Goal: Task Accomplishment & Management: Complete application form

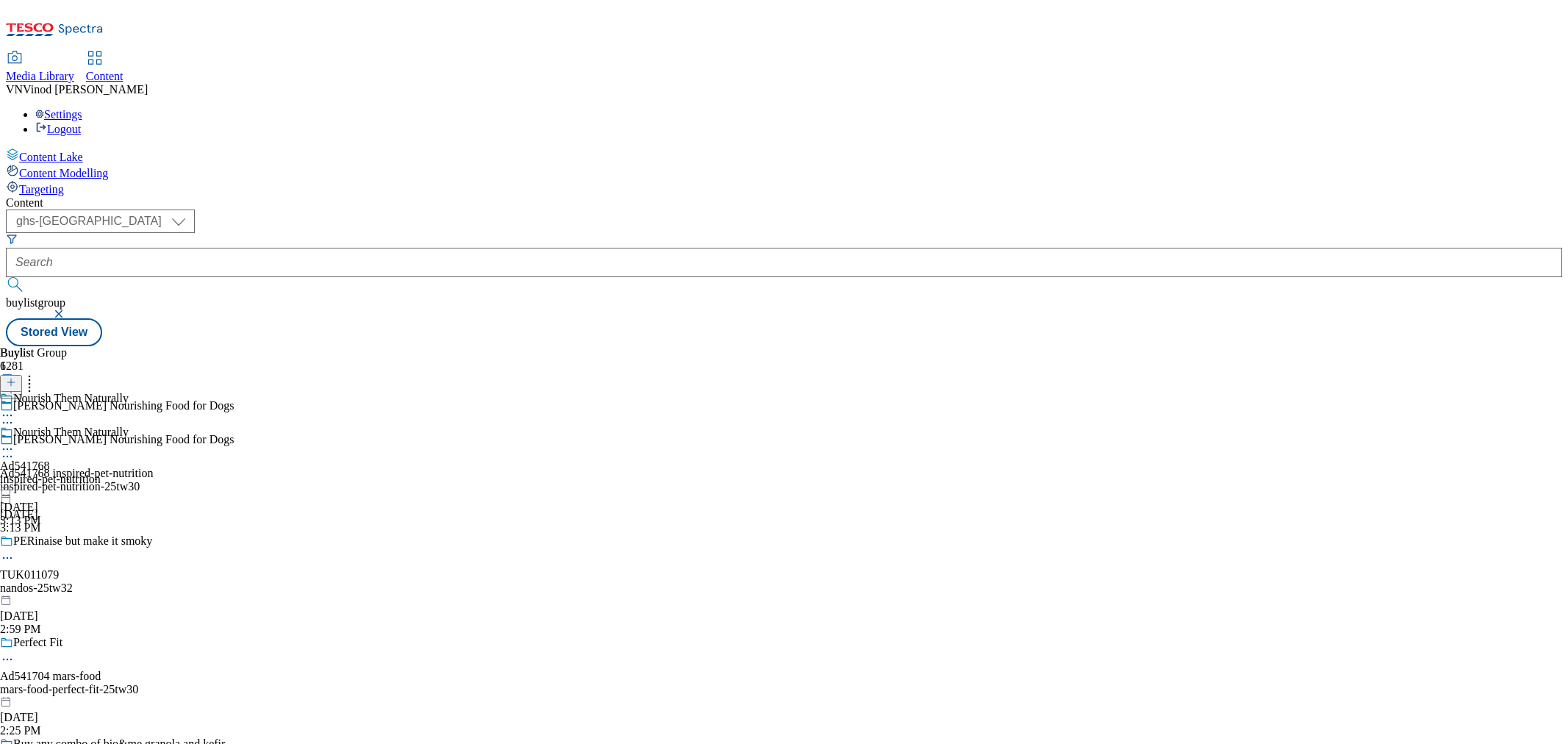
select select "ghs-[GEOGRAPHIC_DATA]"
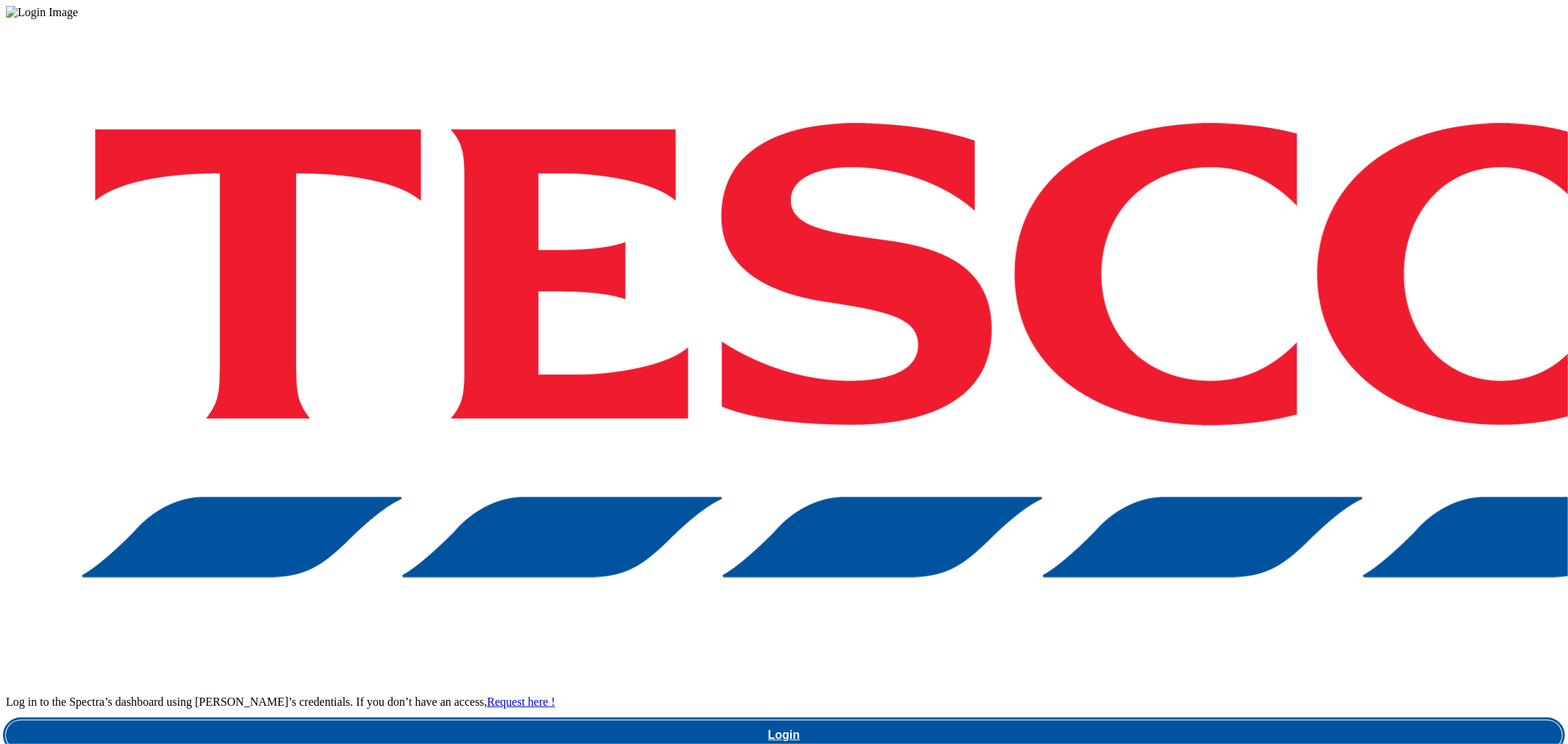
click at [1180, 721] on link "Login" at bounding box center [784, 735] width 1556 height 29
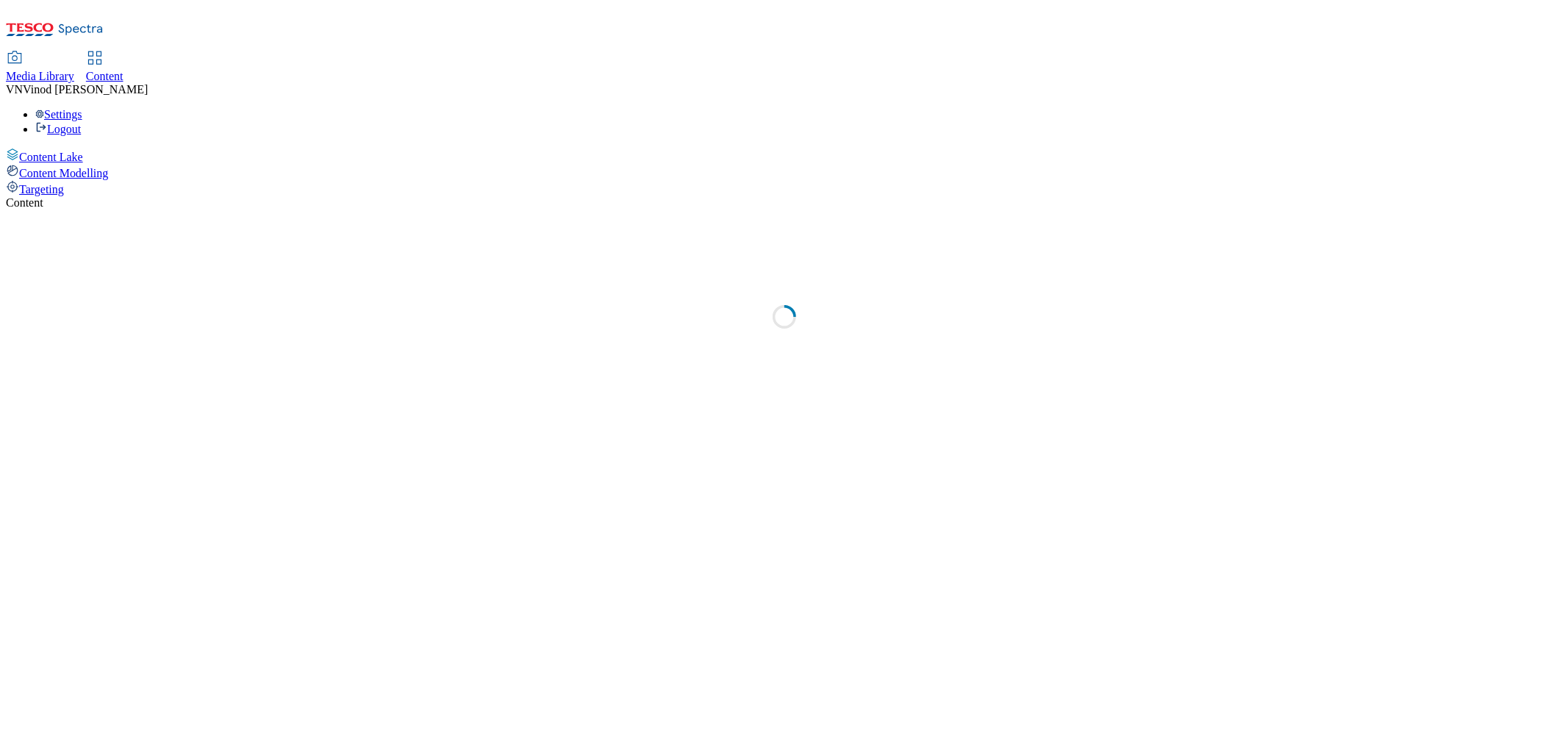
select select "ghs-uk"
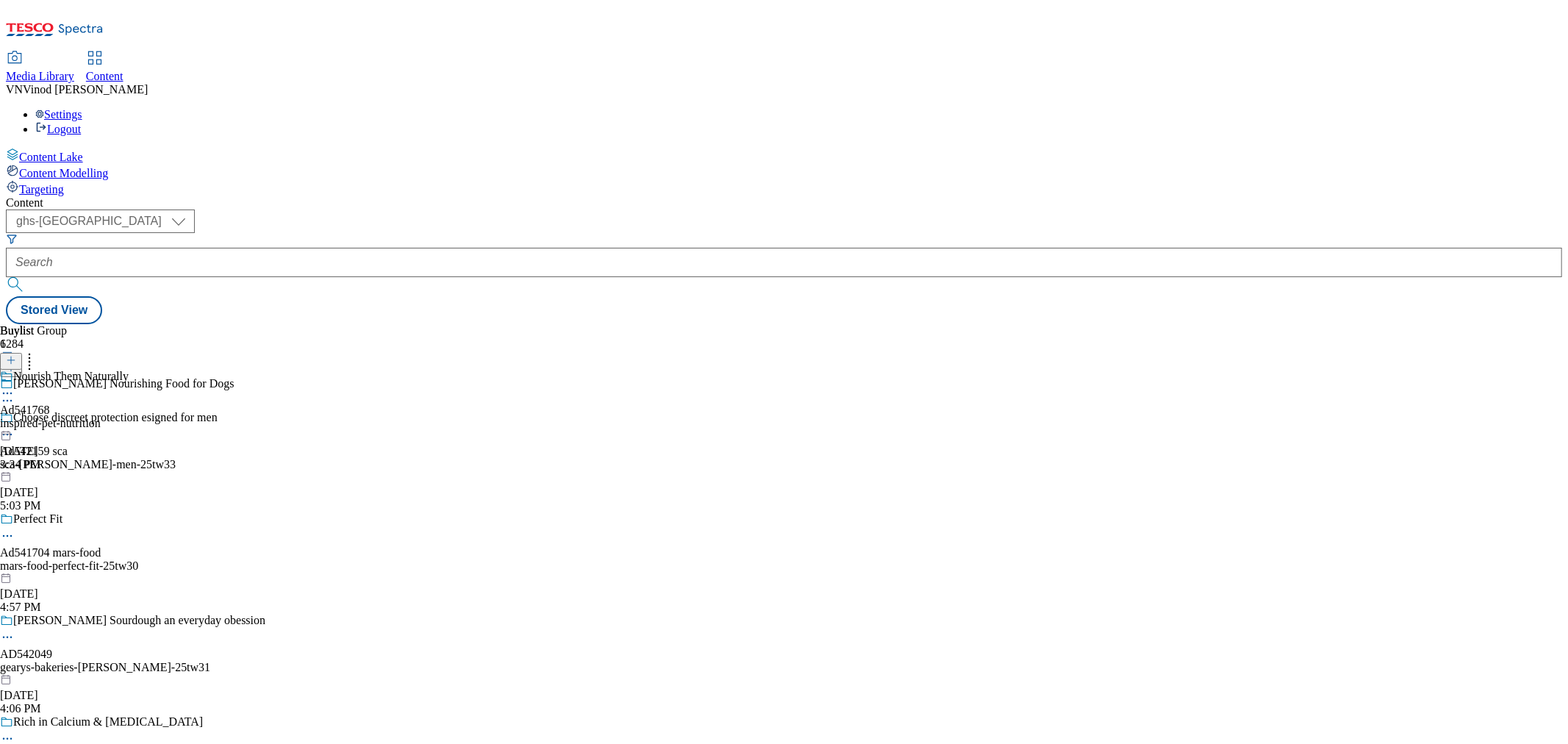
click at [22, 360] on button at bounding box center [11, 369] width 22 height 17
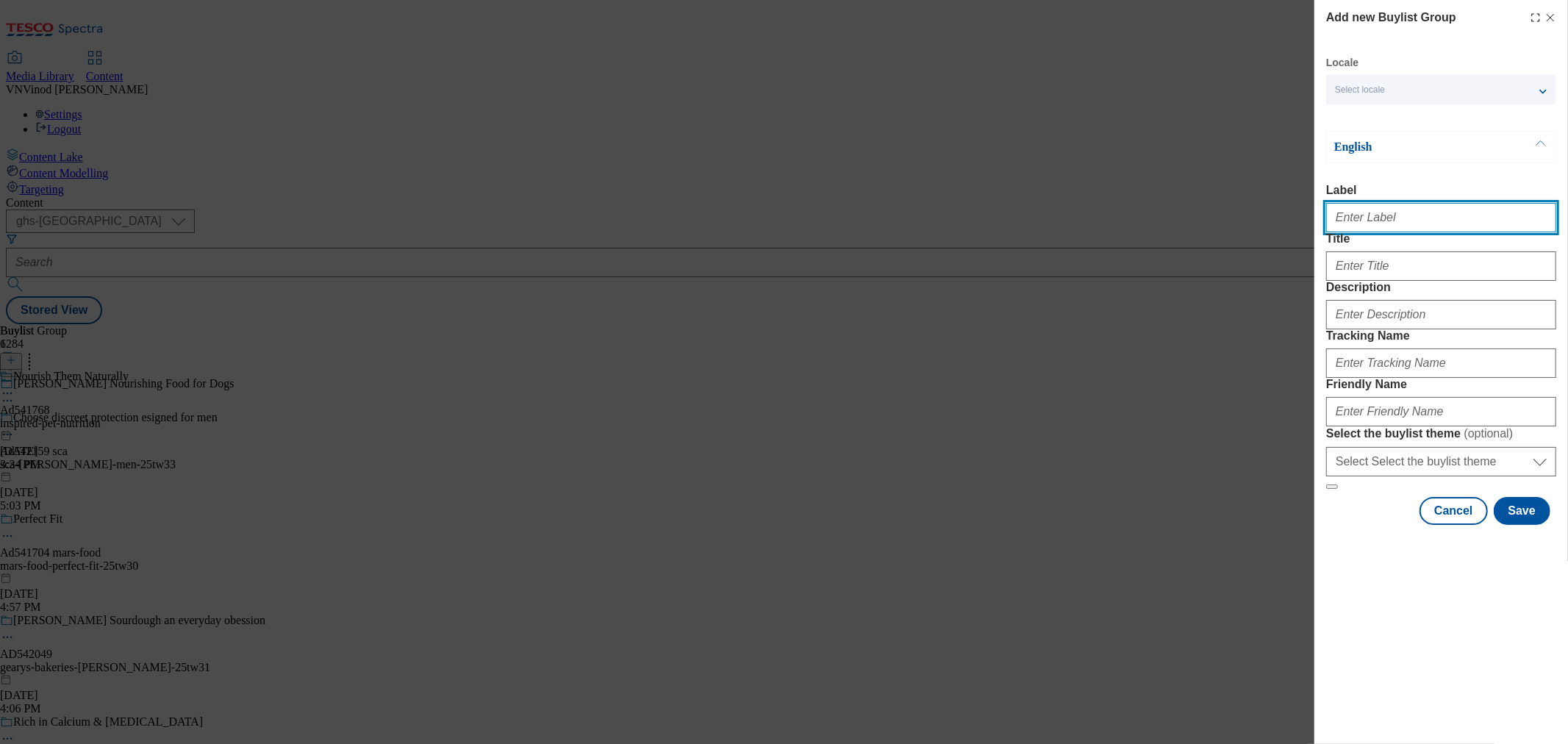
click at [1383, 226] on input "Label" at bounding box center [1441, 217] width 230 height 29
paste input "541822"
paste input "mondelez"
type input "Ad541822 mondelez"
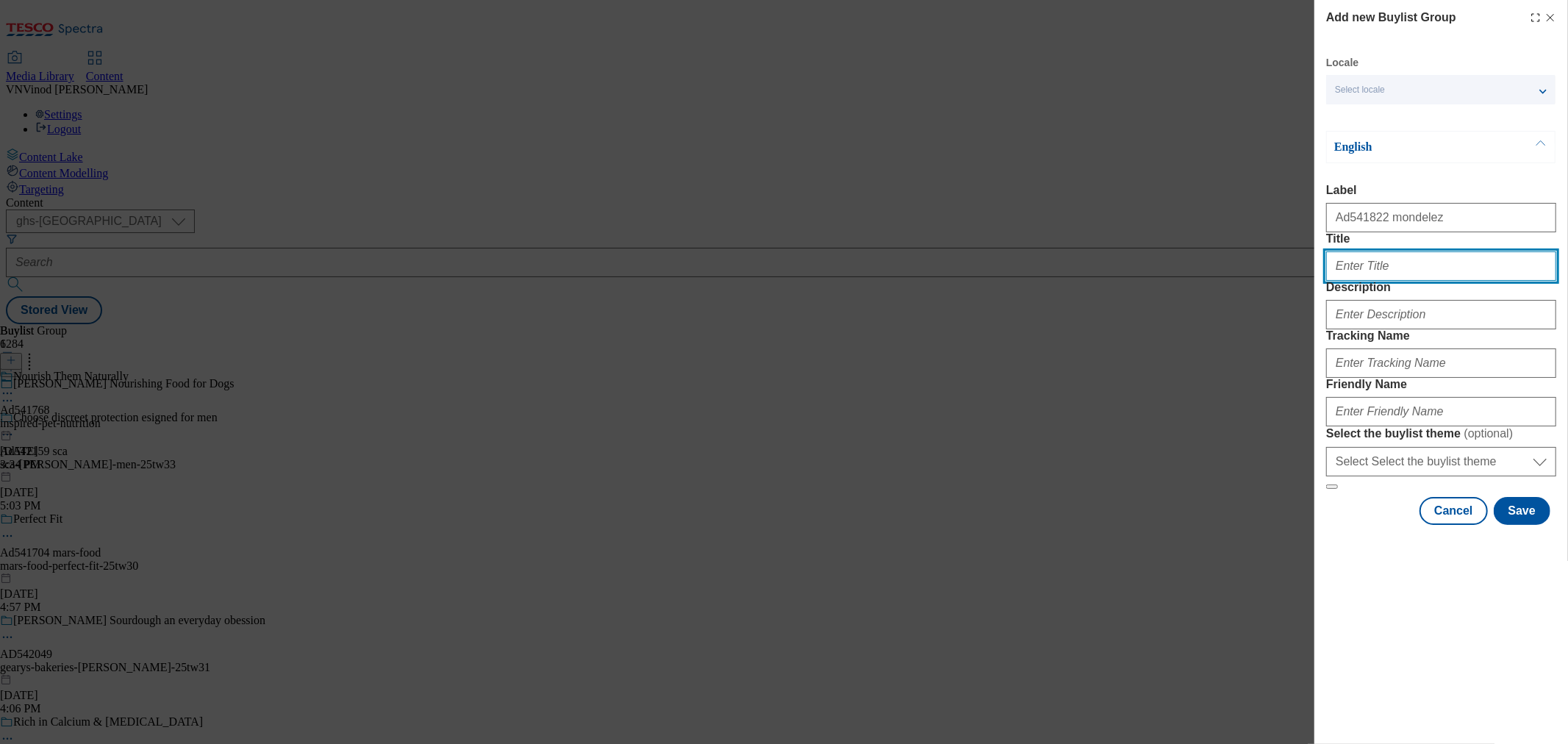
click at [1357, 281] on input "Title" at bounding box center [1441, 265] width 230 height 29
paste input "Stock up on lunchbox fillers with Cadbury Multipacks"
type input "Stock up on lunchbox fillers with Cadbury Multipacks"
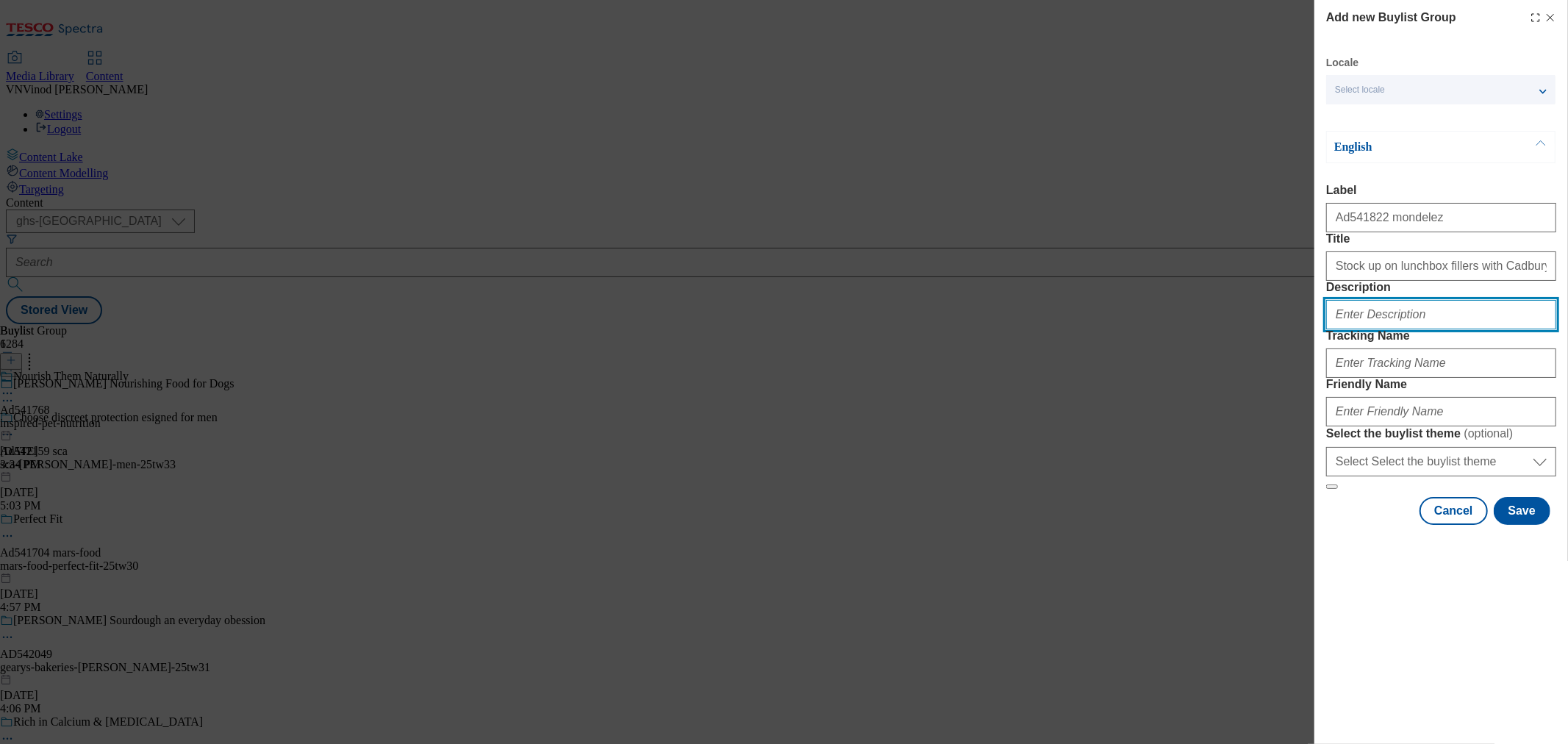
click at [1380, 330] on input "Description" at bounding box center [1441, 315] width 230 height 29
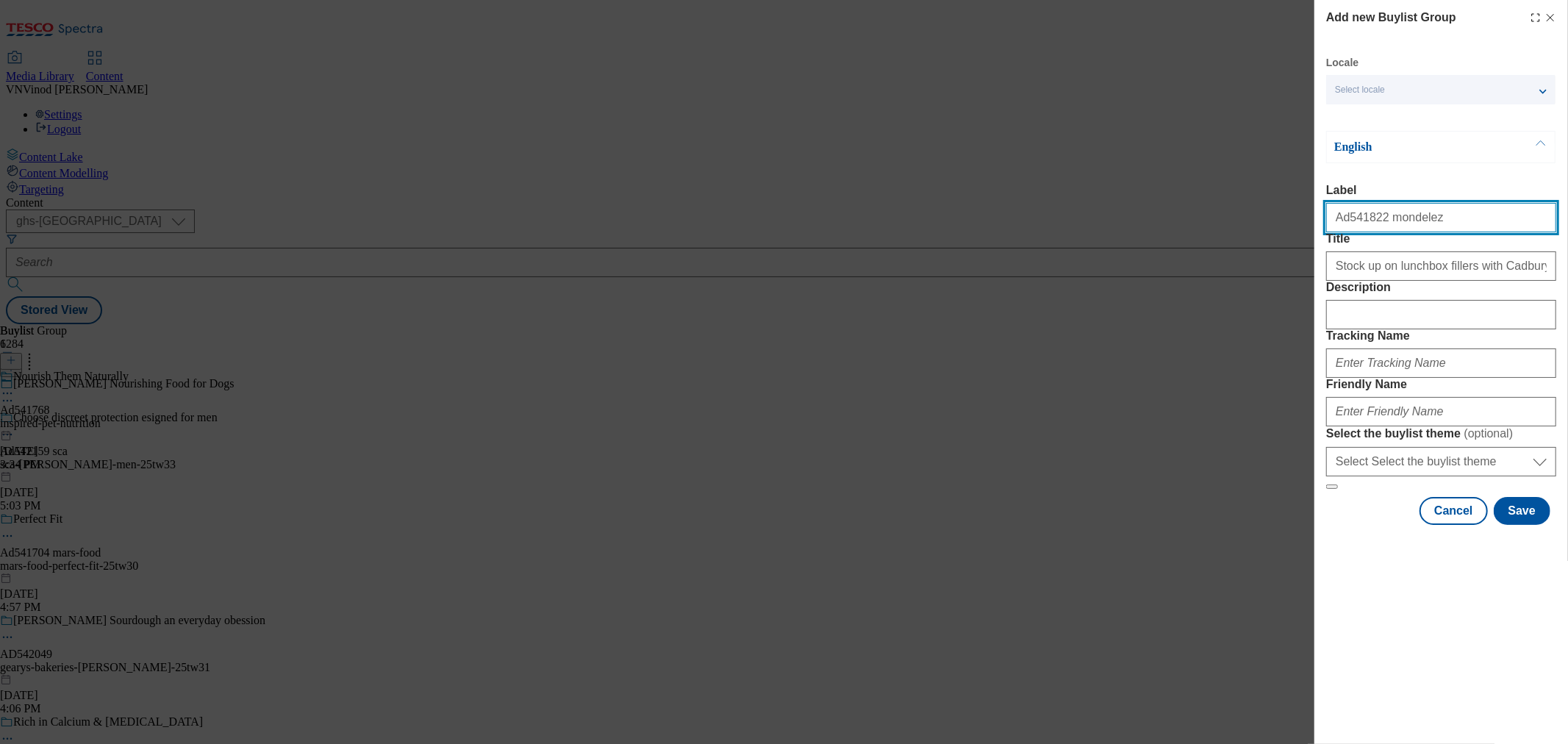
click at [1351, 221] on input "Ad541822 mondelez" at bounding box center [1441, 217] width 230 height 29
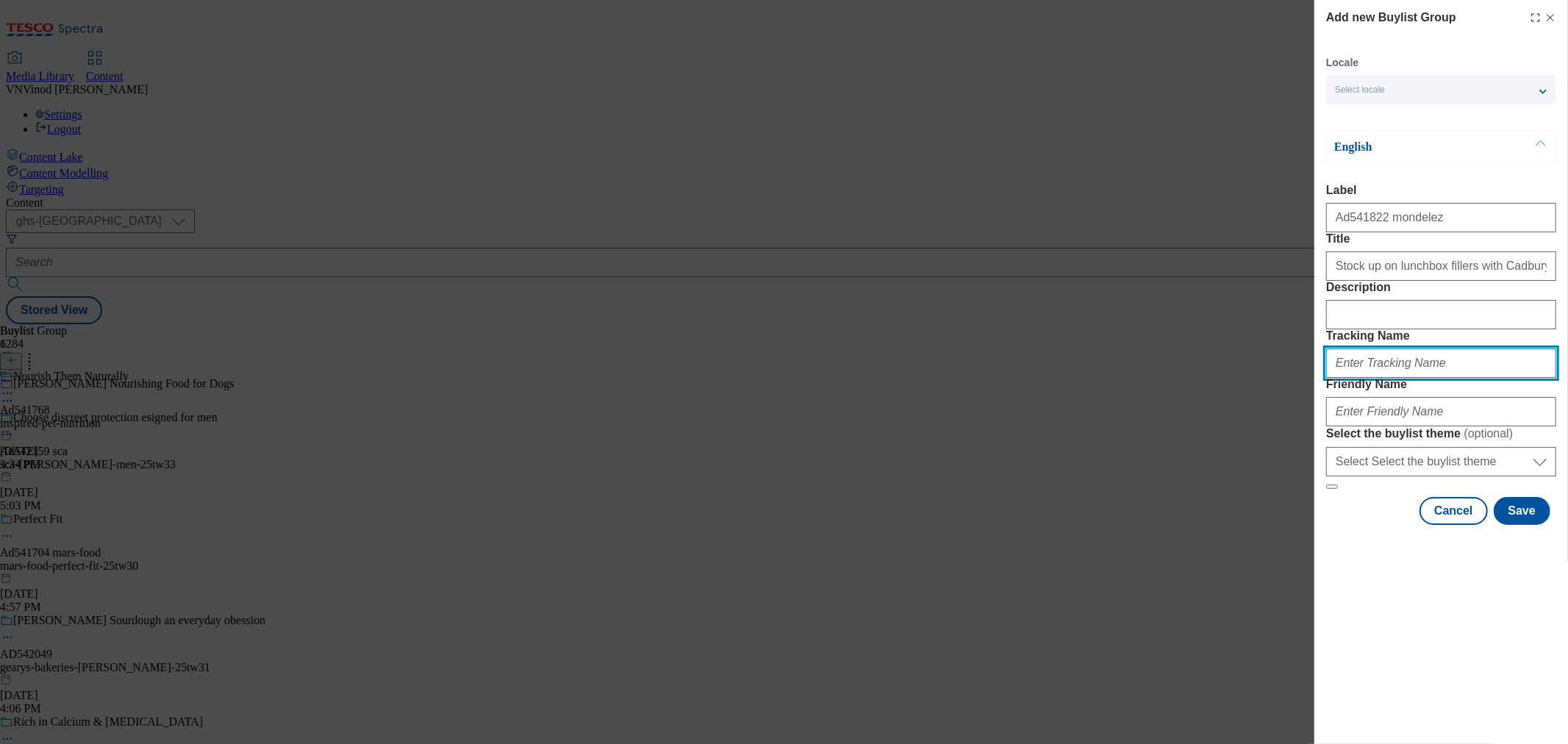
click at [1417, 378] on input "Tracking Name" at bounding box center [1441, 363] width 230 height 29
paste input "Ad541822"
click at [1361, 378] on input "Dh_ADAd541822" at bounding box center [1441, 363] width 230 height 29
type input "Dh_AD541822"
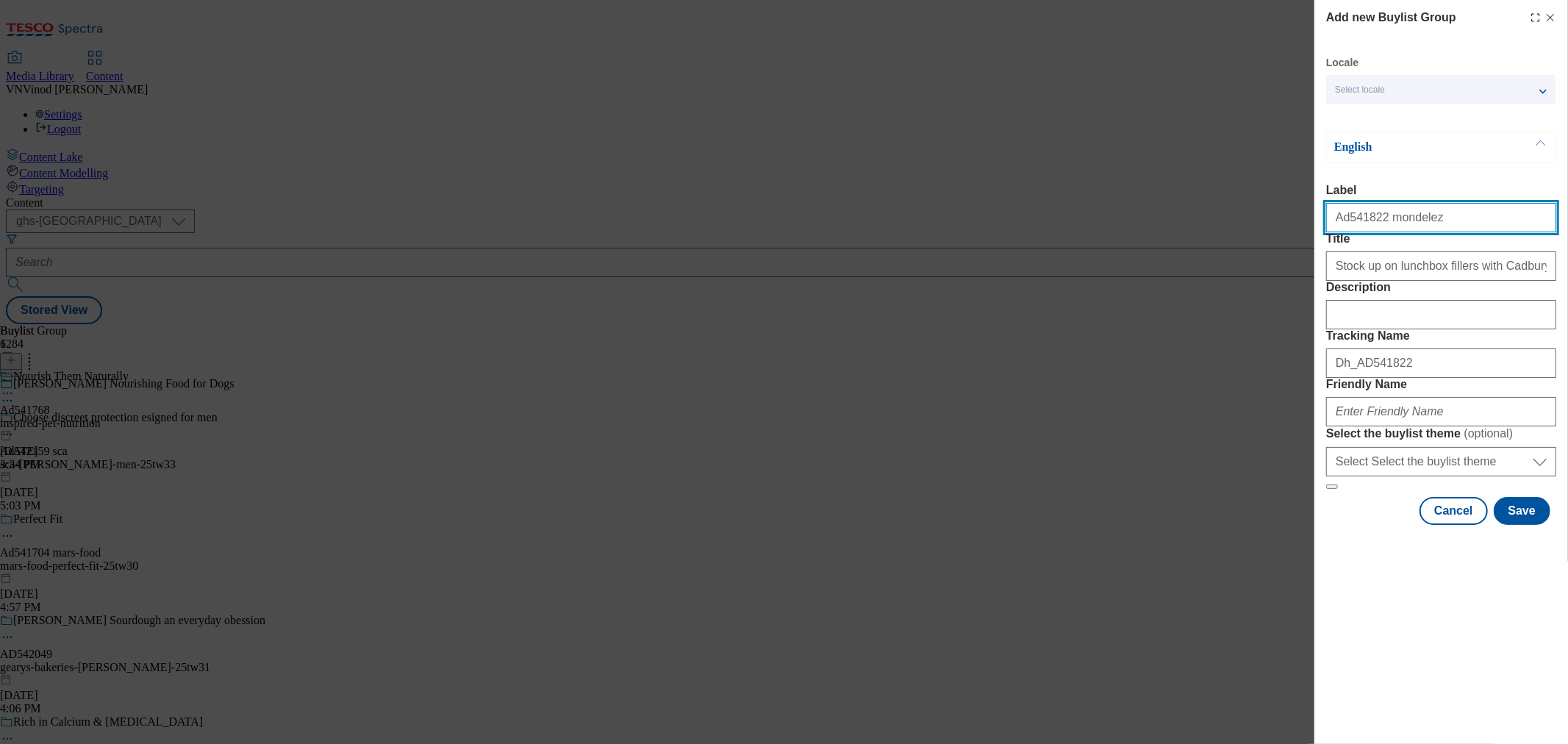
click at [1394, 226] on input "Ad541822 mondelez" at bounding box center [1441, 217] width 230 height 29
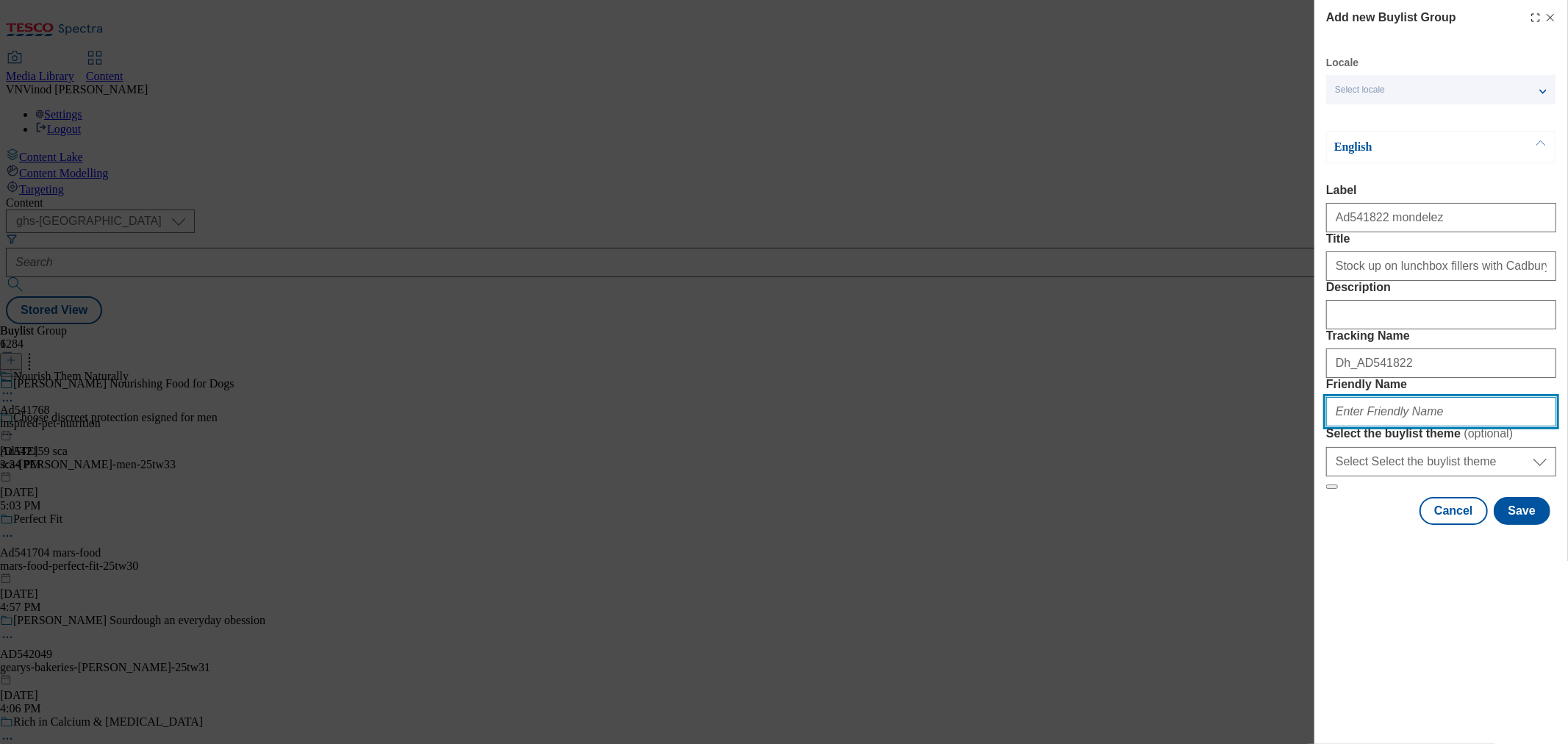
click at [1367, 426] on input "Friendly Name" at bounding box center [1441, 411] width 230 height 29
paste input "mondelez"
paste input "Cadbury"
click at [1380, 426] on input "mondelez-Cadbury" at bounding box center [1441, 411] width 230 height 29
click at [1416, 426] on input "mondelez-cadbury" at bounding box center [1441, 411] width 230 height 29
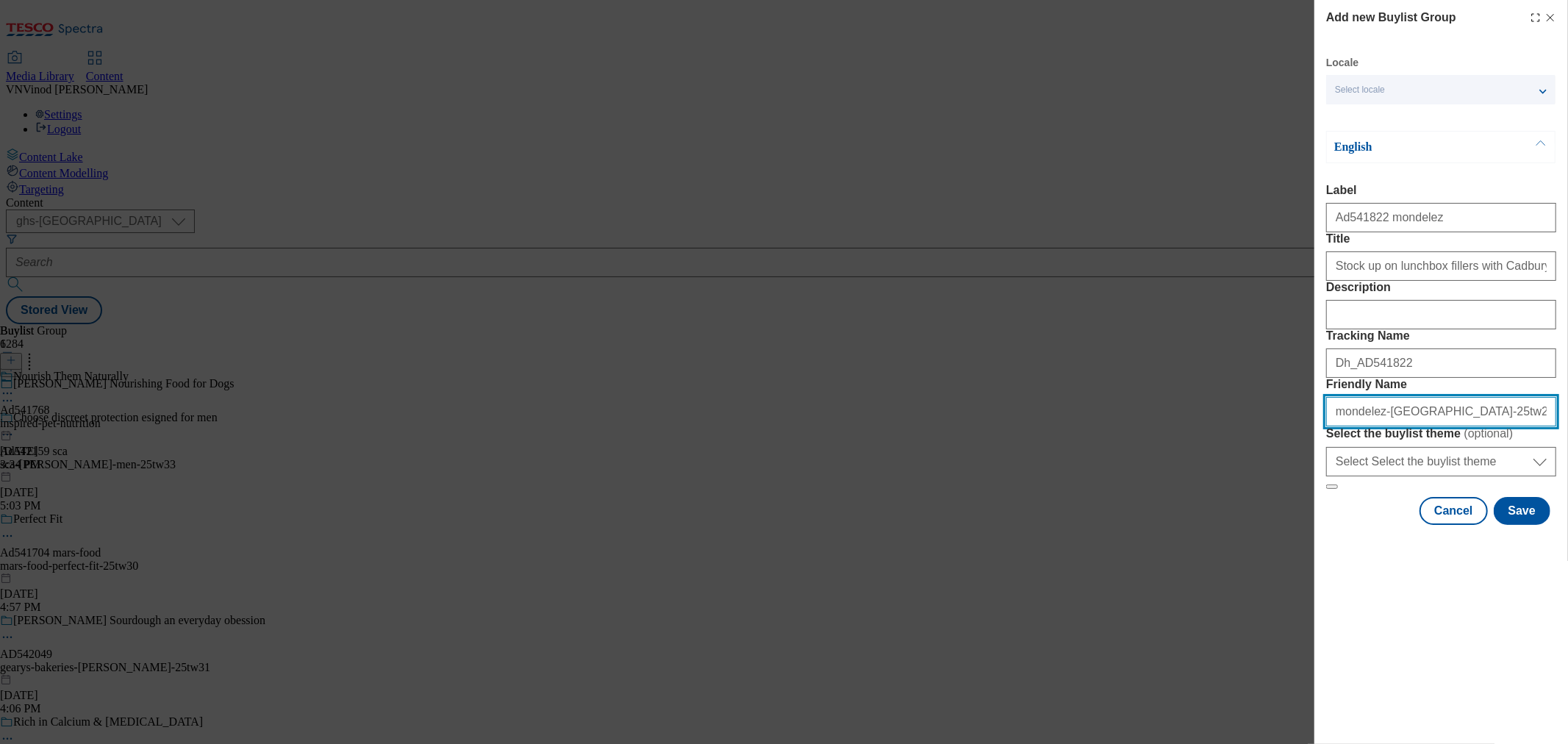
drag, startPoint x: 1456, startPoint y: 508, endPoint x: 885, endPoint y: 489, distance: 571.3
click at [889, 489] on div "Add new Buylist Group Locale Select locale English Welsh English Label Ad541822…" at bounding box center [784, 372] width 1568 height 744
type input "mondelez-cadbury-25tw29"
drag, startPoint x: 1535, startPoint y: 644, endPoint x: 1525, endPoint y: 644, distance: 10.0
click at [1534, 525] on button "Save" at bounding box center [1521, 511] width 57 height 28
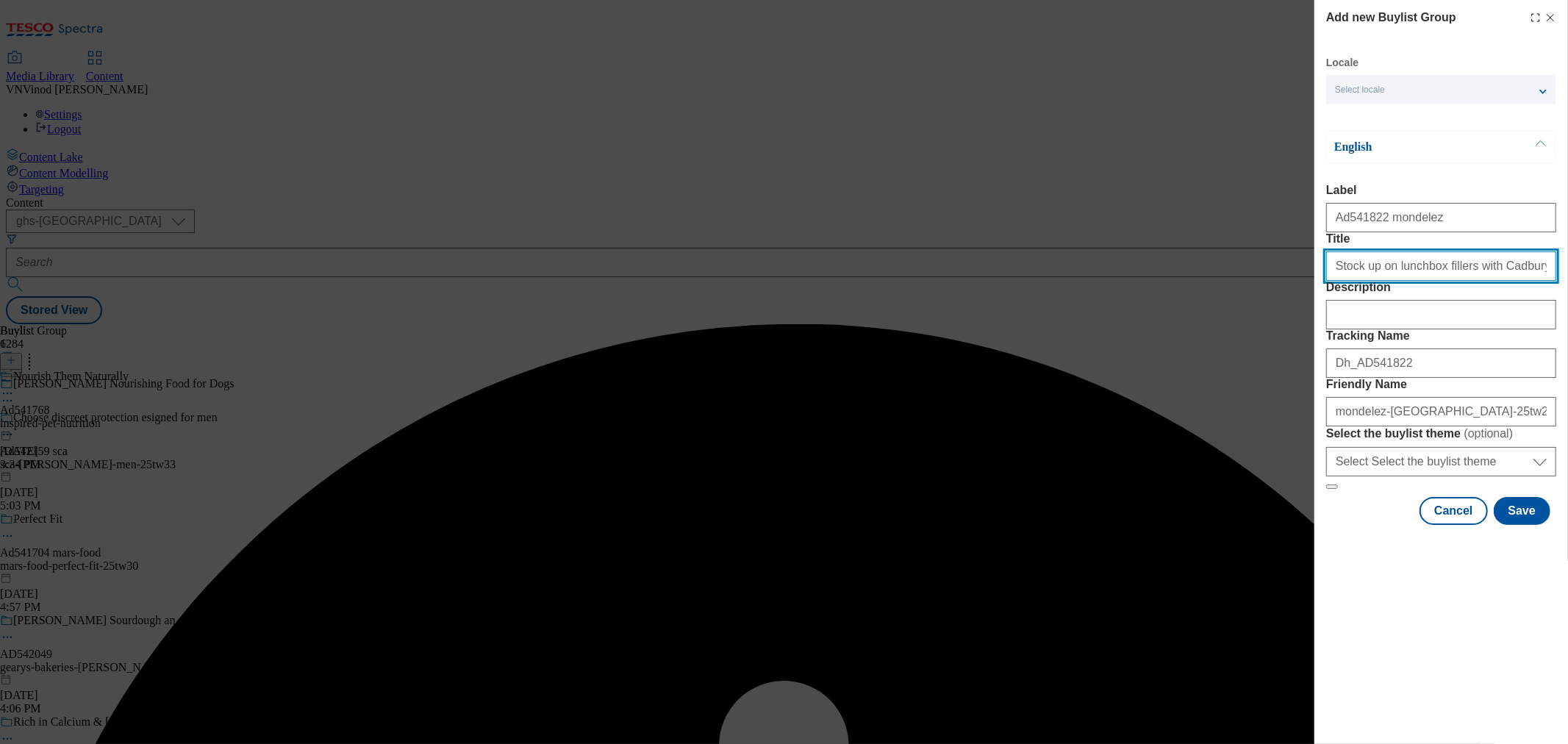
click at [1496, 281] on input "Stock up on lunchbox fillers with Cadbury Multipacks" at bounding box center [1441, 265] width 230 height 29
type input "Stock up on lunchbox fillers with Cadbury Multipacks"
click at [1526, 525] on button "Save" at bounding box center [1521, 511] width 57 height 28
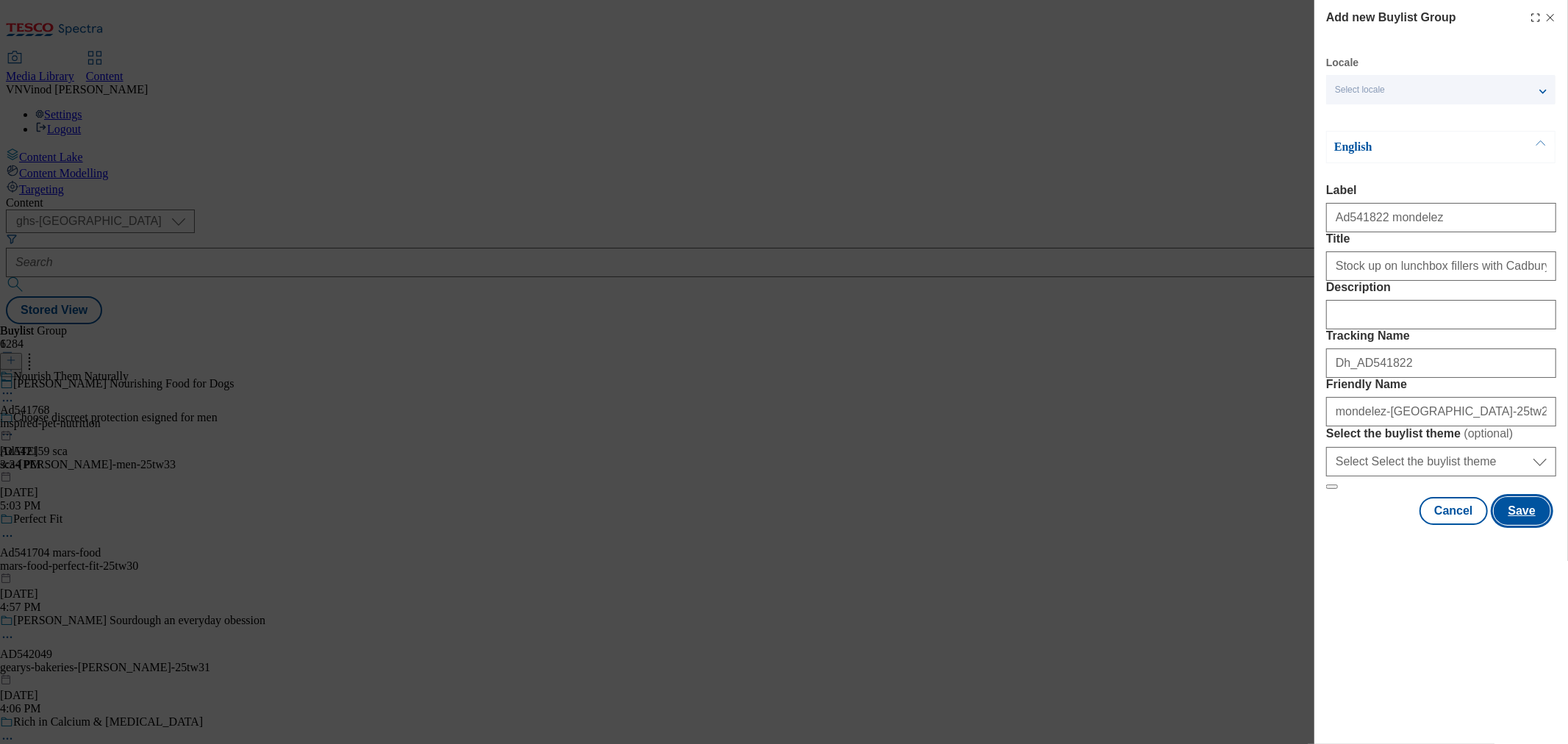
click at [1526, 525] on button "Save" at bounding box center [1521, 511] width 57 height 28
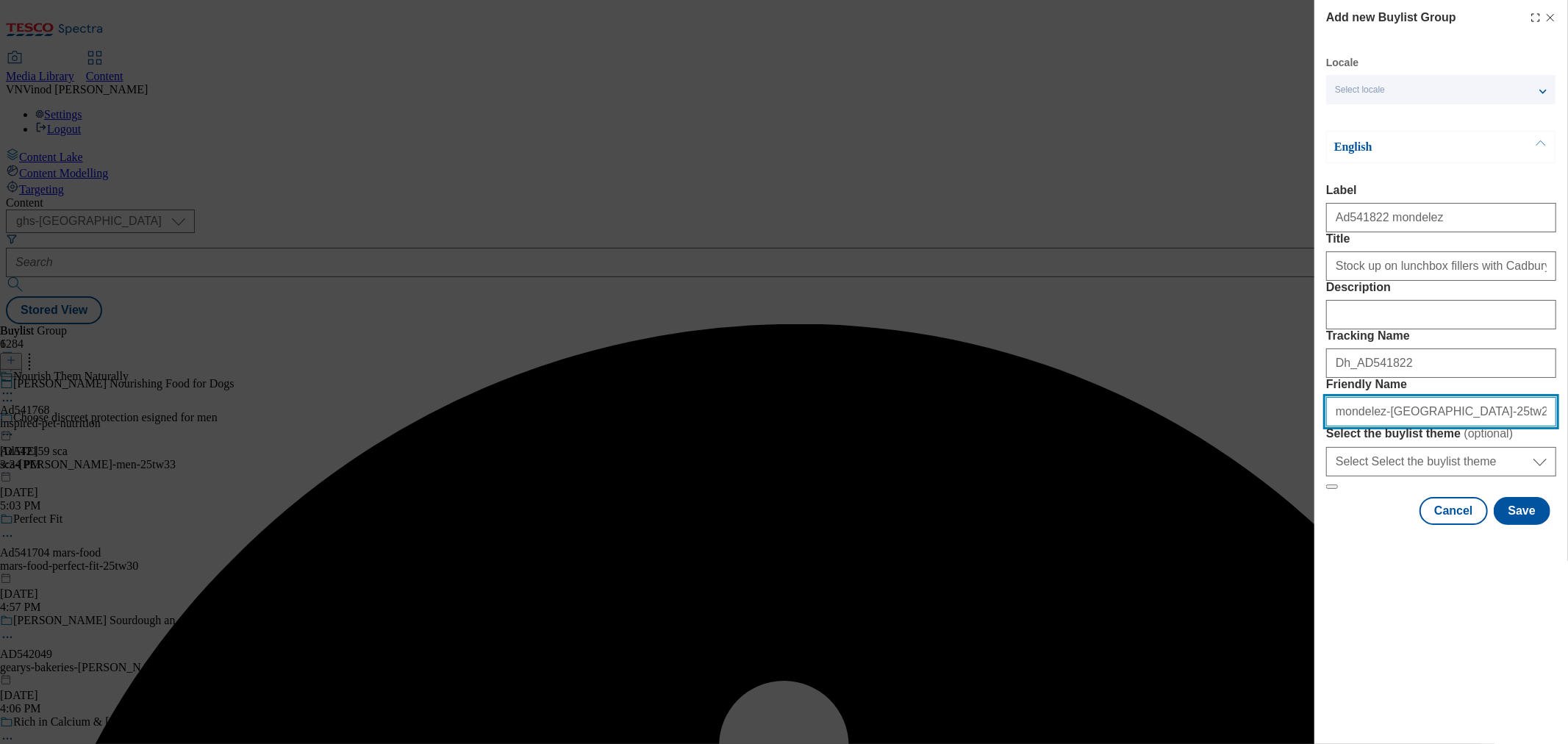
click at [1413, 426] on input "mondelez-cadbury-25tw29" at bounding box center [1441, 411] width 230 height 29
paste input "ChocKids"
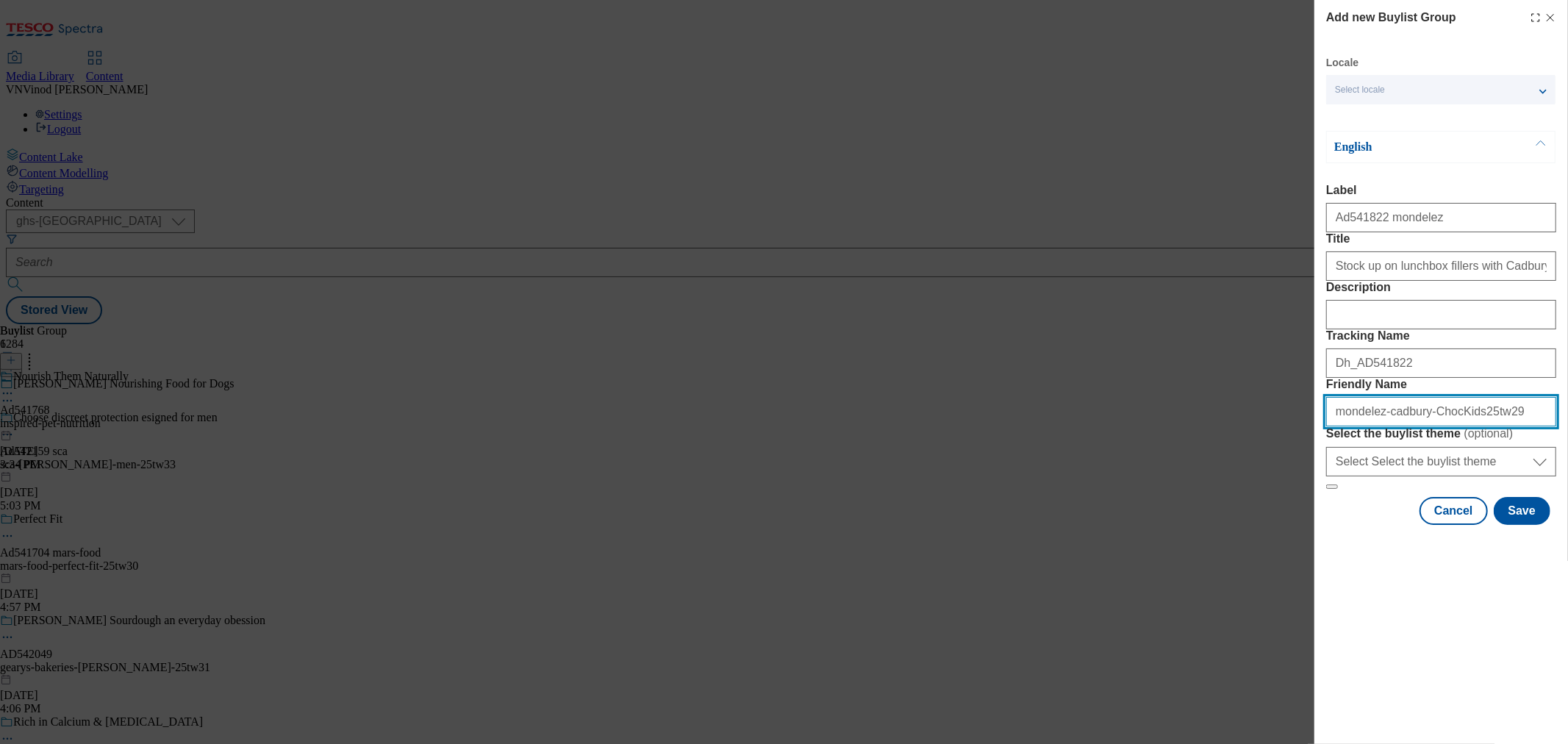
drag, startPoint x: 1415, startPoint y: 513, endPoint x: 1429, endPoint y: 542, distance: 32.2
click at [1415, 426] on input "mondelez-cadbury-ChocKids25tw29" at bounding box center [1441, 411] width 230 height 29
click at [1452, 426] on input "mondelez-cadbury-chocKids25tw29" at bounding box center [1441, 411] width 230 height 29
drag, startPoint x: 1496, startPoint y: 509, endPoint x: 969, endPoint y: 528, distance: 527.3
click at [969, 528] on div "Add new Buylist Group Locale Select locale English Welsh English Label Ad541822…" at bounding box center [784, 372] width 1568 height 744
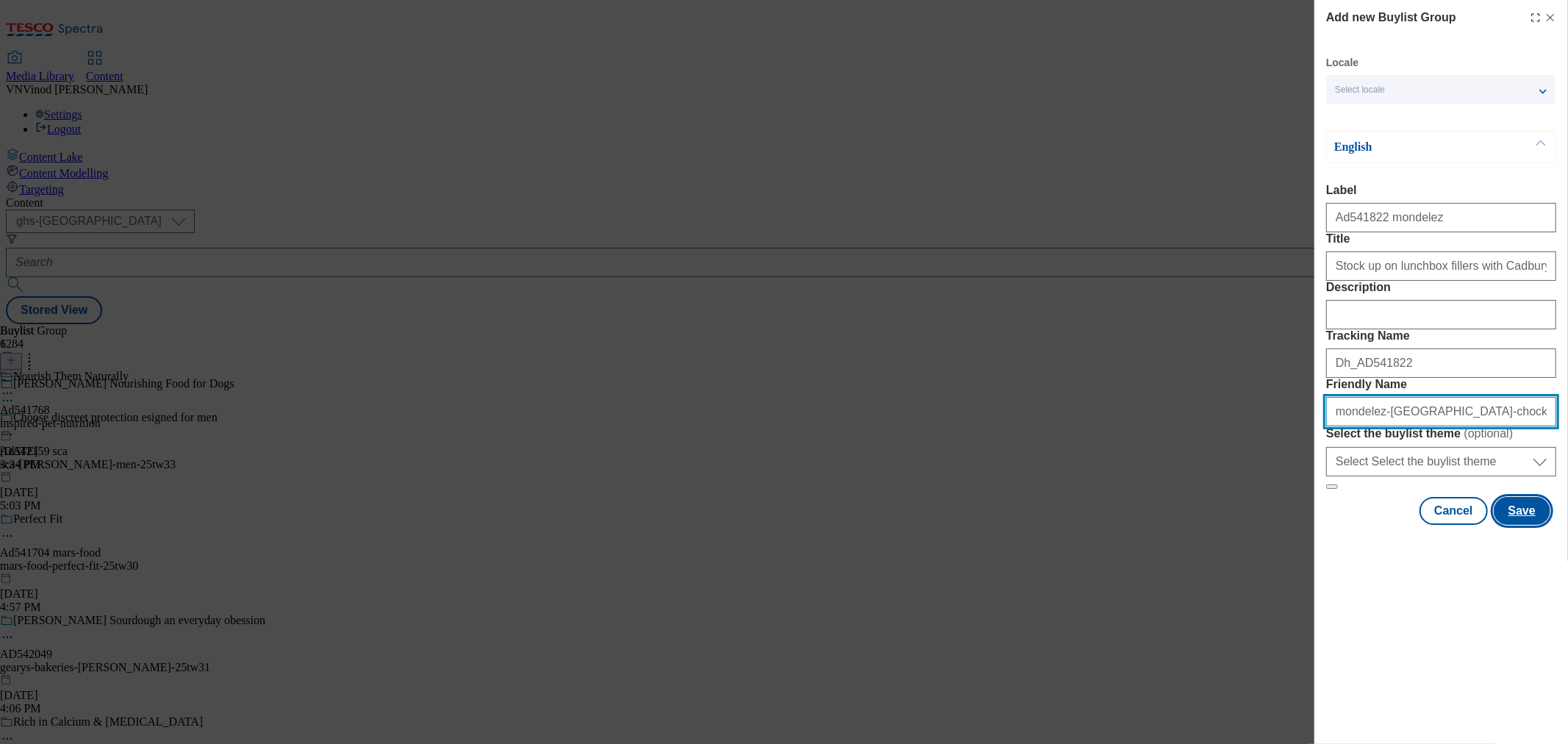
type input "mondelez-cadbury-chockids-25tw29"
click at [1531, 525] on button "Save" at bounding box center [1521, 511] width 57 height 28
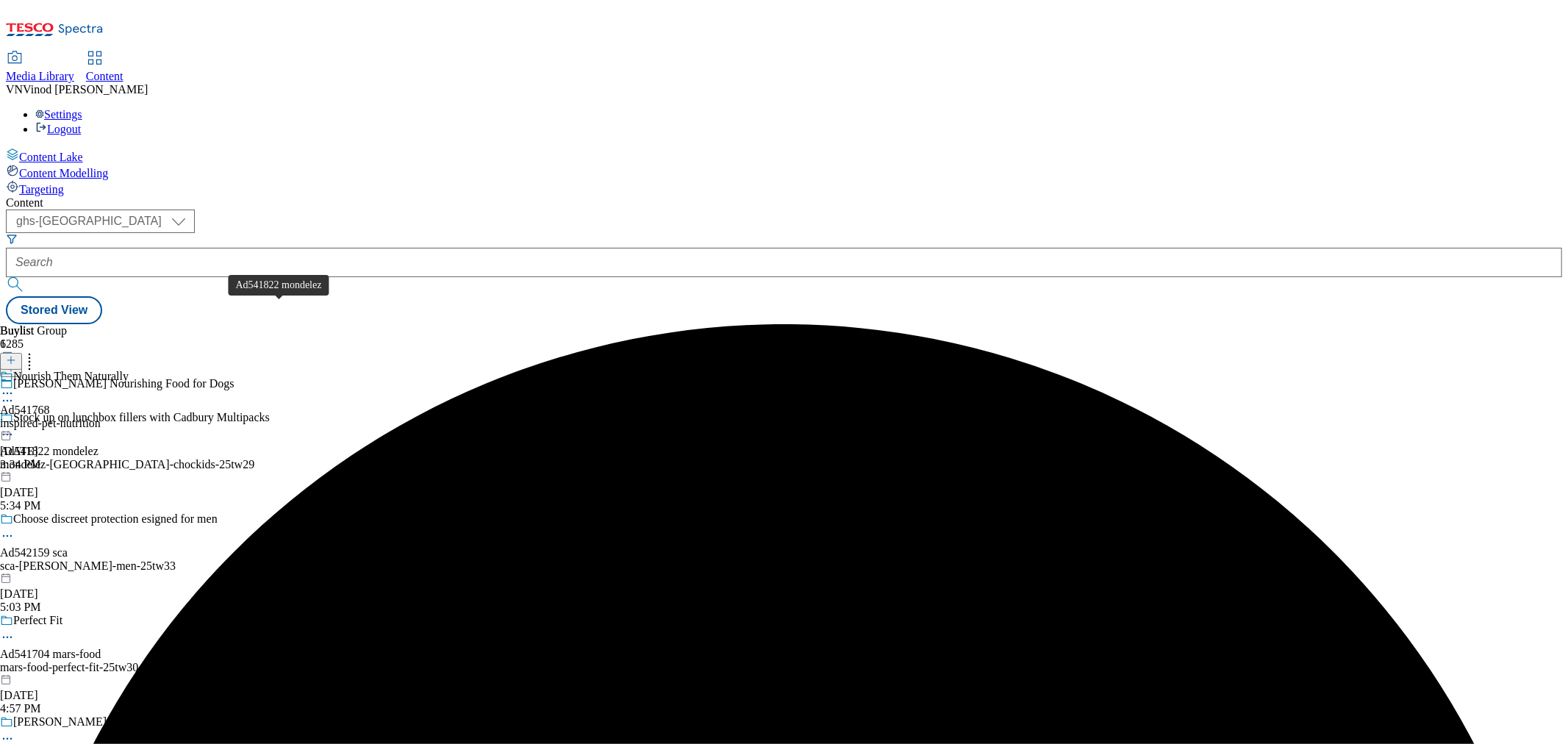
click at [98, 445] on div "Ad541822 mondelez" at bounding box center [49, 452] width 98 height 13
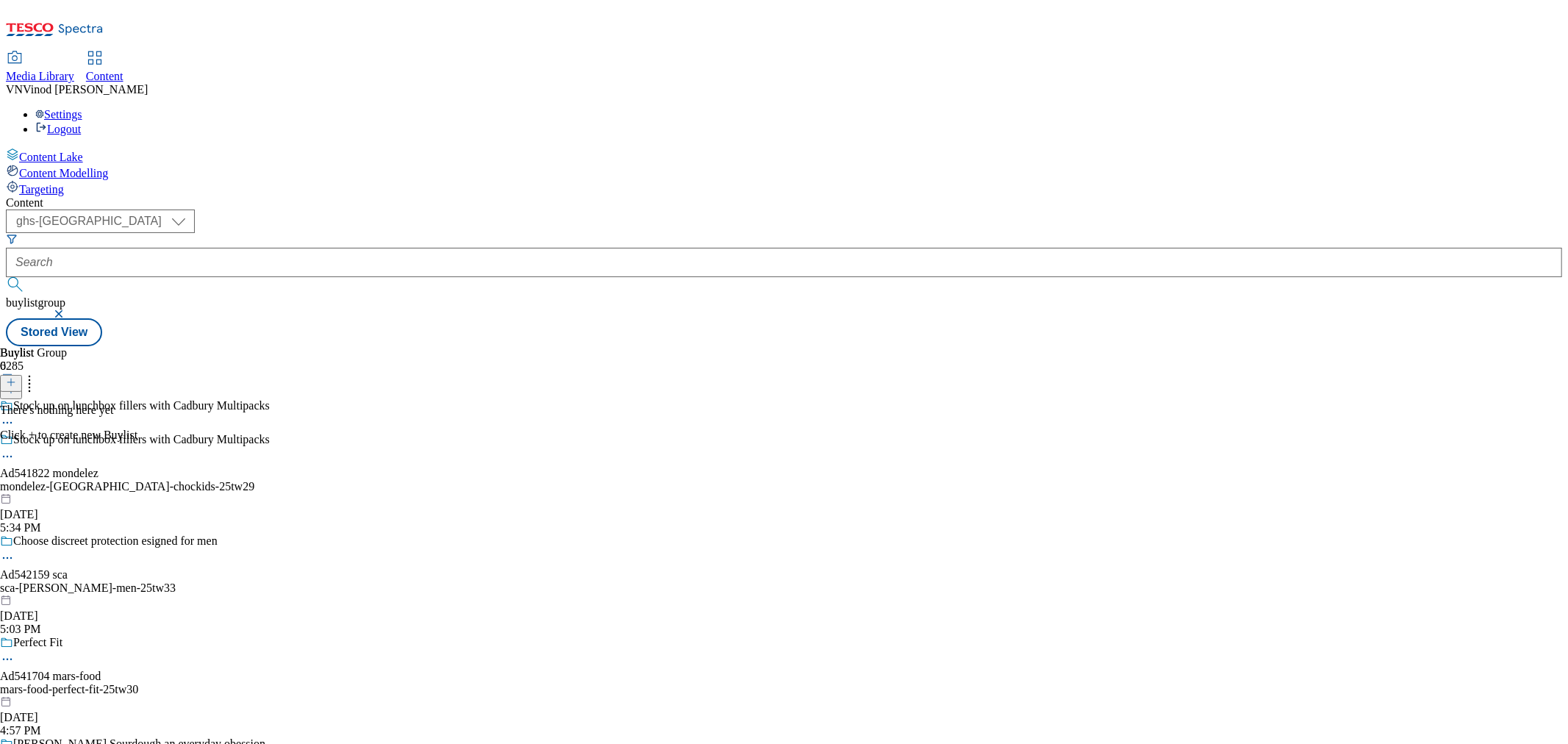
click at [16, 377] on icon at bounding box center [11, 382] width 10 height 10
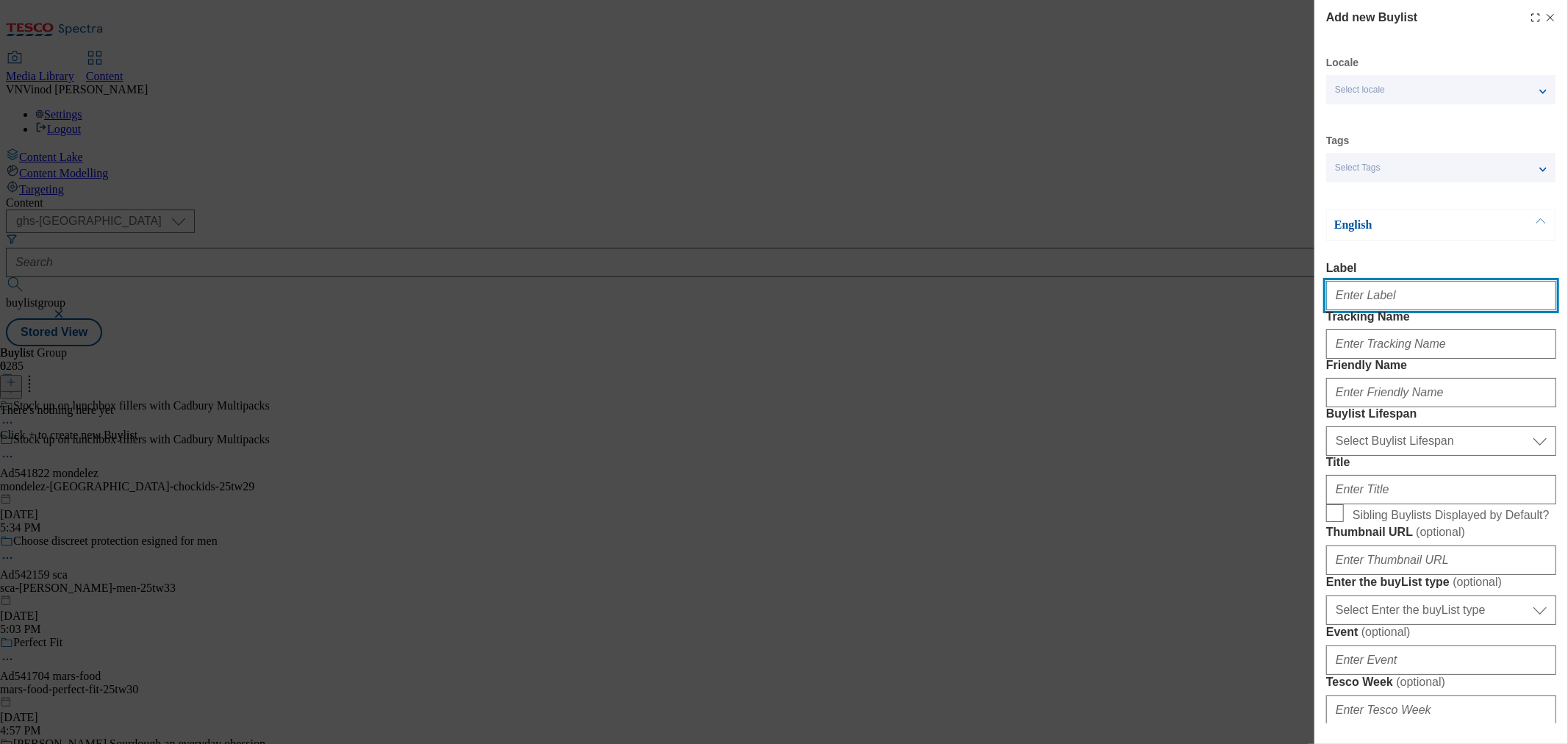
click at [1386, 290] on input "Label" at bounding box center [1441, 295] width 230 height 29
paste input "541822"
type input "Ad541822"
click at [1366, 359] on div "Modal" at bounding box center [1441, 341] width 230 height 35
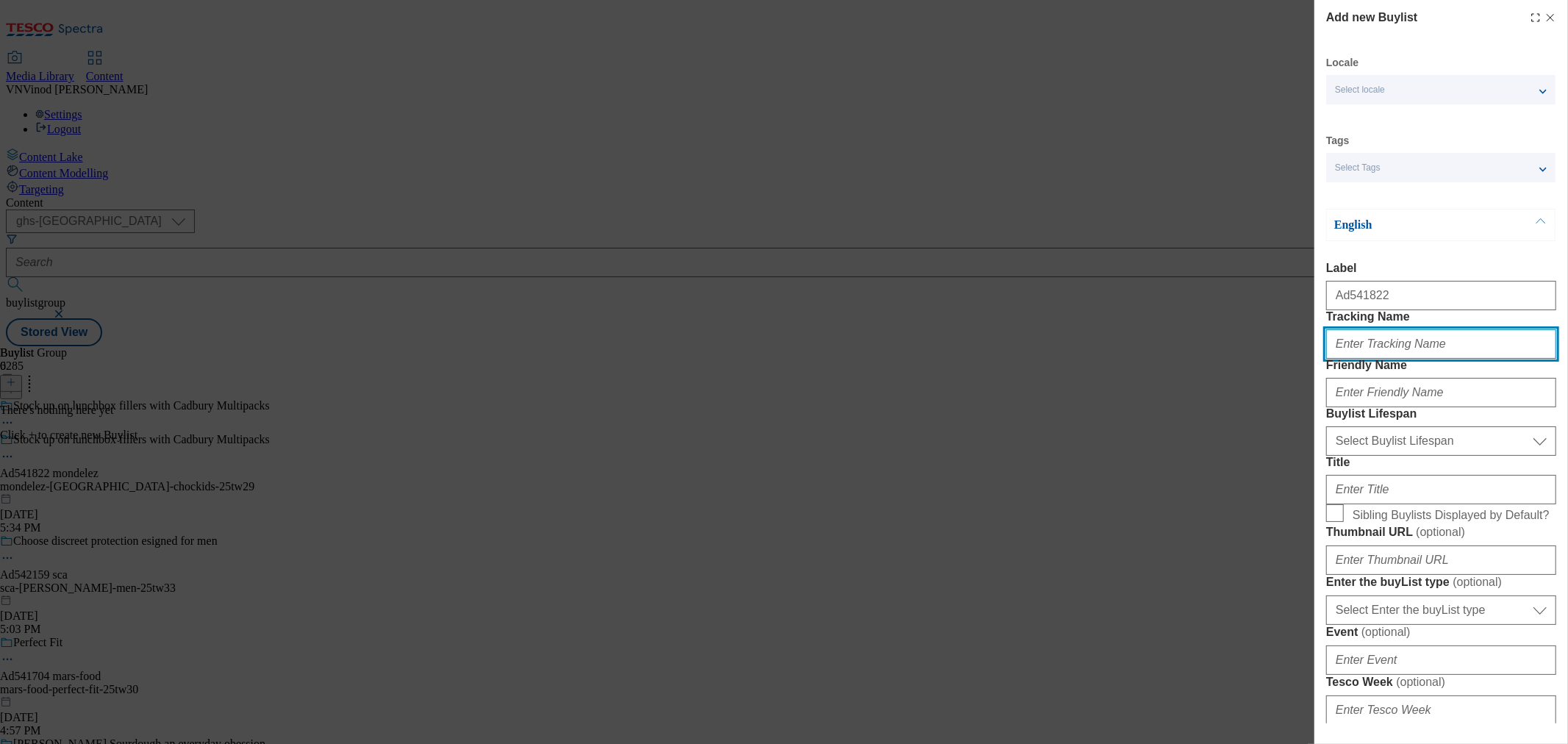
click at [1370, 359] on input "Tracking Name" at bounding box center [1441, 344] width 230 height 29
paste input "541822"
type input "Dh_AD541822"
click at [1190, 215] on div "Add new Buylist Locale Select locale English Welsh Tags Select Tags fnf marketp…" at bounding box center [784, 372] width 1568 height 744
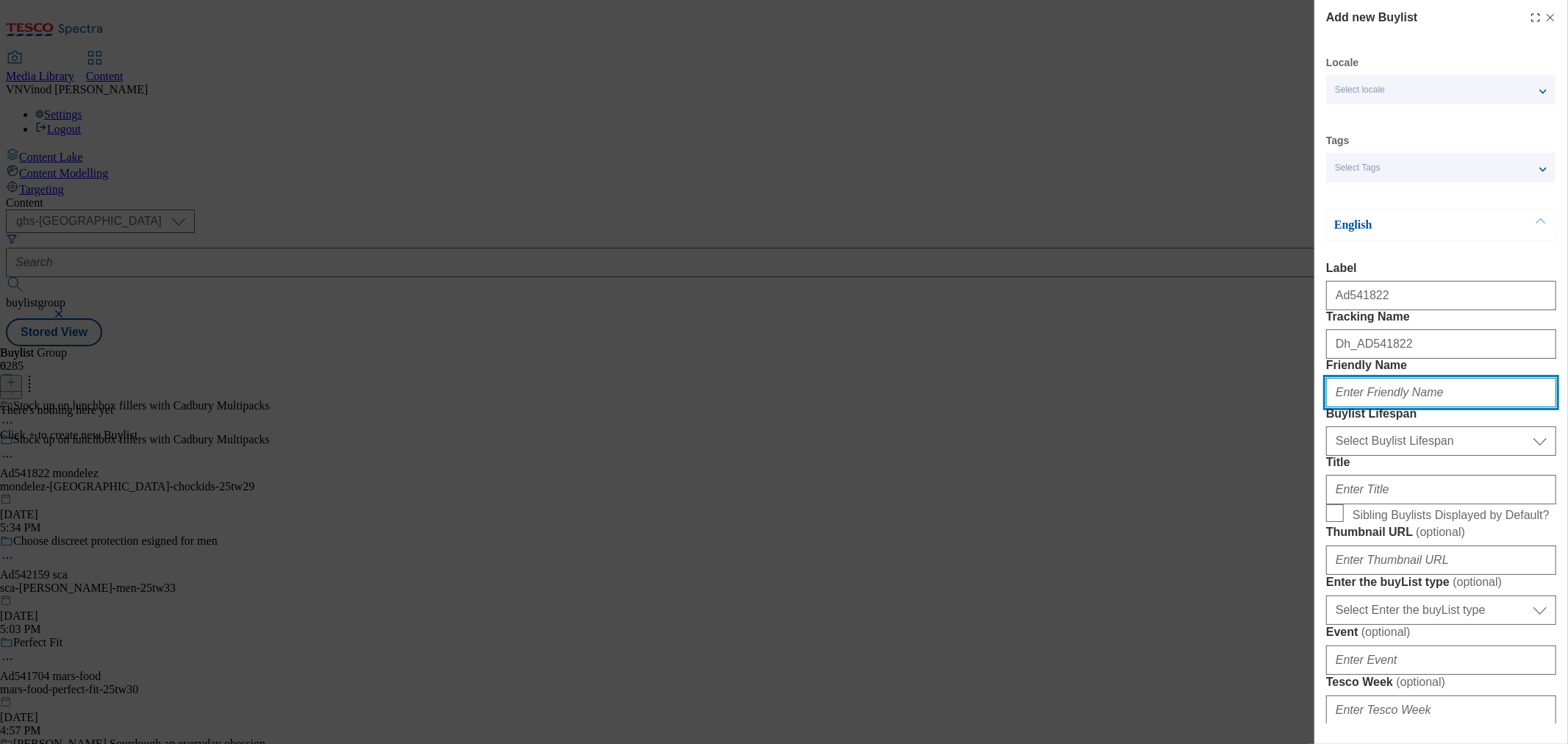
click at [1390, 408] on input "Friendly Name" at bounding box center [1441, 392] width 230 height 29
paste input "mondelez"
type input "mondelez"
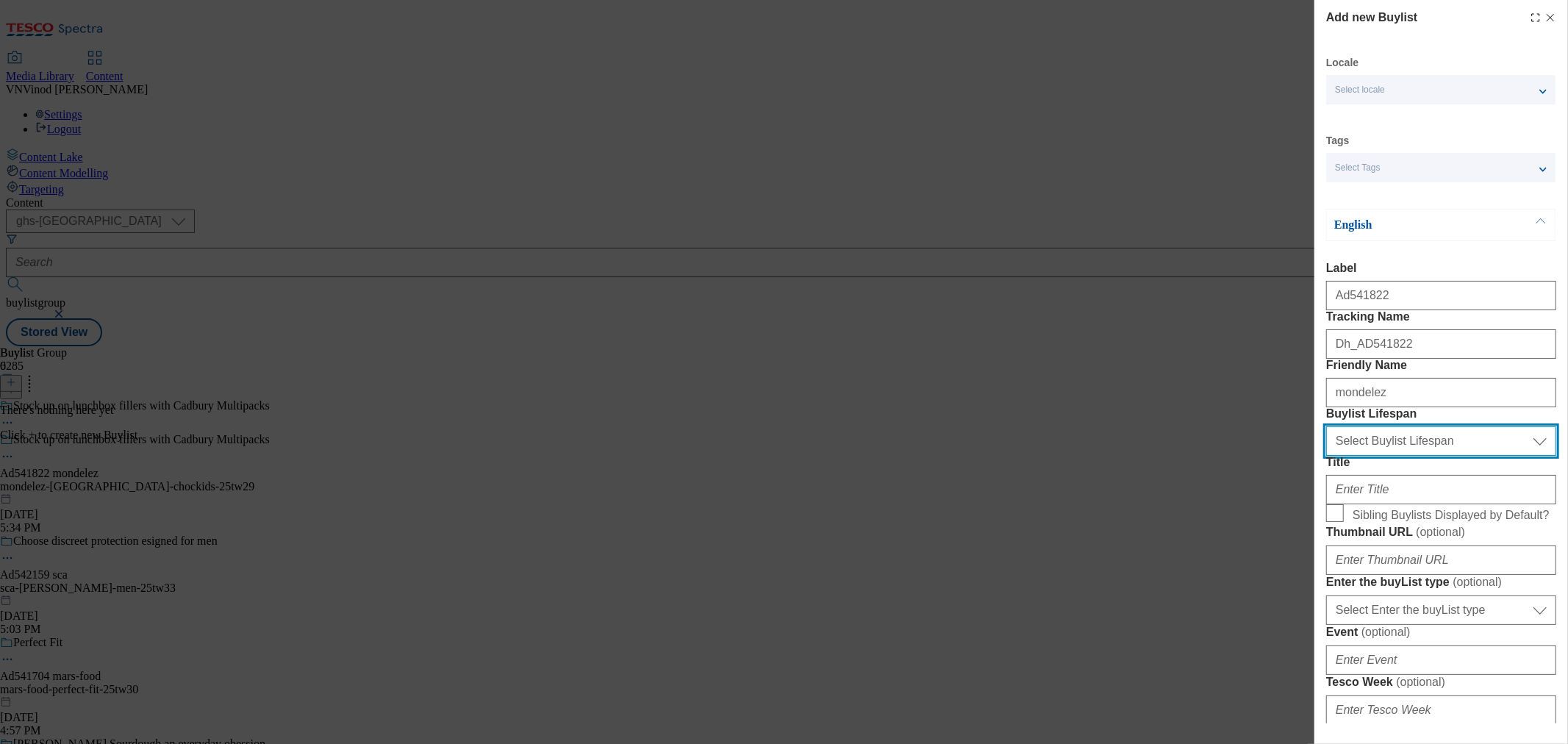
click at [1385, 456] on select "Select Buylist Lifespan evergreen seasonal tactical" at bounding box center [1441, 440] width 230 height 29
select select "tactical"
click at [1326, 456] on select "Select Buylist Lifespan evergreen seasonal tactical" at bounding box center [1441, 440] width 230 height 29
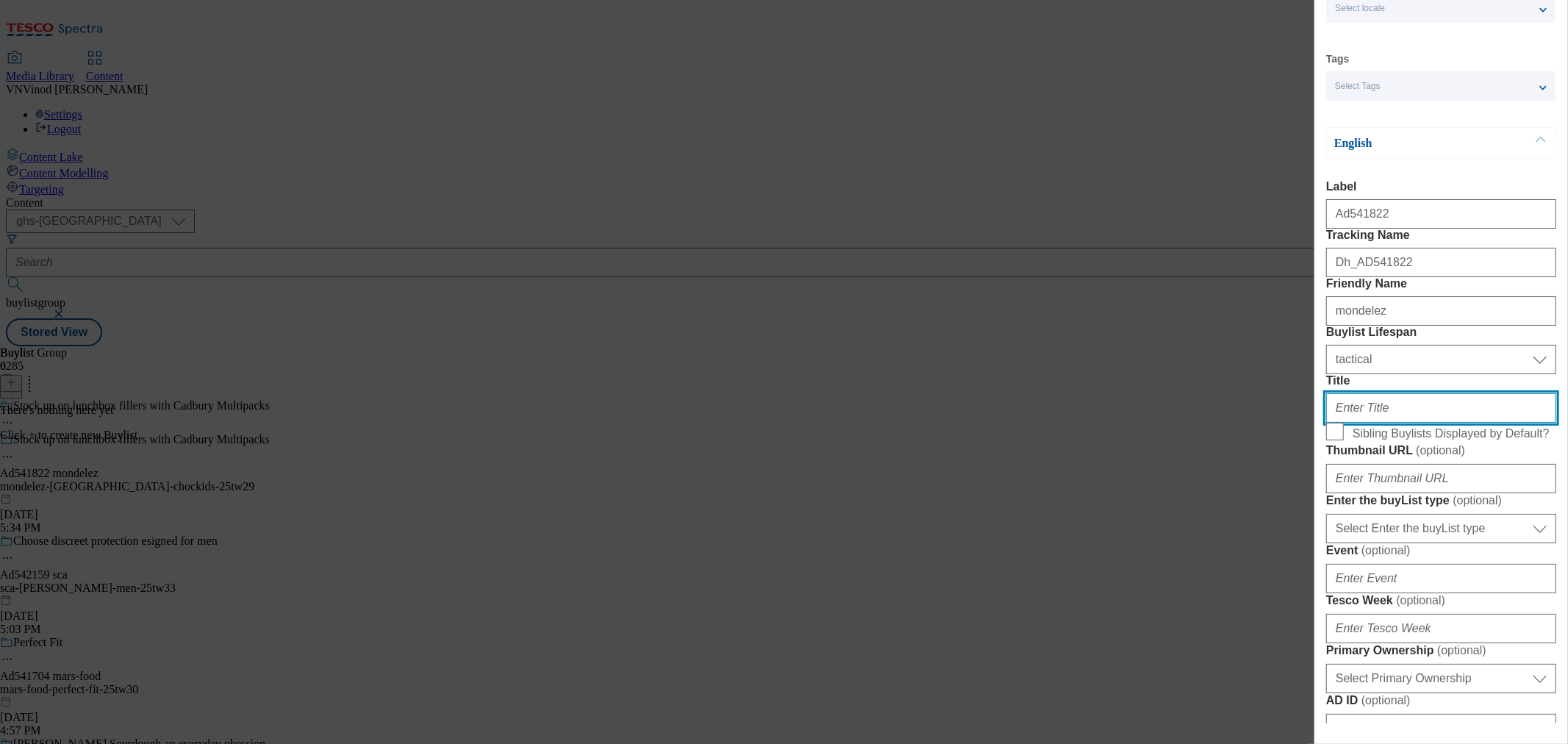
click at [1373, 423] on input "Title" at bounding box center [1441, 408] width 230 height 29
paste input "Shop full Cadbury Kids Multipack range"
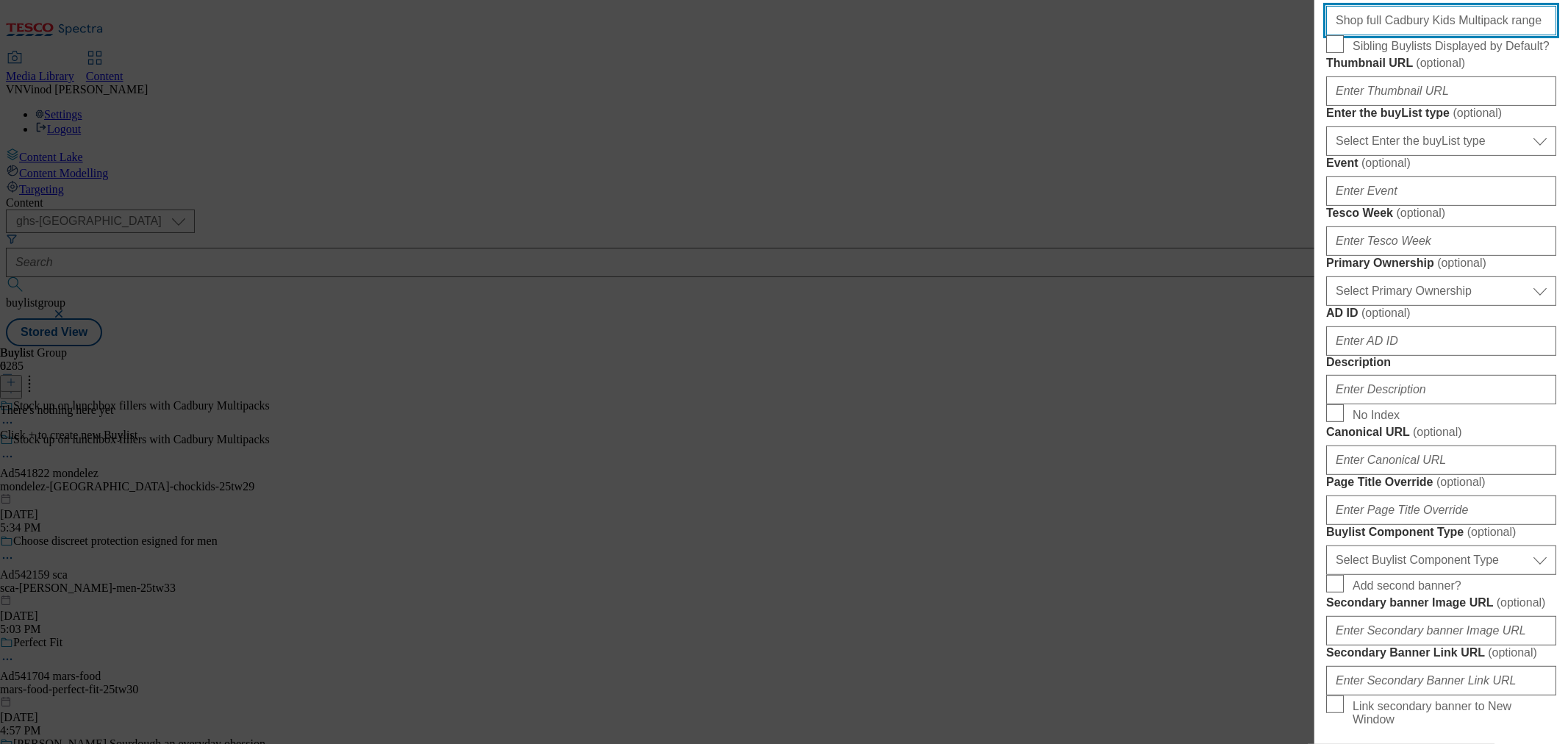
scroll to position [572, 0]
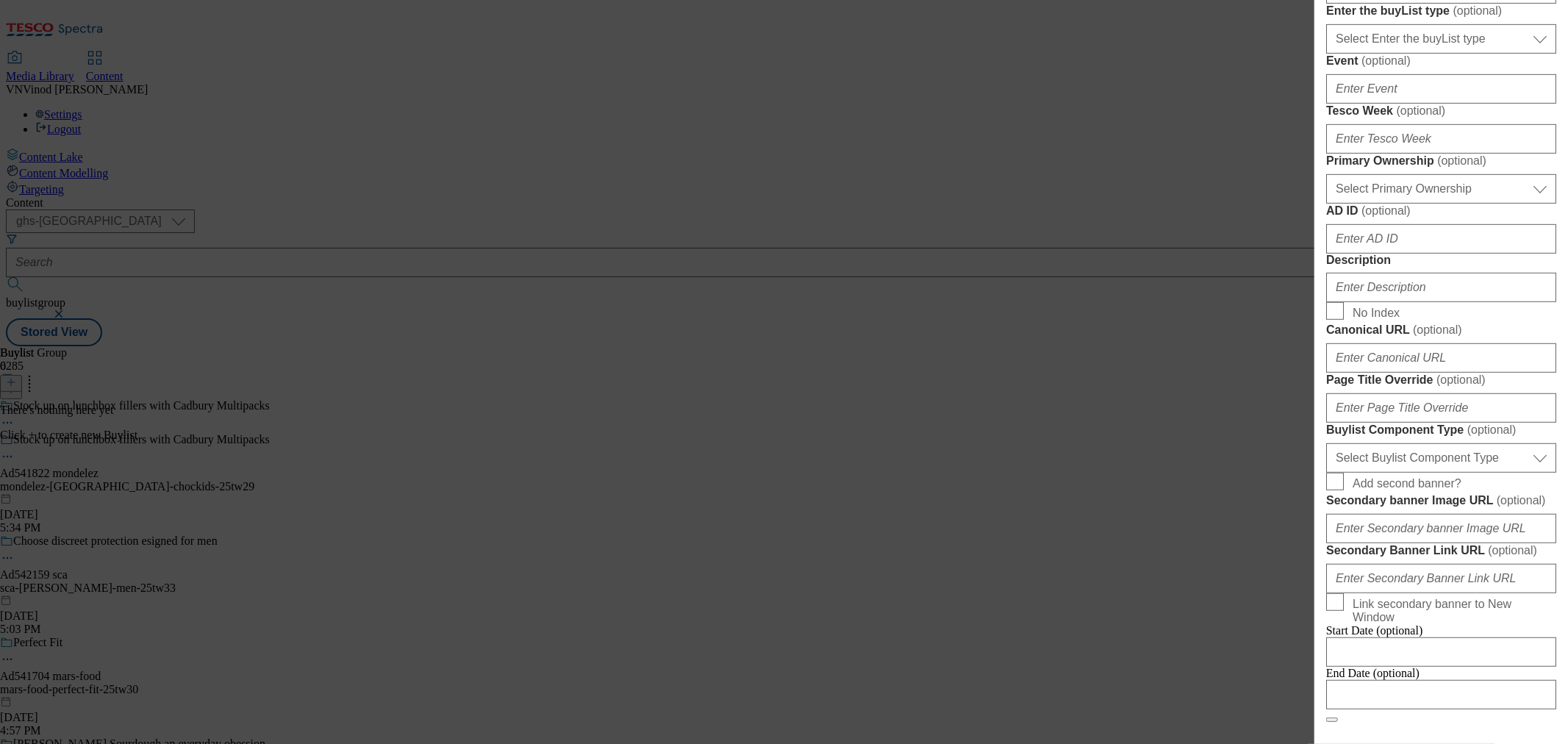
type input "Shop full Cadbury Kids Multipack range"
click at [1437, 54] on select "Select Enter the buyList type event supplier funded long term >4 weeks supplier…" at bounding box center [1441, 38] width 230 height 29
select select "supplier funded short term 1-3 weeks"
click at [1326, 54] on select "Select Enter the buyList type event supplier funded long term >4 weeks supplier…" at bounding box center [1441, 38] width 230 height 29
click at [1401, 154] on input "Tesco Week ( optional )" at bounding box center [1441, 138] width 230 height 29
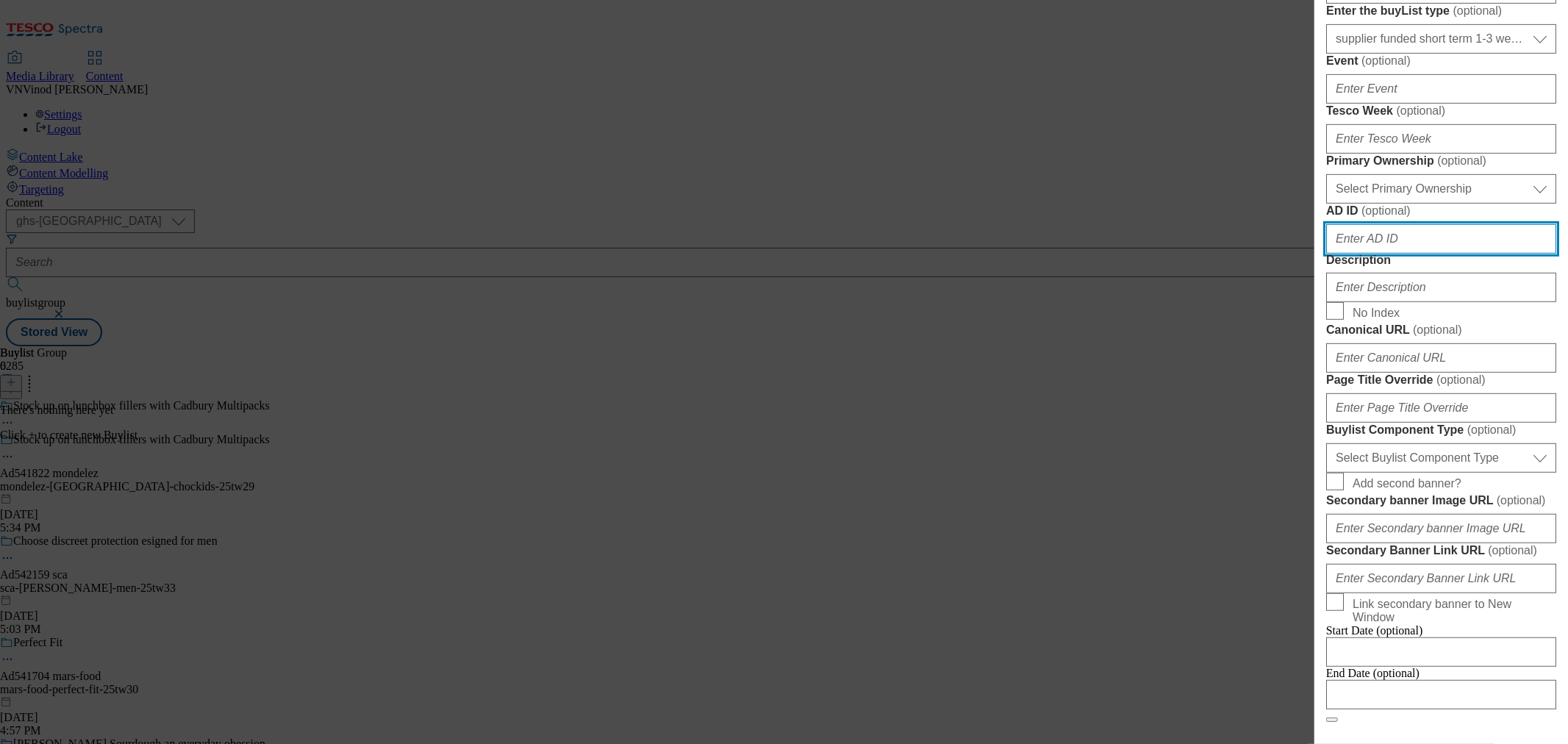
click at [1392, 254] on input "AD ID ( optional )" at bounding box center [1441, 238] width 230 height 29
type input "29"
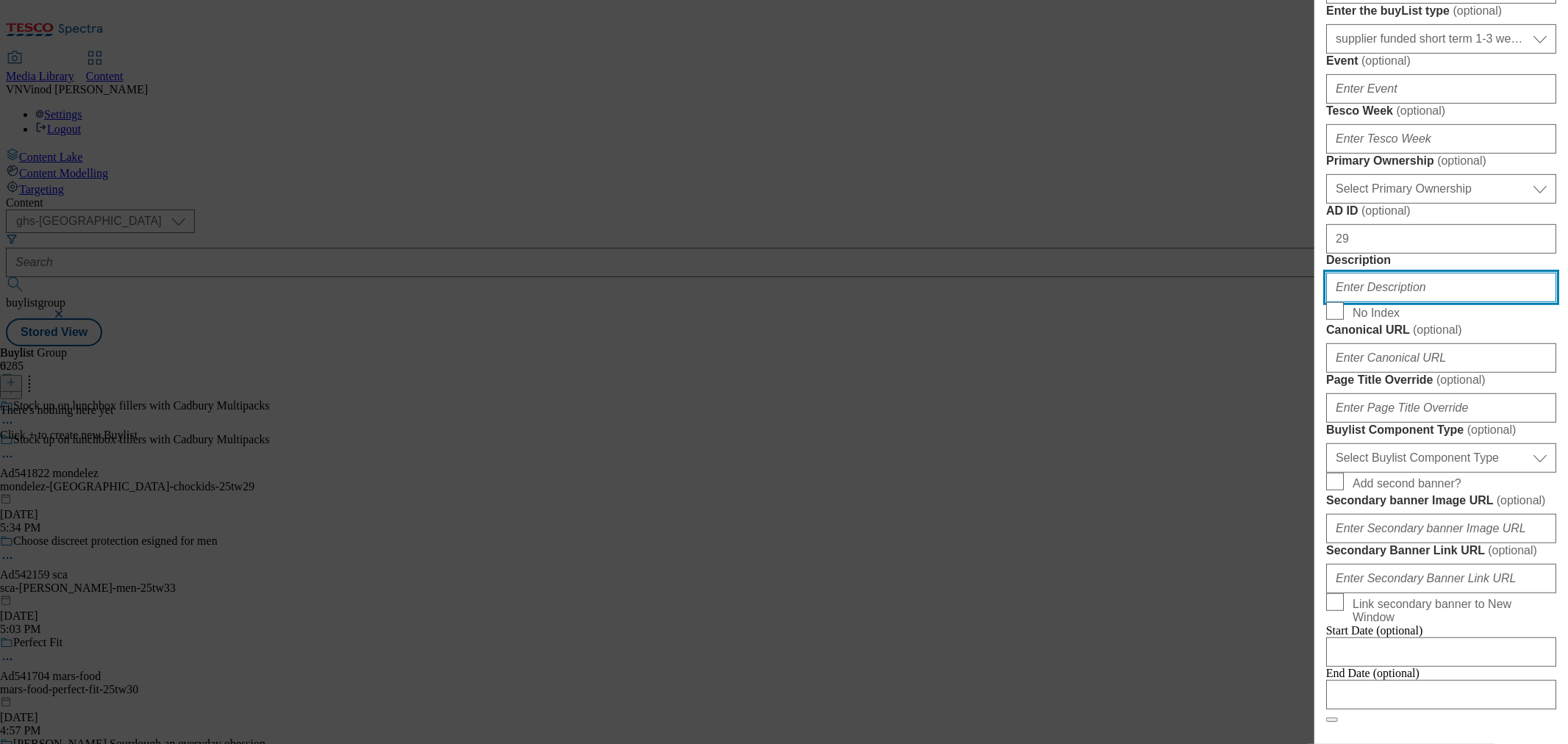
click at [1387, 302] on input "Description" at bounding box center [1441, 287] width 230 height 29
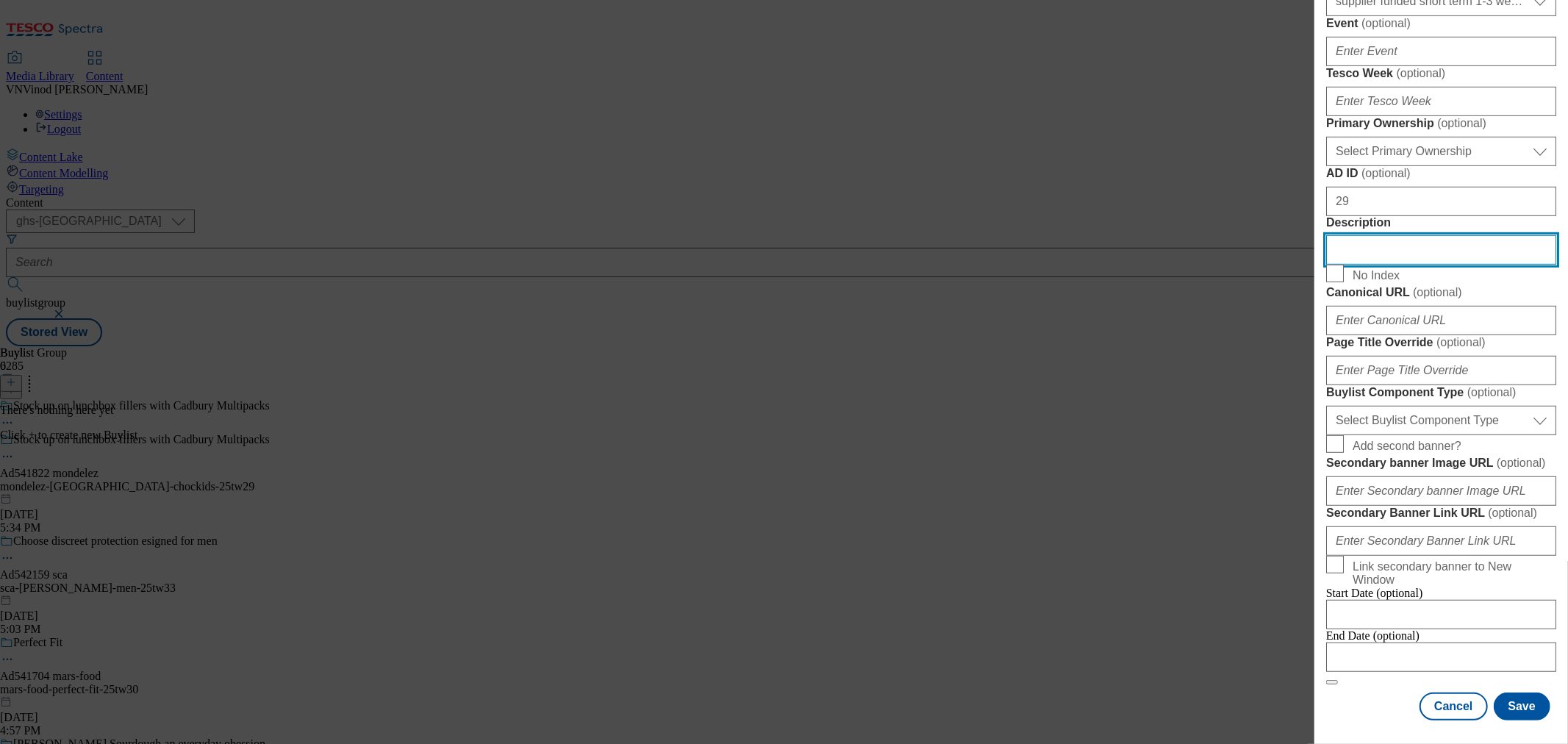
scroll to position [736, 0]
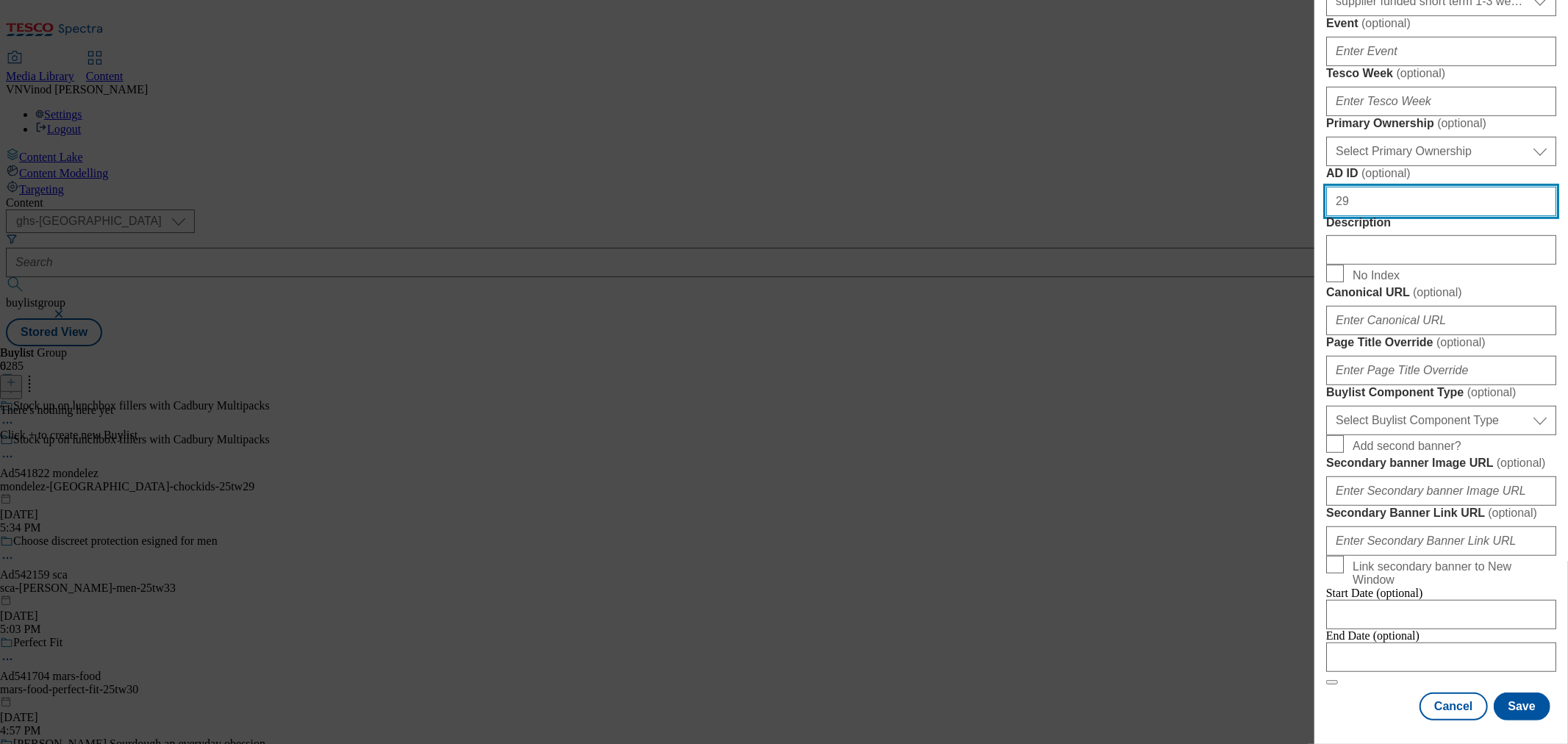
drag, startPoint x: 1369, startPoint y: 341, endPoint x: 1151, endPoint y: 307, distance: 220.6
click at [1171, 307] on div "Add new Buylist Locale Select locale English Welsh Tags Select Tags fnf marketp…" at bounding box center [784, 372] width 1568 height 744
paste input "541822"
type input "541822"
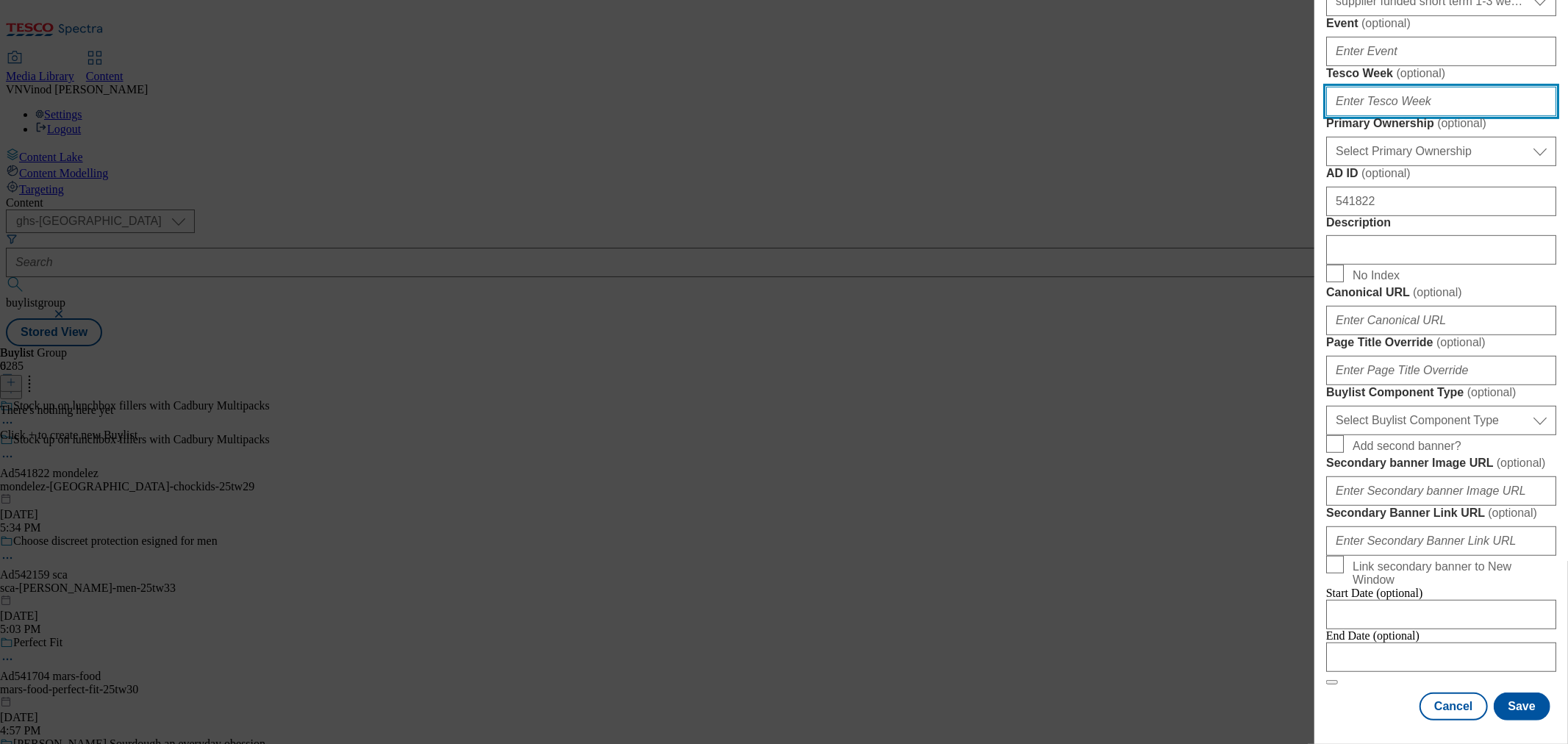
click at [1407, 117] on input "Tesco Week ( optional )" at bounding box center [1441, 101] width 230 height 29
type input "29"
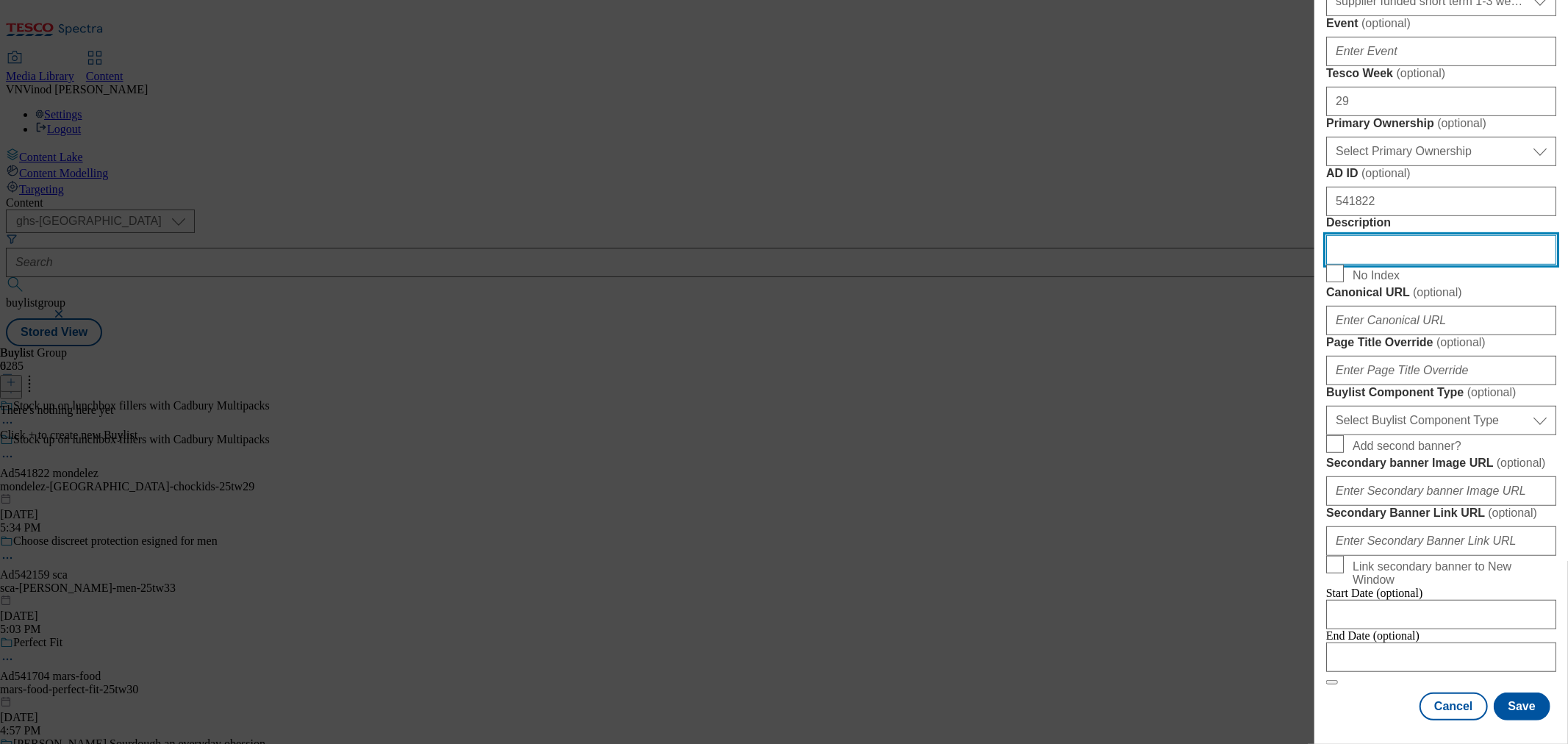
click at [1394, 265] on input "Description" at bounding box center [1441, 250] width 230 height 29
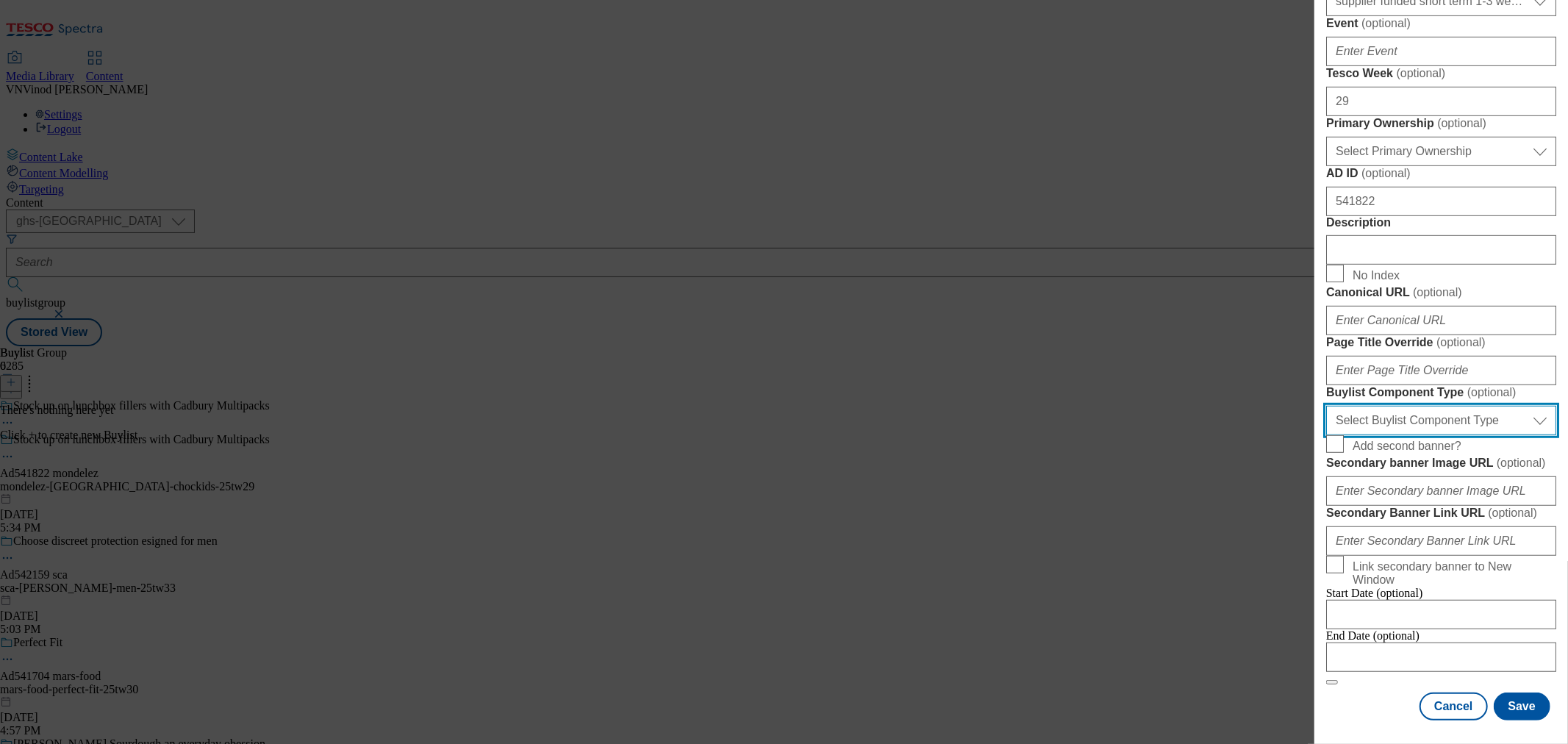
click at [1433, 406] on select "Select Buylist Component Type Banner Competition Header Meal" at bounding box center [1441, 420] width 230 height 29
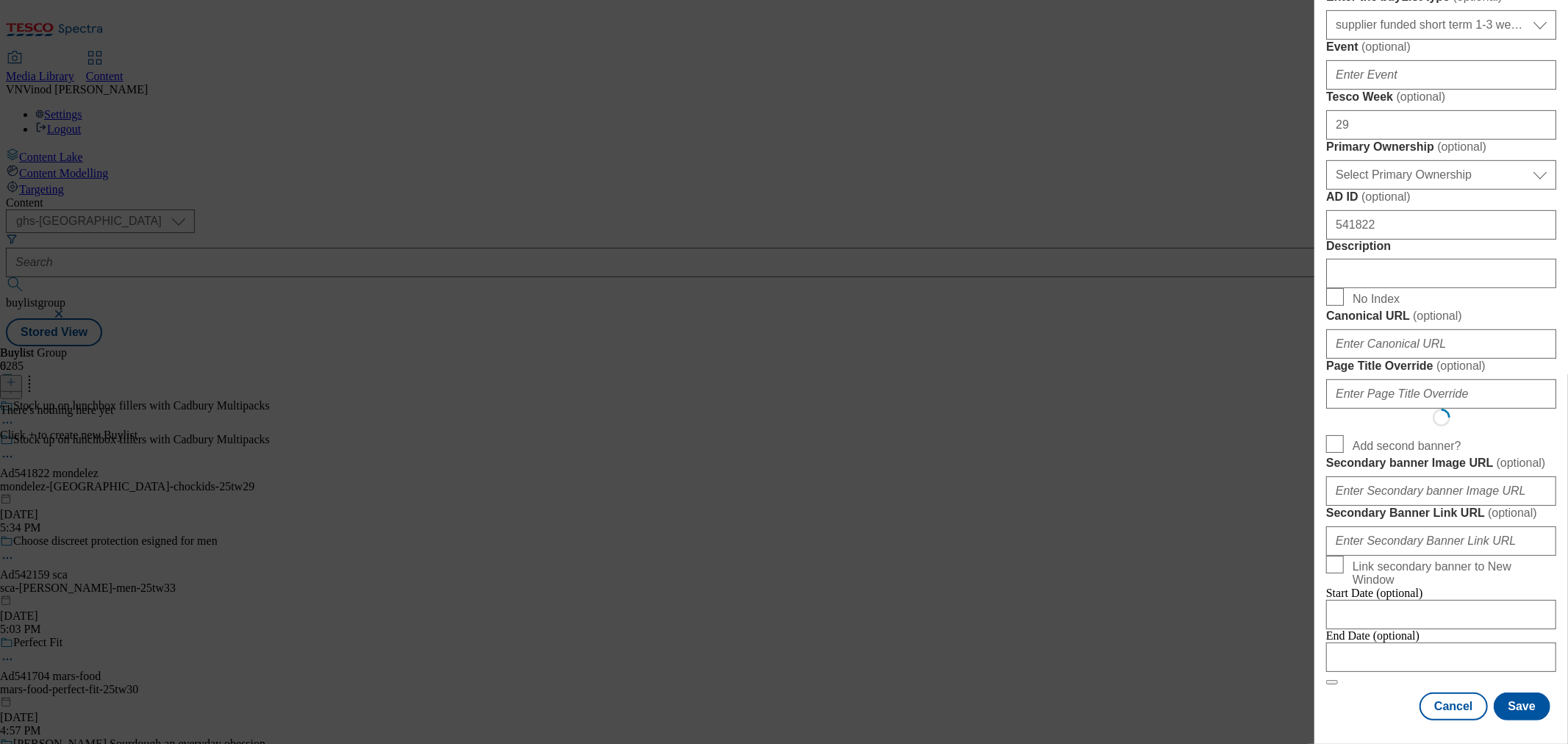
select select "Banner"
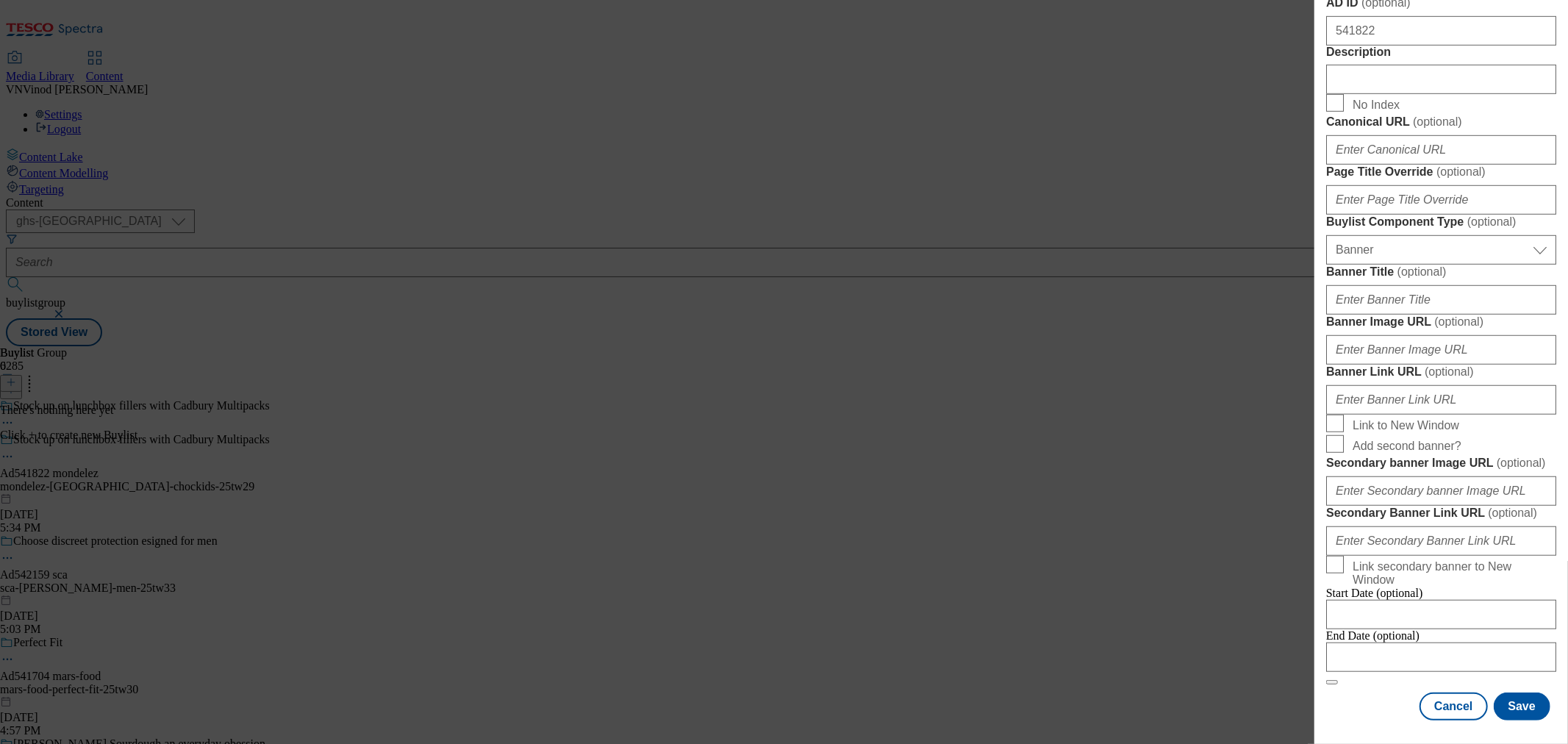
scroll to position [1418, 0]
click at [1408, 642] on input "Modal" at bounding box center [1441, 657] width 230 height 29
select select "2025"
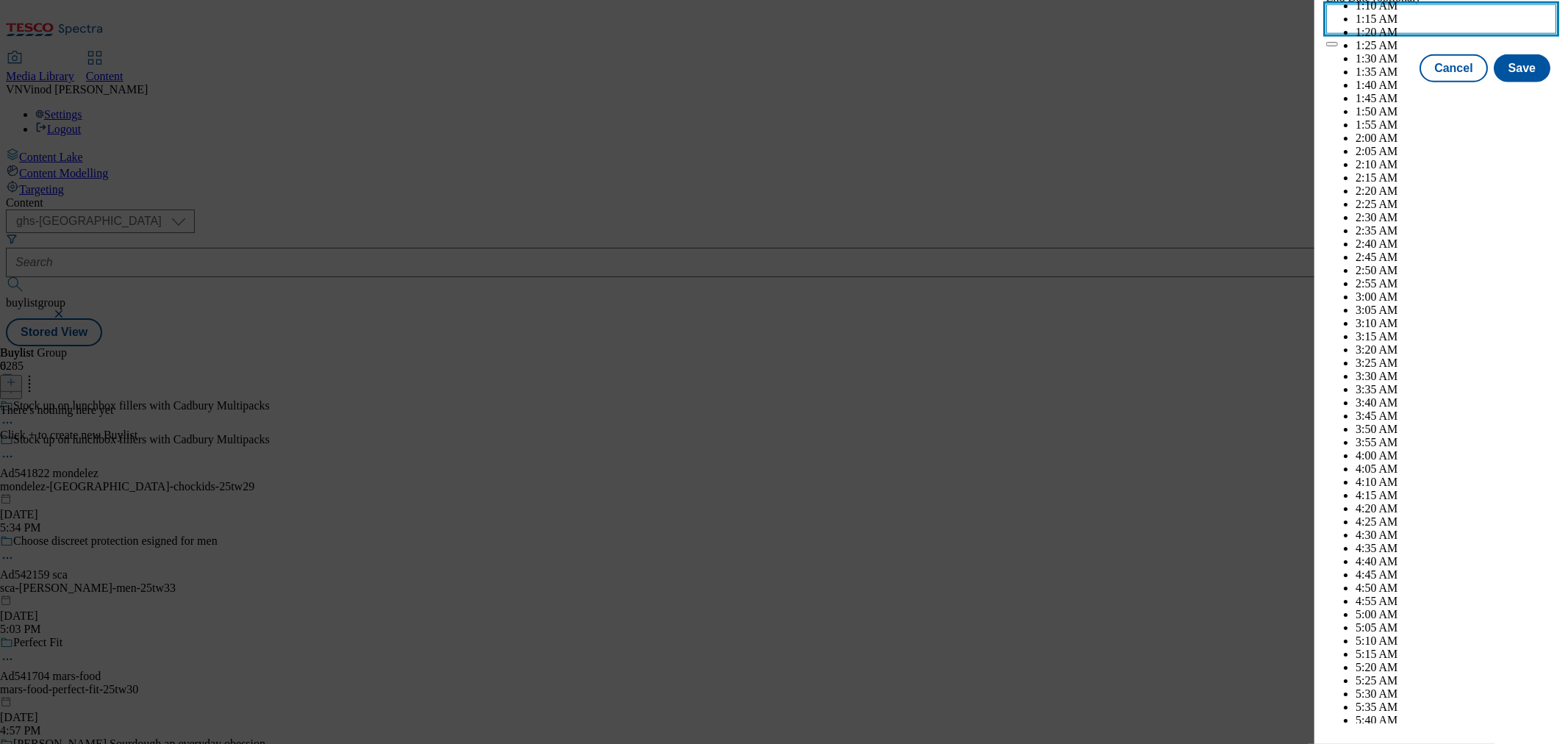
scroll to position [5746, 0]
select select "November"
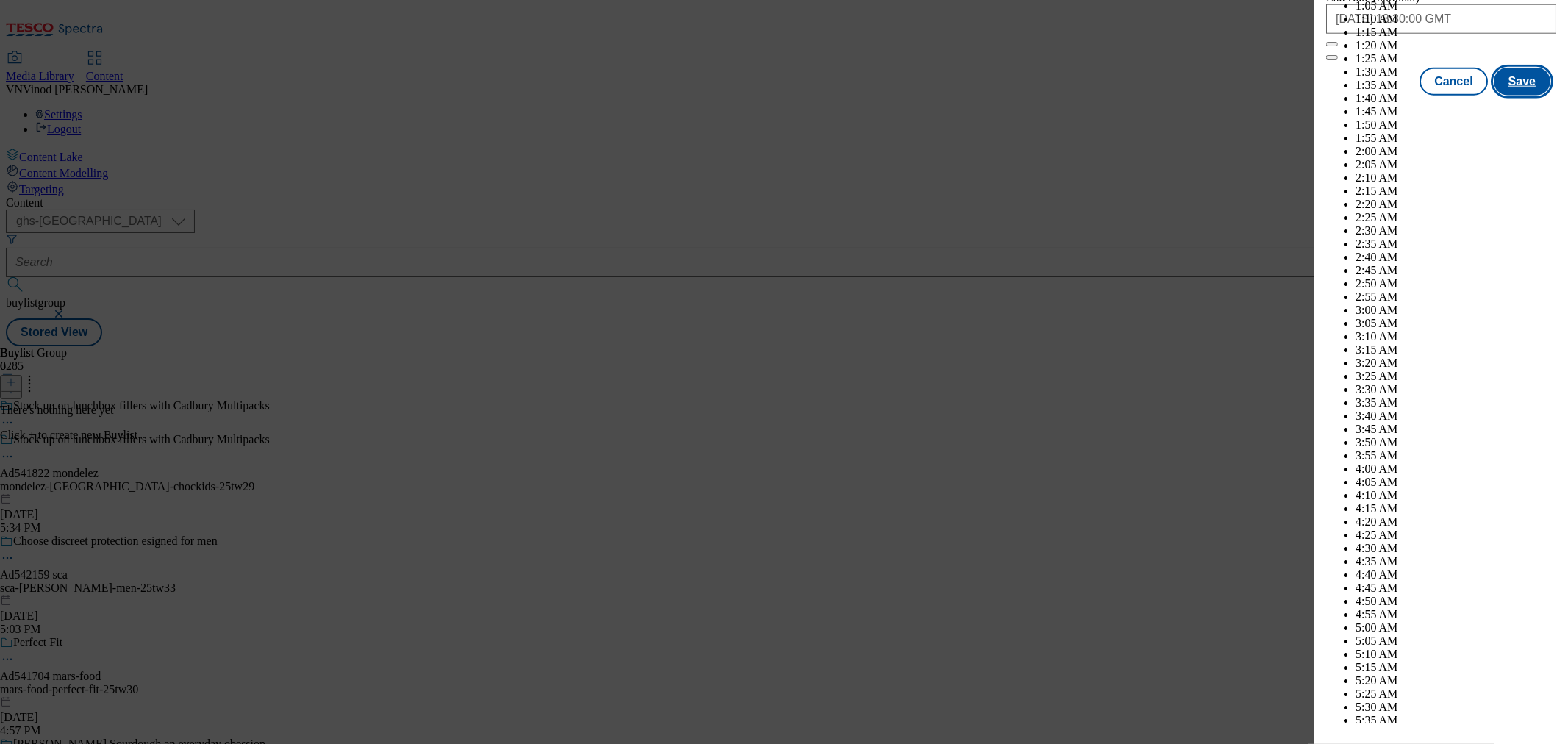
click at [1518, 96] on button "Save" at bounding box center [1521, 82] width 57 height 28
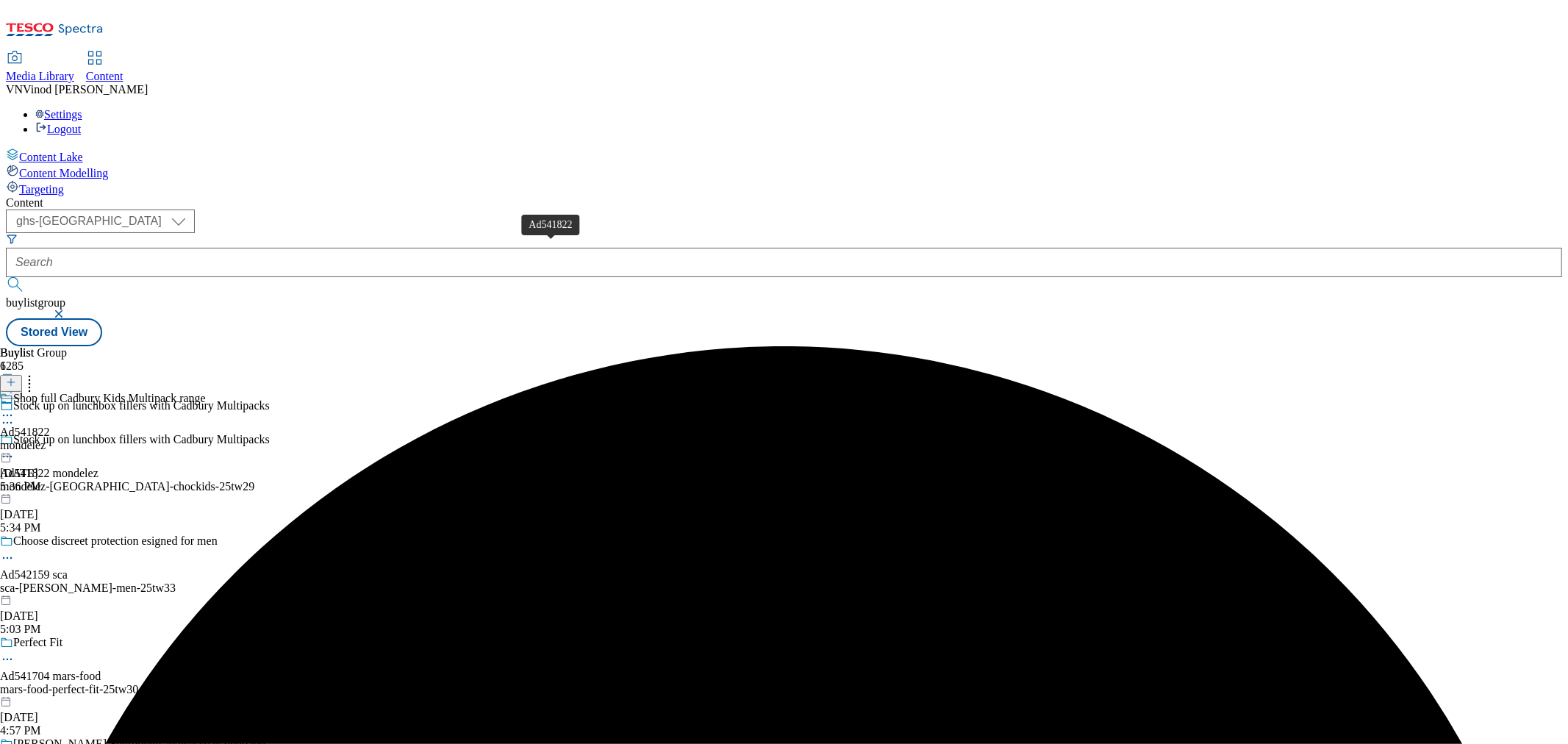
click at [50, 426] on div "Ad541822" at bounding box center [25, 433] width 50 height 13
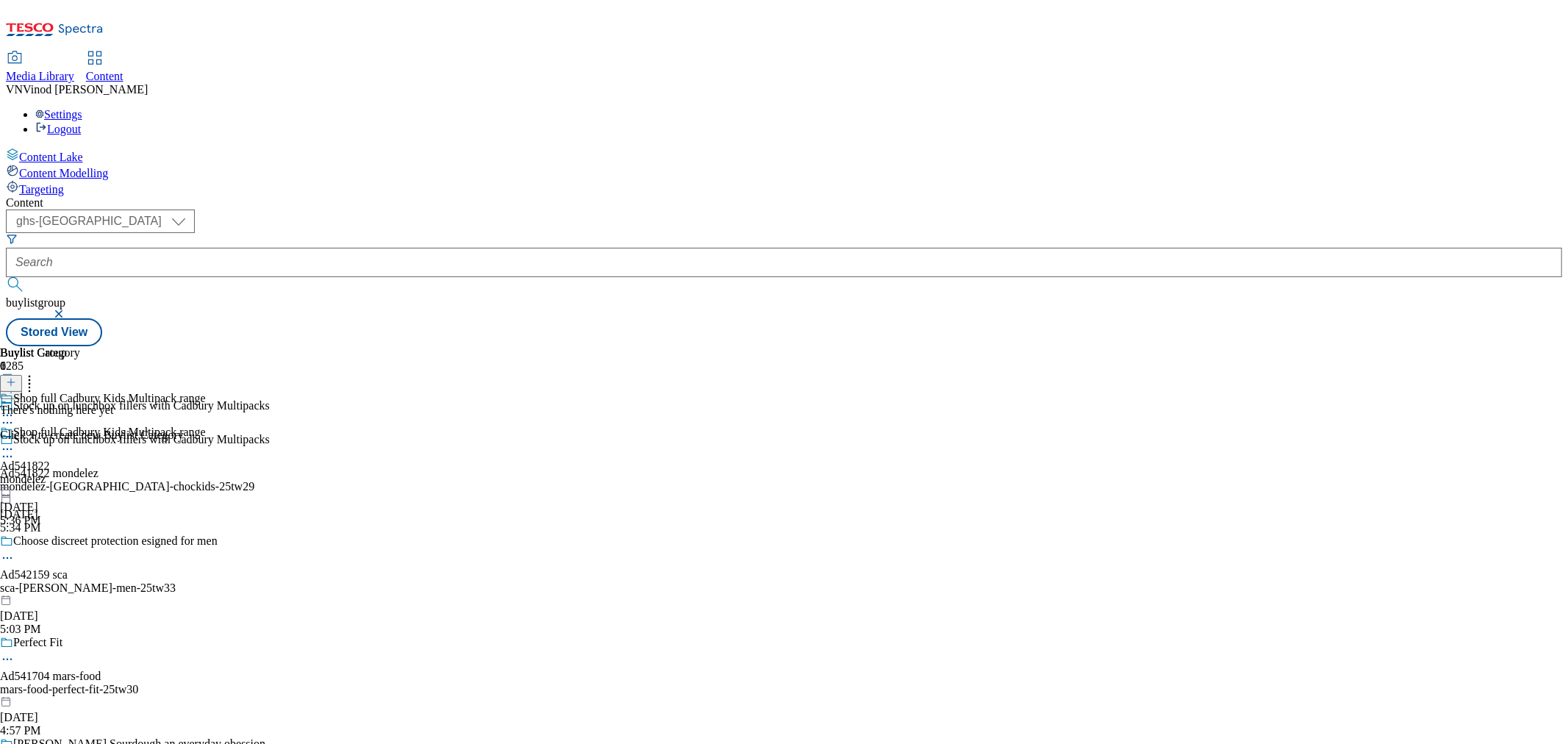
click at [22, 375] on button at bounding box center [11, 384] width 22 height 17
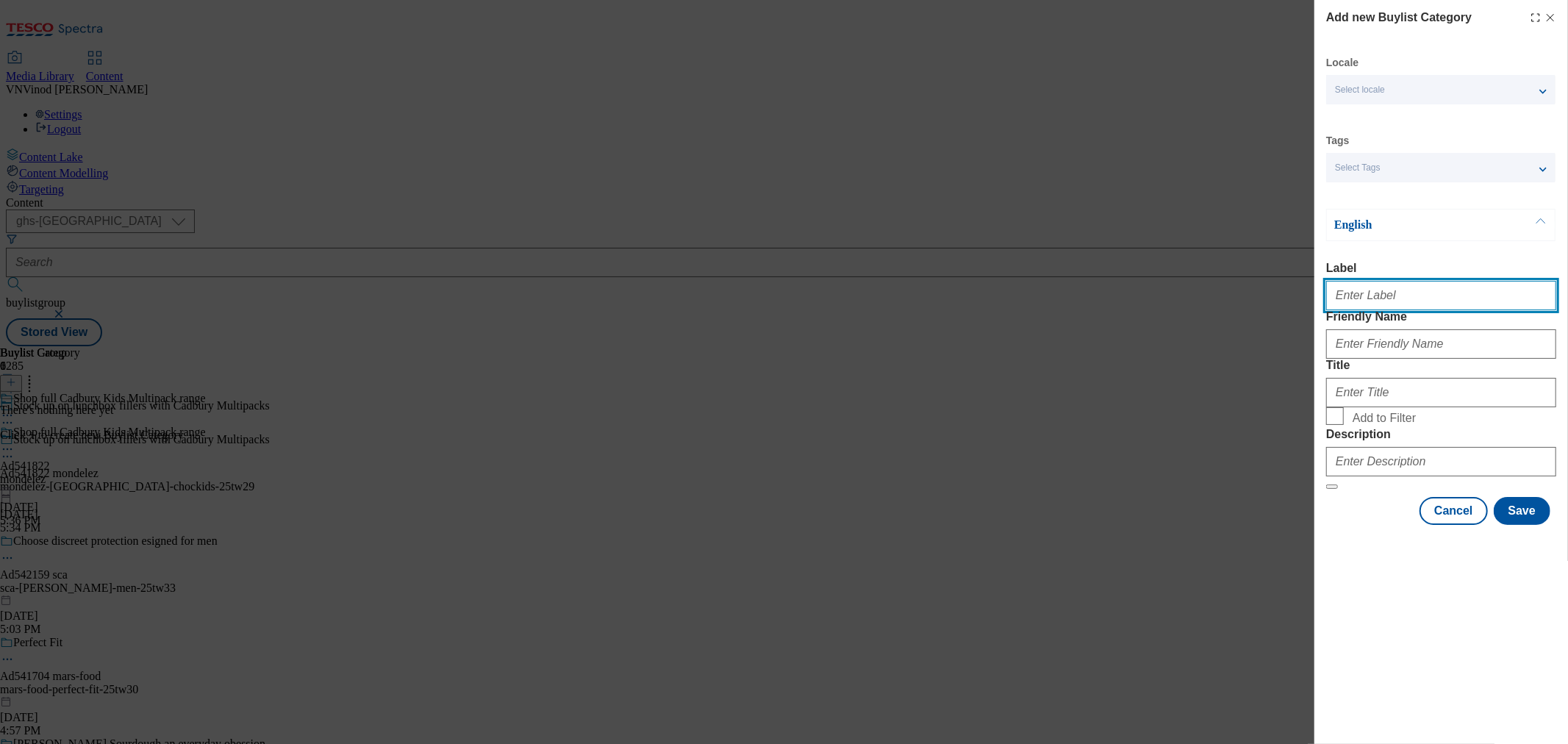
click at [1371, 306] on input "Label" at bounding box center [1441, 295] width 230 height 29
paste input "541822"
type input "Ad541822"
drag, startPoint x: 1155, startPoint y: 258, endPoint x: 1336, endPoint y: 313, distance: 189.2
click at [1155, 258] on div "Add new Buylist Category Locale Select locale English Welsh Tags Select Tags fn…" at bounding box center [784, 372] width 1568 height 744
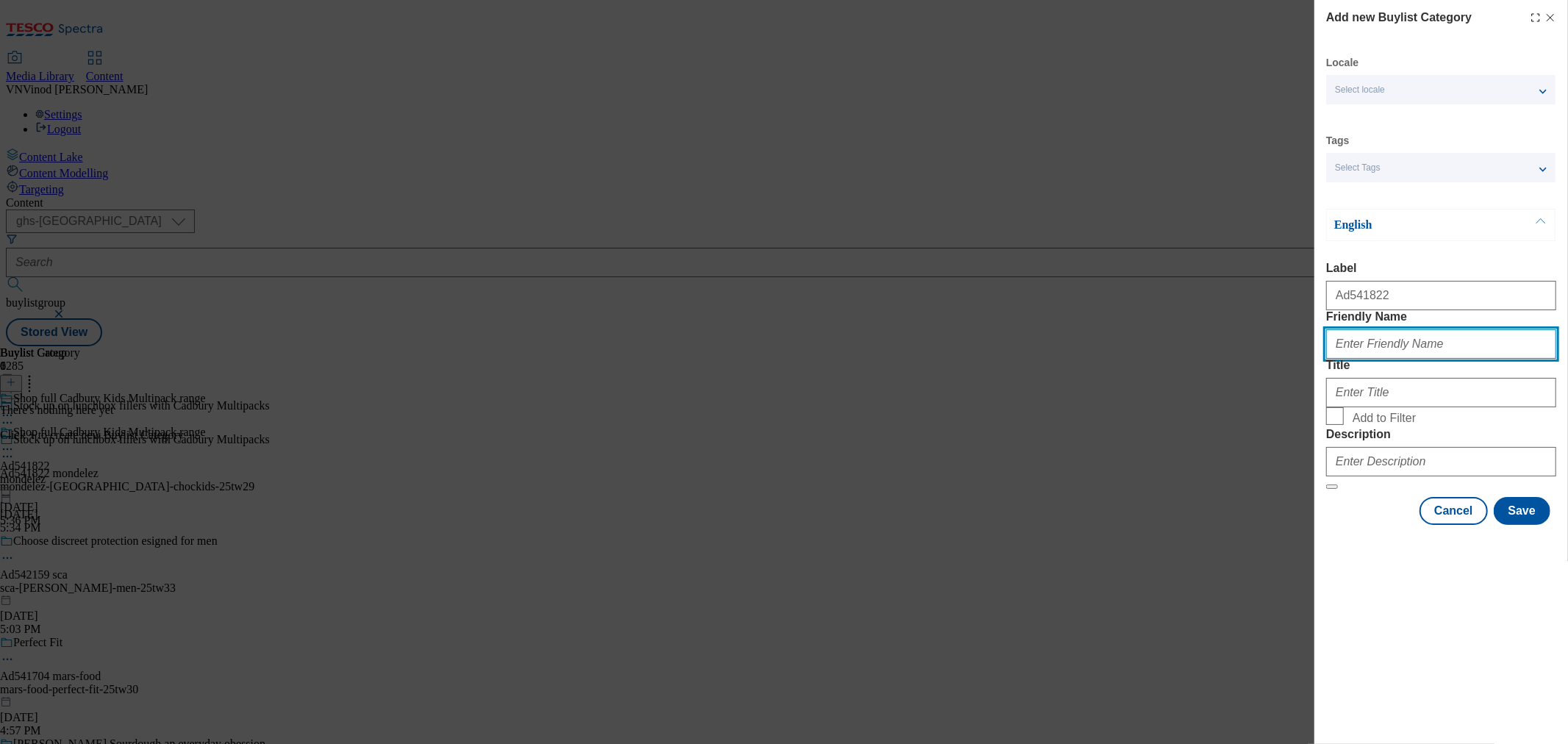
click at [1421, 359] on input "Friendly Name" at bounding box center [1441, 344] width 230 height 29
paste input "mondelez-cadbury-chockids"
type input "mondelez-cadbury-chockids"
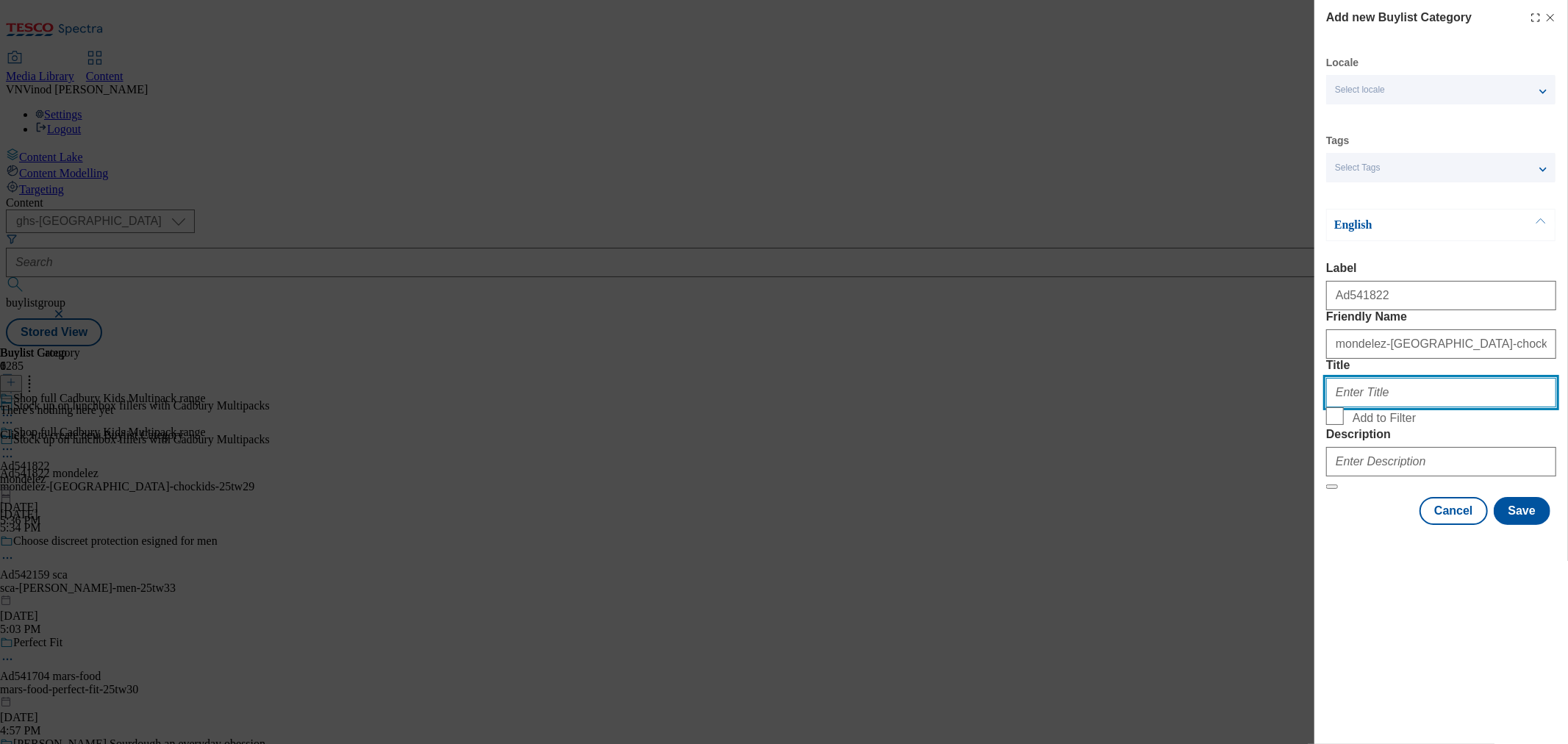
click at [1383, 408] on input "Title" at bounding box center [1441, 392] width 230 height 29
click at [1393, 408] on input "Title" at bounding box center [1441, 392] width 230 height 29
paste input "Mondelez"
type input "Mondelez"
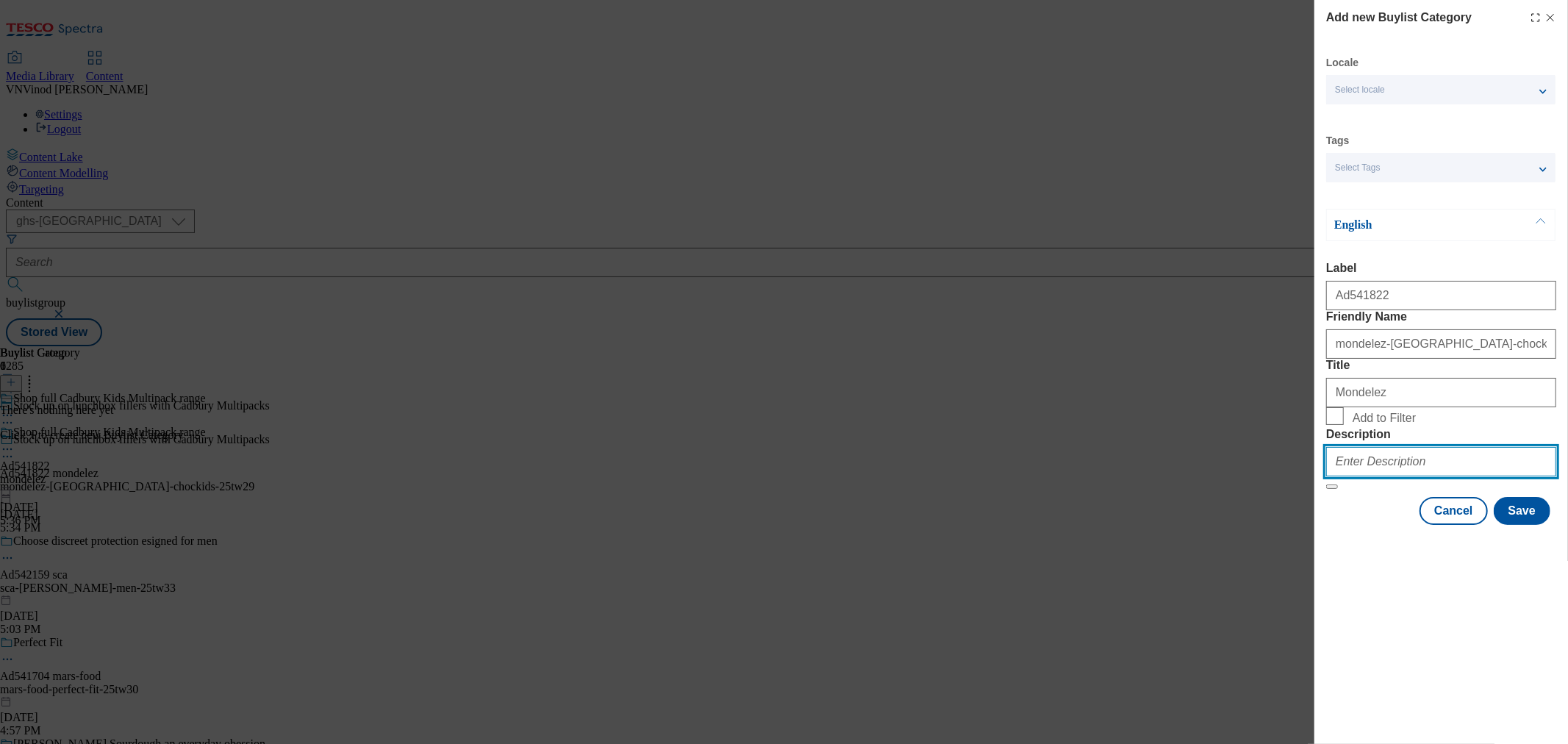
click at [1389, 477] on input "Description" at bounding box center [1441, 461] width 230 height 29
click at [1519, 525] on button "Save" at bounding box center [1521, 511] width 57 height 28
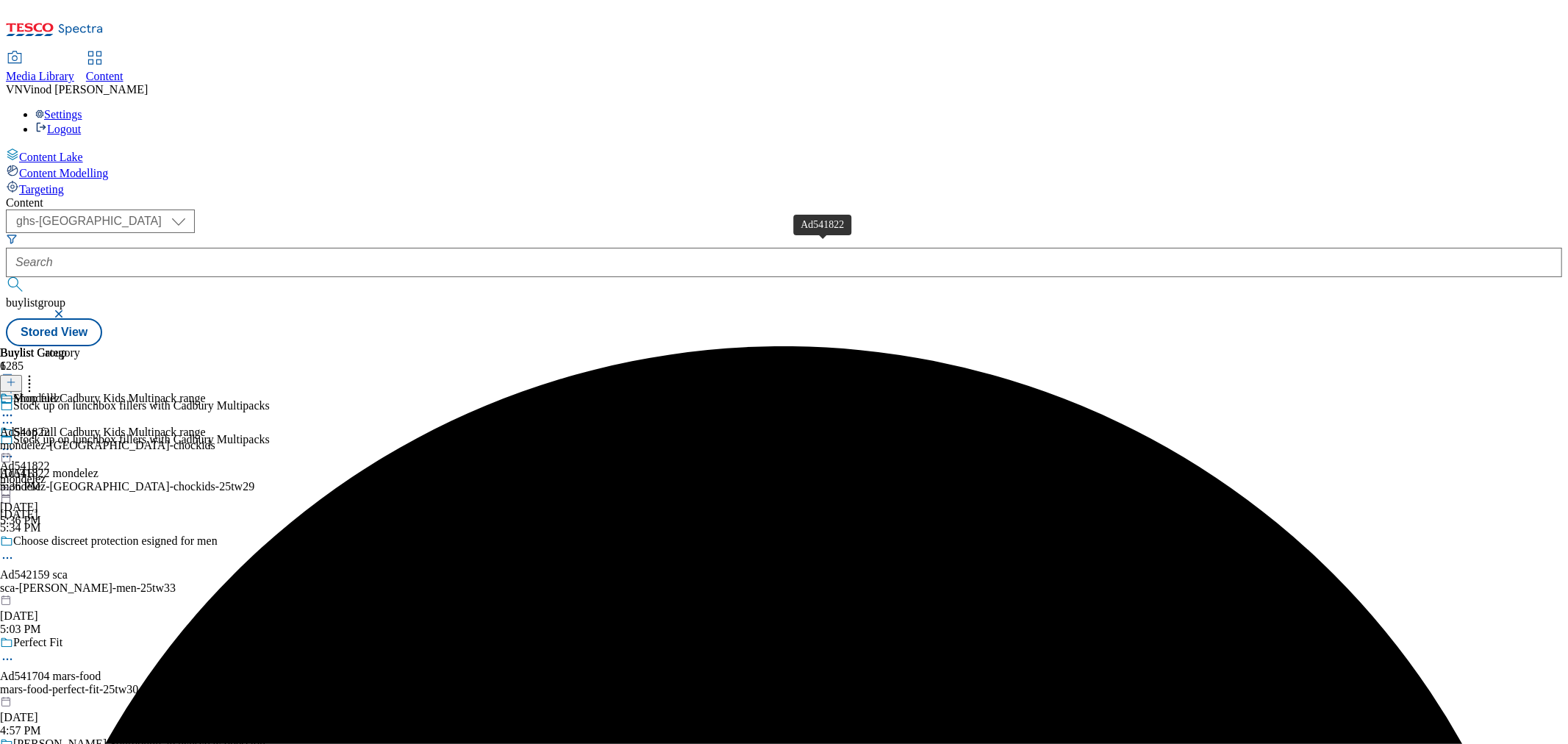
click at [50, 426] on div "Ad541822" at bounding box center [25, 433] width 50 height 13
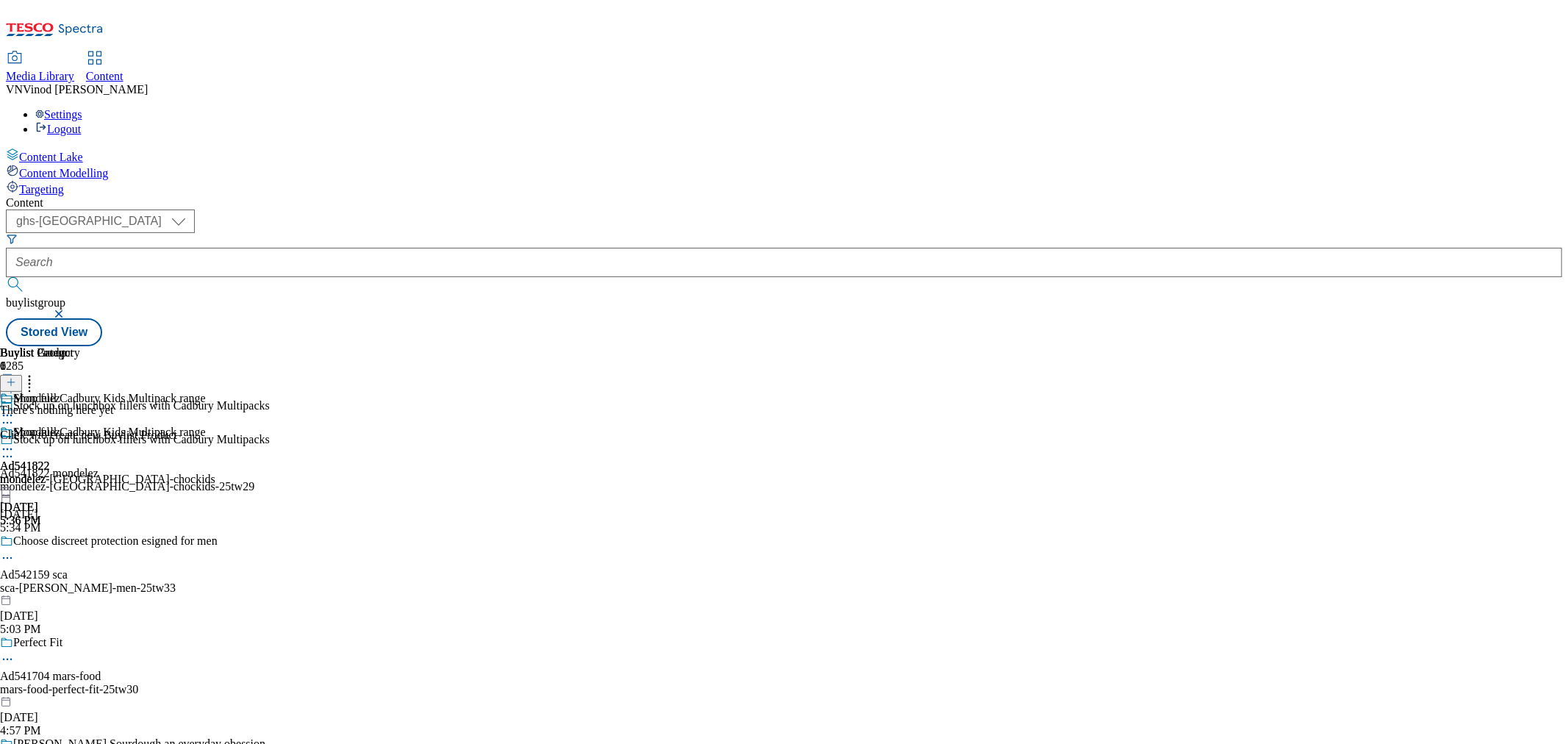
click at [16, 377] on icon at bounding box center [11, 382] width 10 height 10
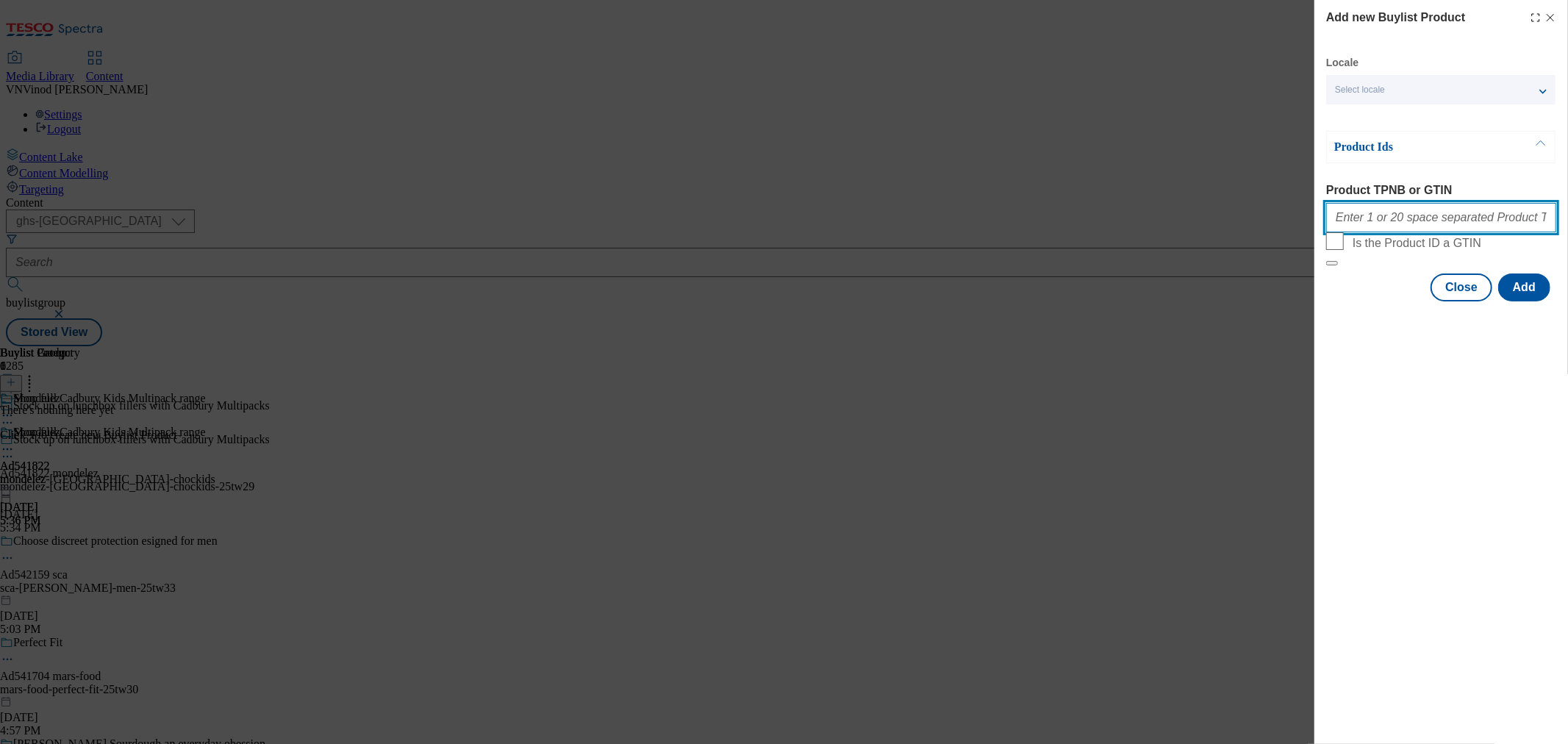
click at [1438, 223] on input "Product TPNB or GTIN" at bounding box center [1441, 217] width 230 height 29
paste input "58974098 89602984 89442752 96305749 58974083 81133284 88897134 80965251 8872171…"
type input "58974098 89602984 89442752 96305749 58974083 81133284 88897134 80965251 8872171…"
click at [1532, 301] on button "Add" at bounding box center [1524, 288] width 52 height 28
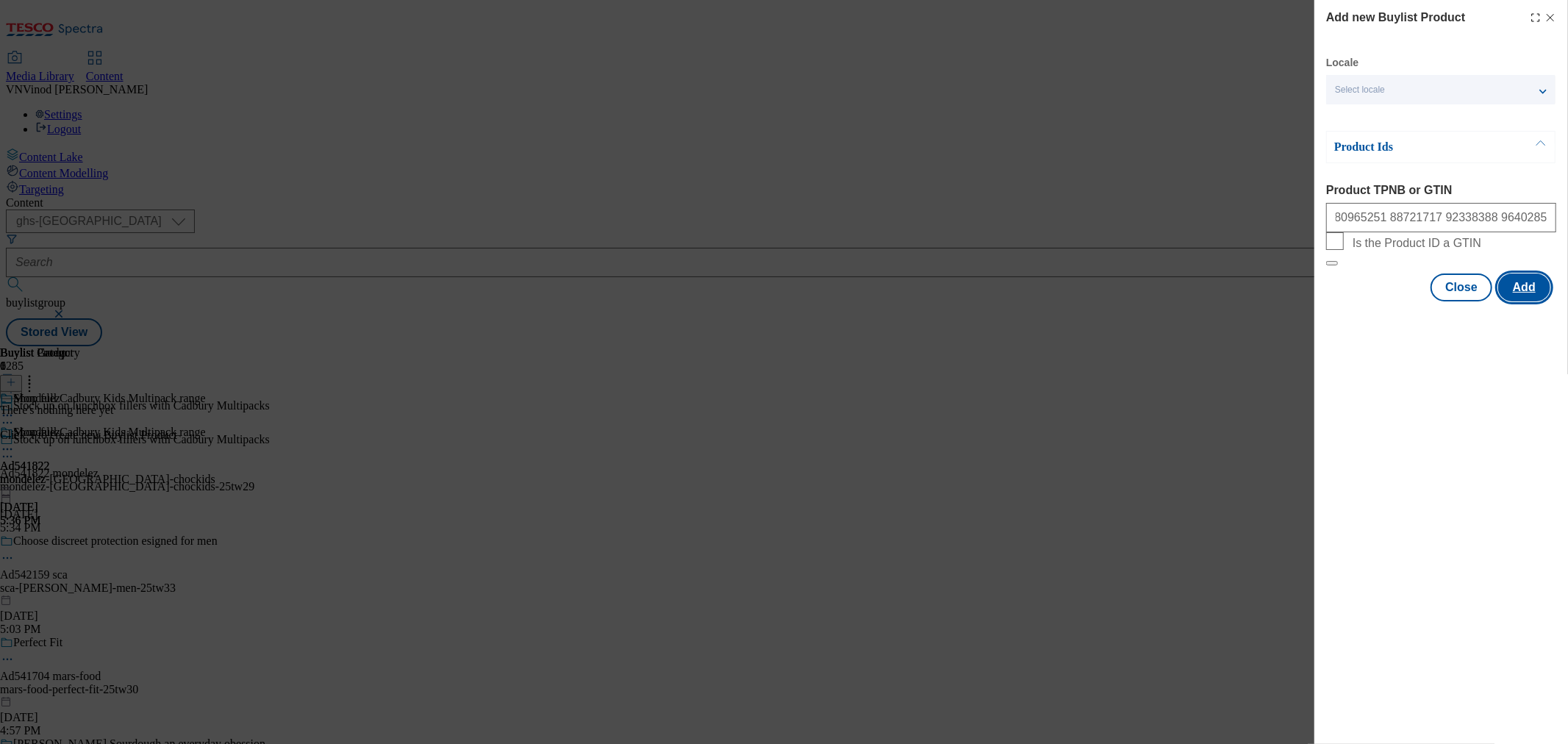
scroll to position [0, 0]
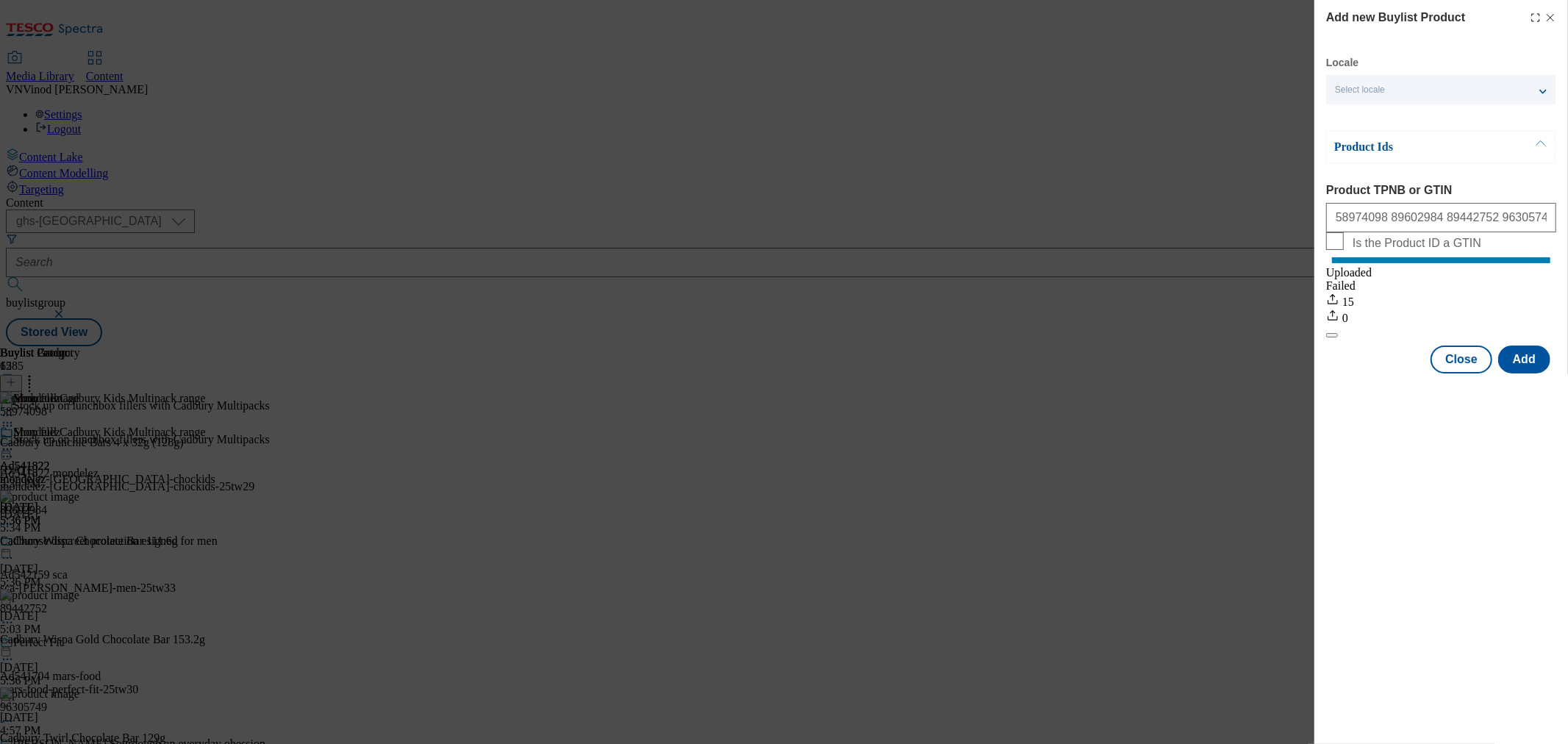
click at [1550, 15] on icon "Modal" at bounding box center [1550, 17] width 12 height 12
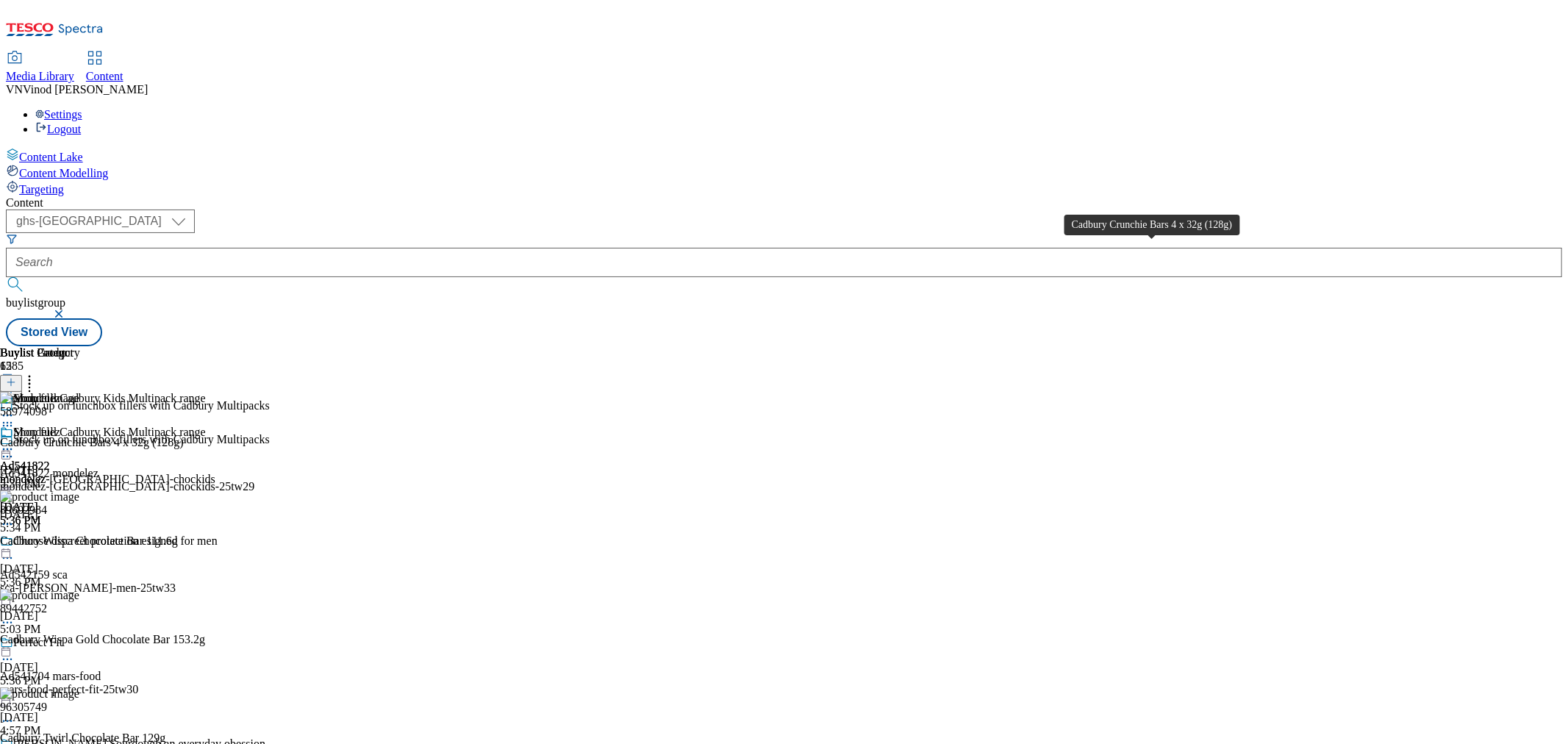
click at [184, 436] on div "Cadbury Crunchie Bars 4 x 32g (128g)" at bounding box center [92, 443] width 184 height 13
copy div "Cadbury Crunchie Bars 4 x 32g (128g)"
click at [9, 456] on circle at bounding box center [7, 457] width 2 height 2
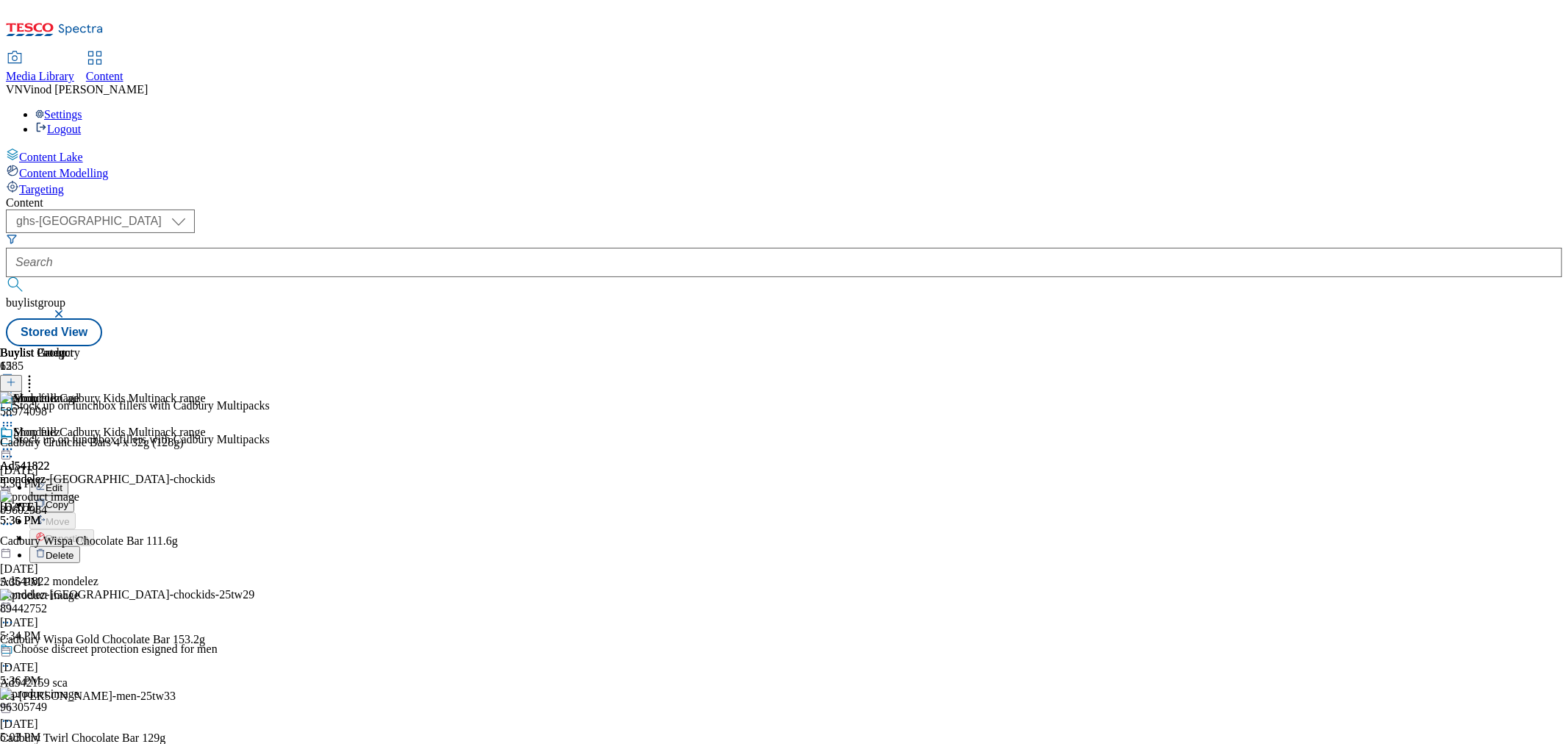
click at [68, 479] on button "Edit" at bounding box center [48, 487] width 39 height 17
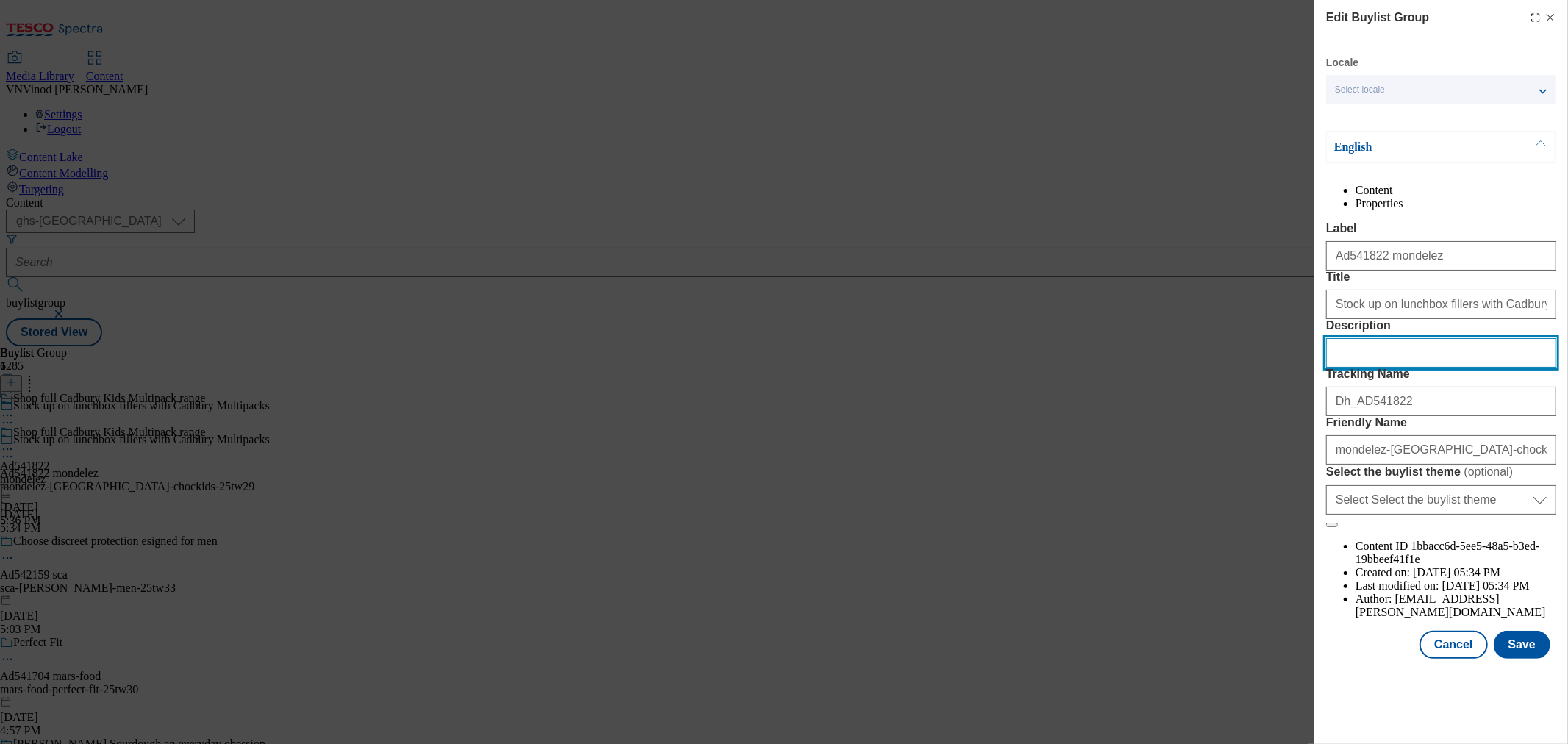
click at [1401, 368] on input "Description" at bounding box center [1441, 352] width 230 height 29
paste input "Cadbury Crunchie Bars 4 x 32g (128g)"
type input "Cadbury Crunchie Bars 4 x 32g (128g)"
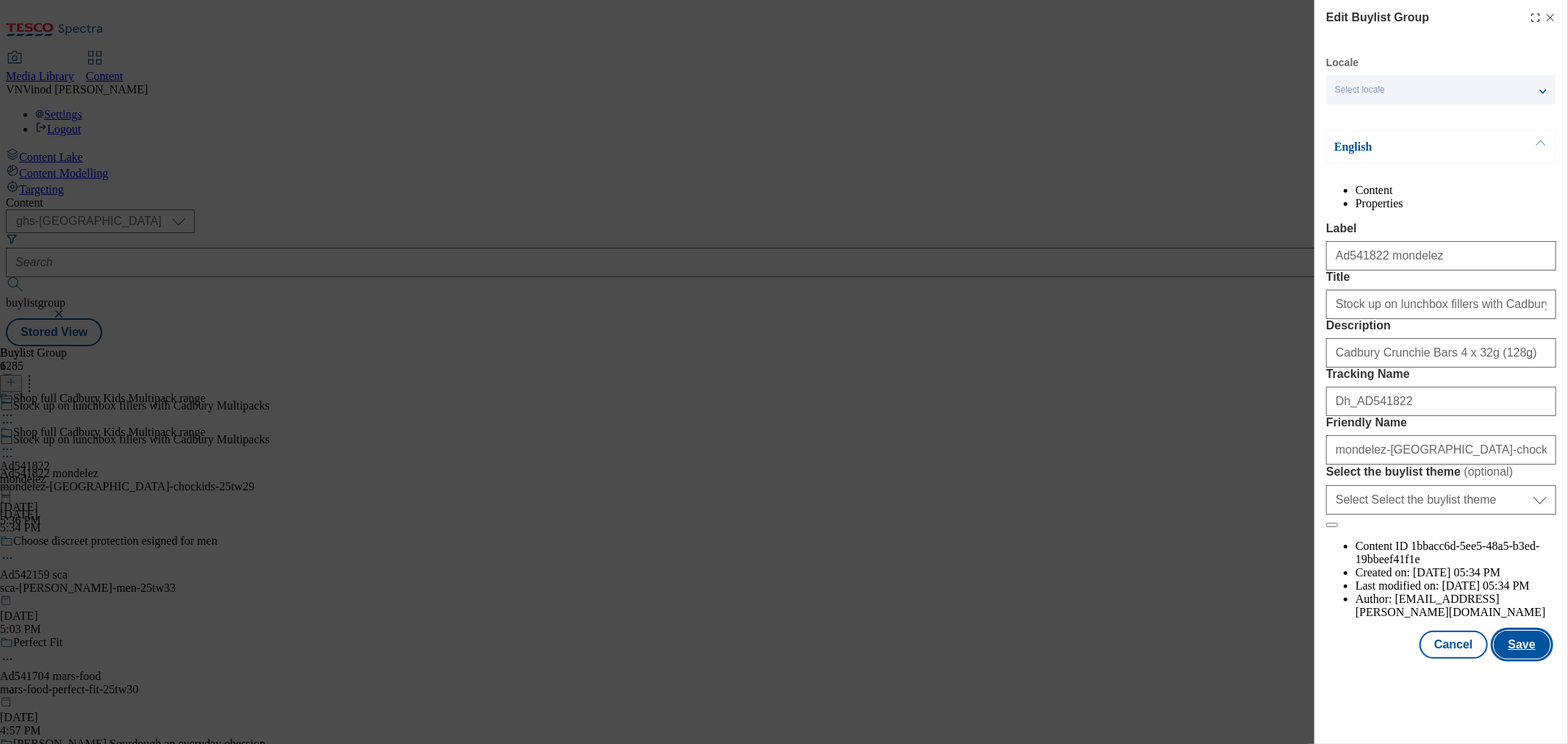
click at [1503, 659] on button "Save" at bounding box center [1521, 645] width 57 height 28
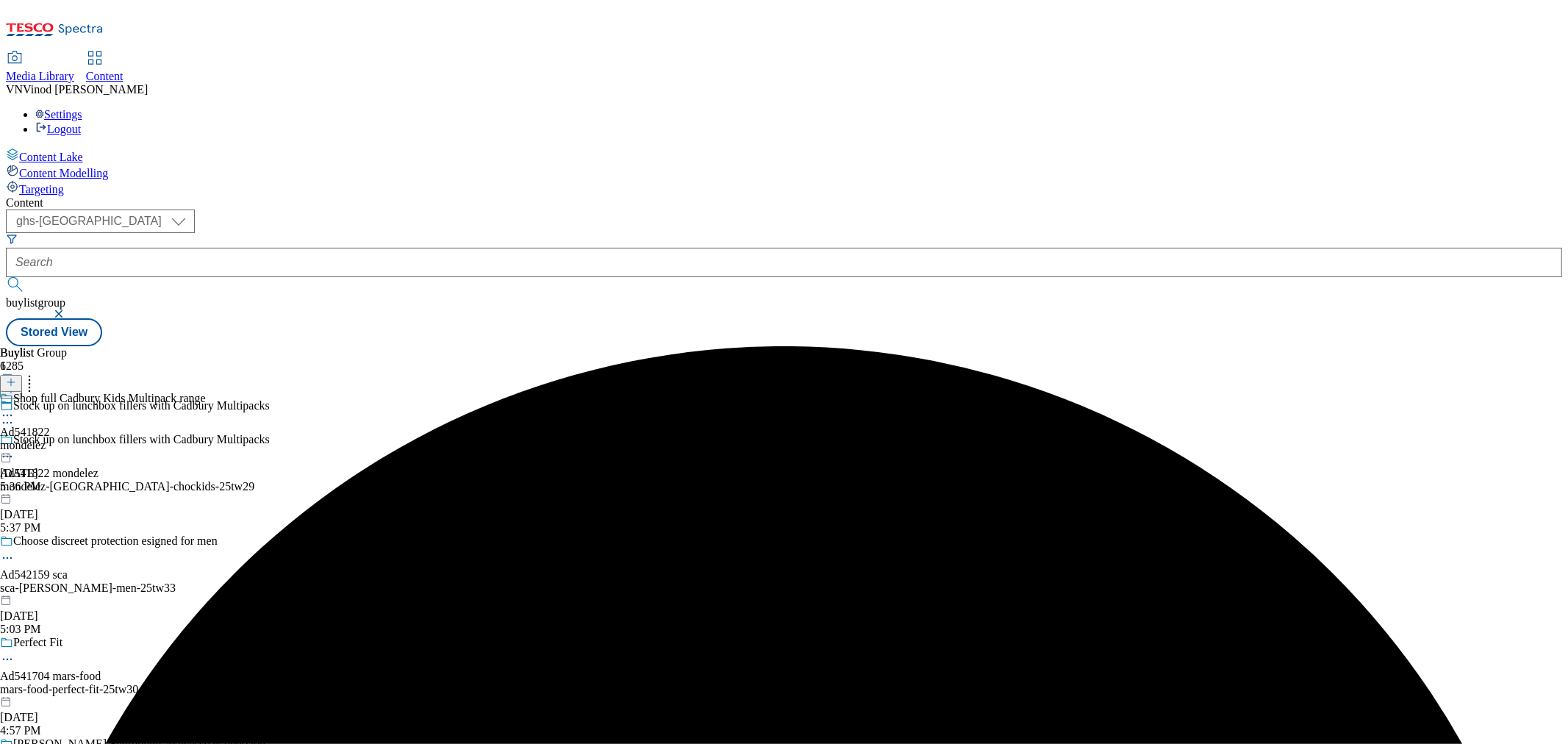
click at [15, 408] on icon at bounding box center [7, 415] width 15 height 15
click at [62, 441] on span "Edit" at bounding box center [54, 446] width 17 height 11
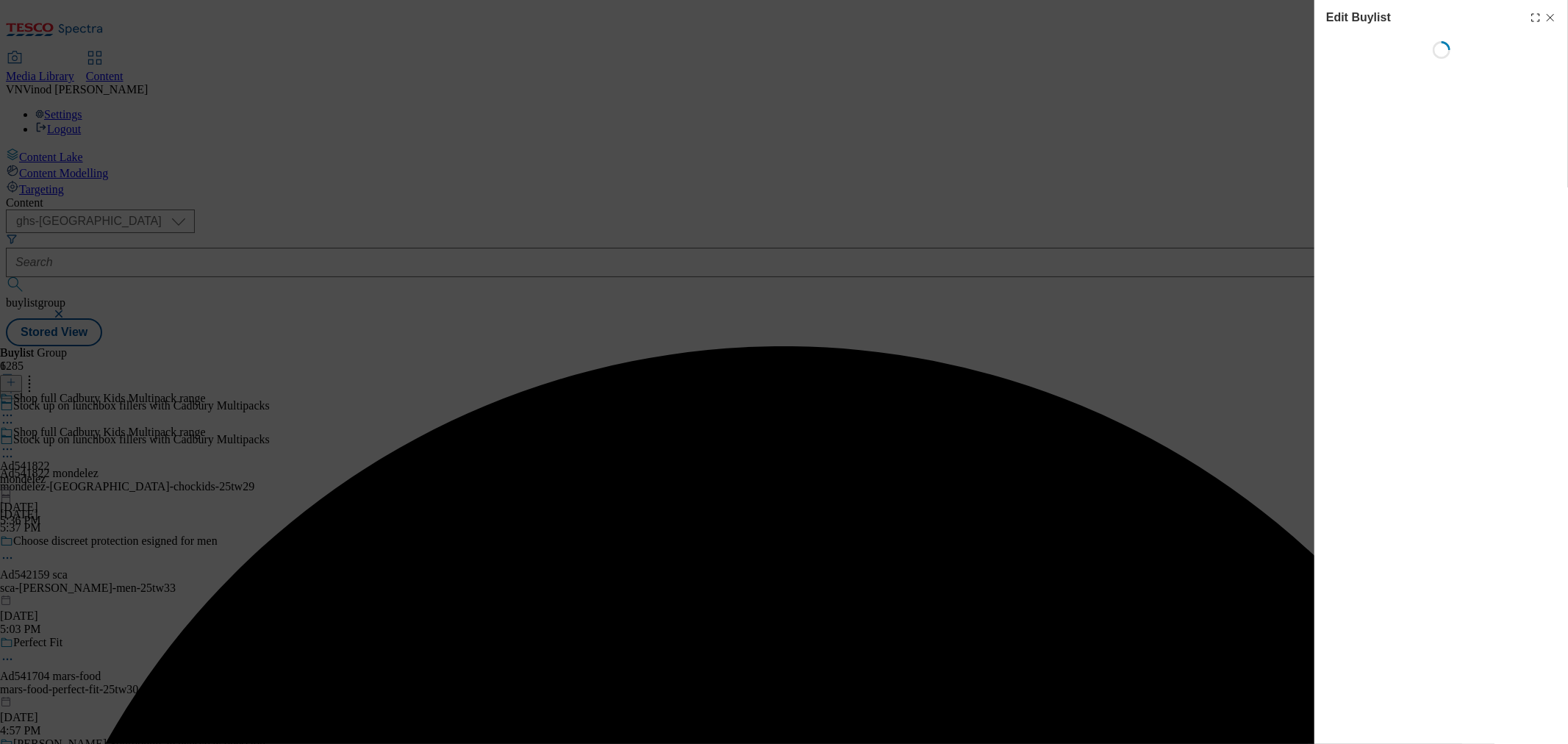
select select "tactical"
select select "supplier funded short term 1-3 weeks"
select select "Banner"
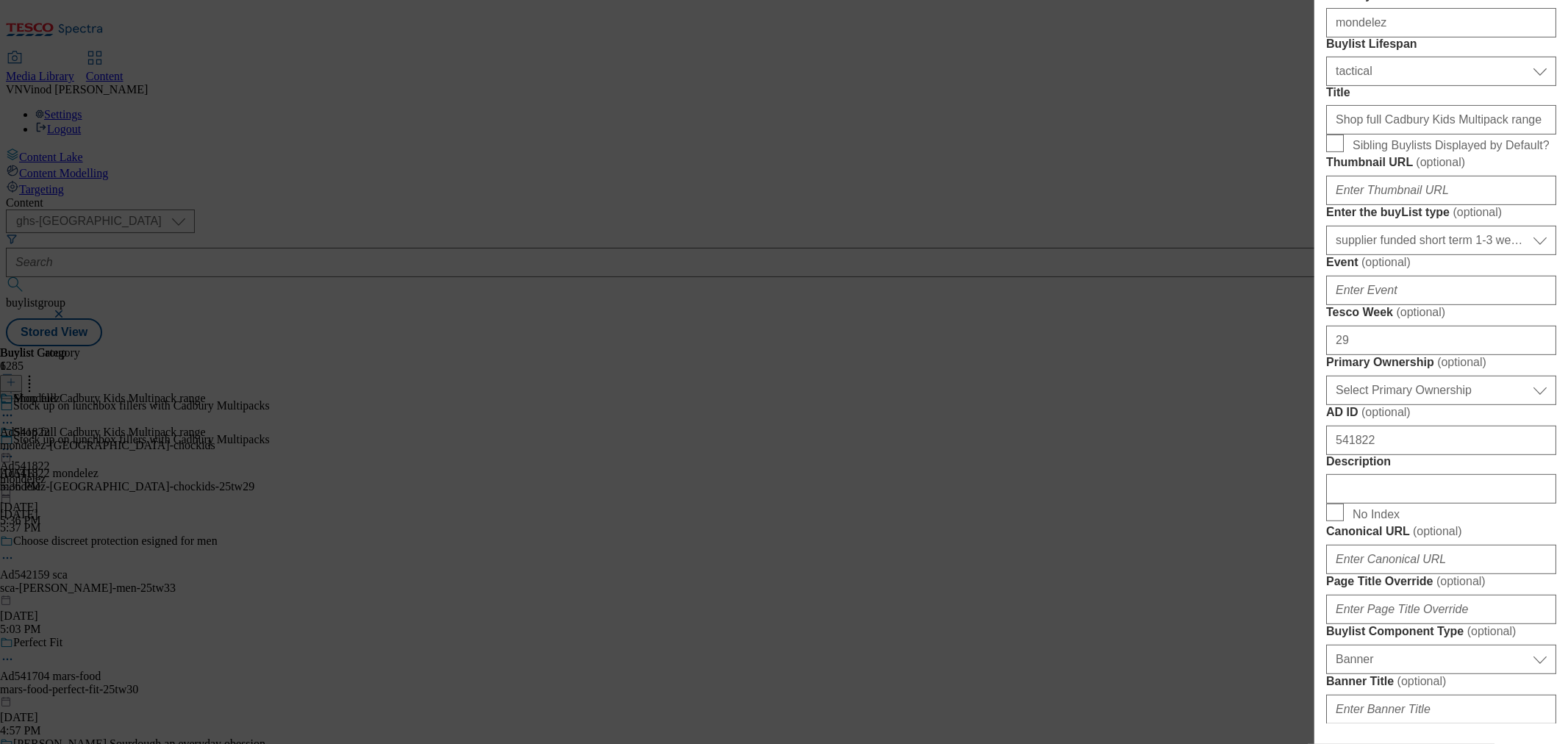
scroll to position [653, 0]
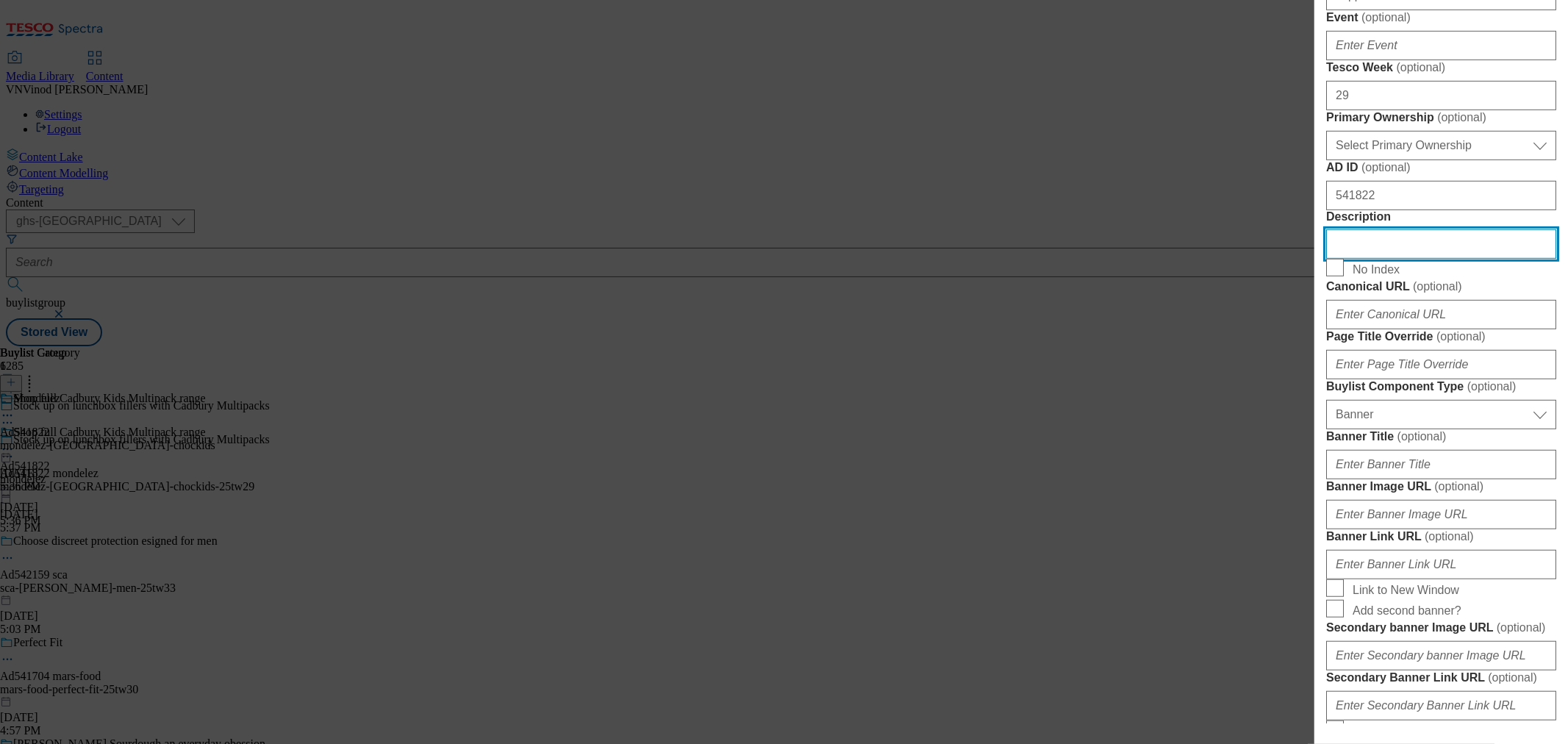
click at [1384, 259] on input "Description" at bounding box center [1441, 244] width 230 height 29
paste input "Cadbury Crunchie Bars 4 x 32g (128g)"
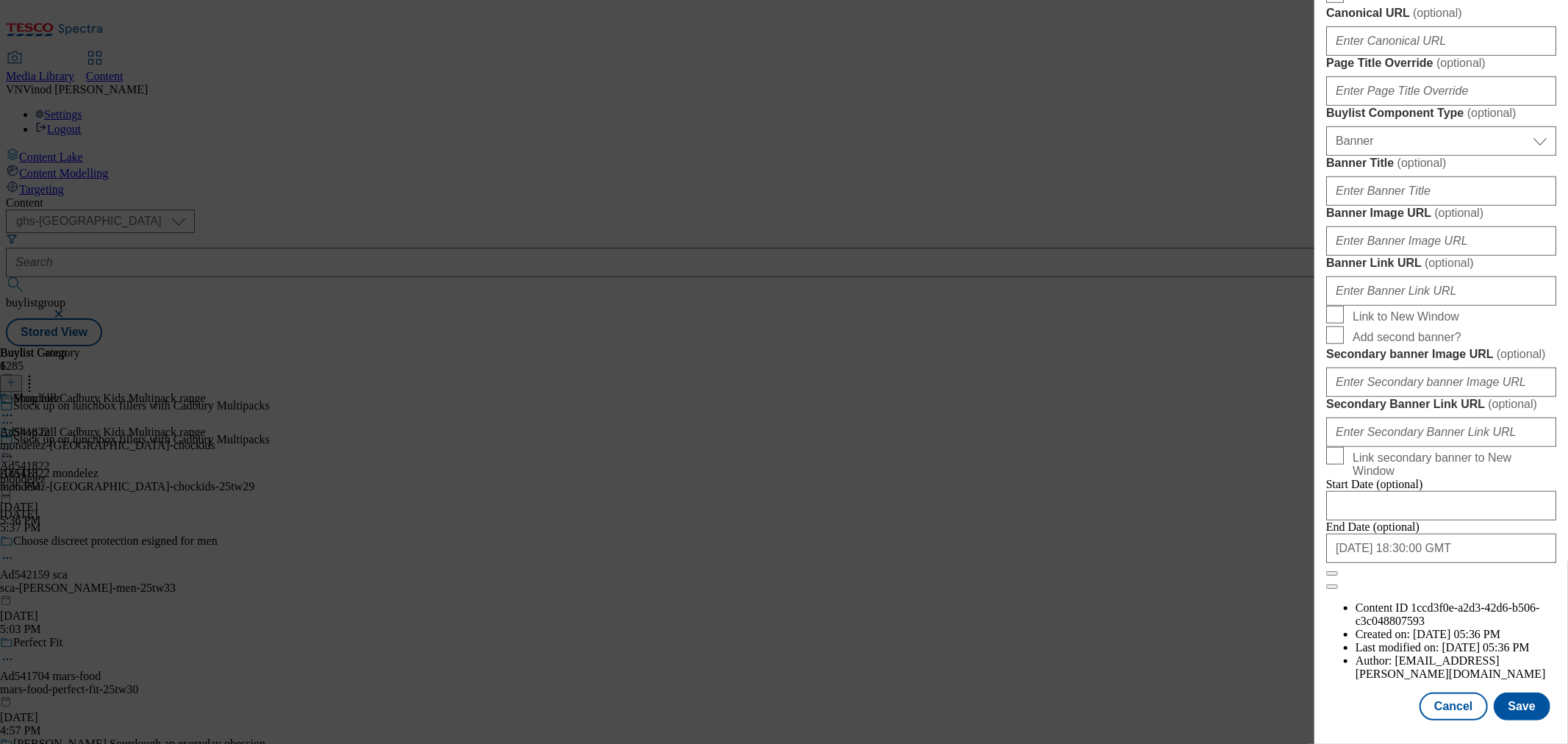
scroll to position [1482, 0]
type input "Cadbury Crunchie Bars 4 x 32g (128g)"
click at [1511, 696] on button "Save" at bounding box center [1521, 707] width 57 height 28
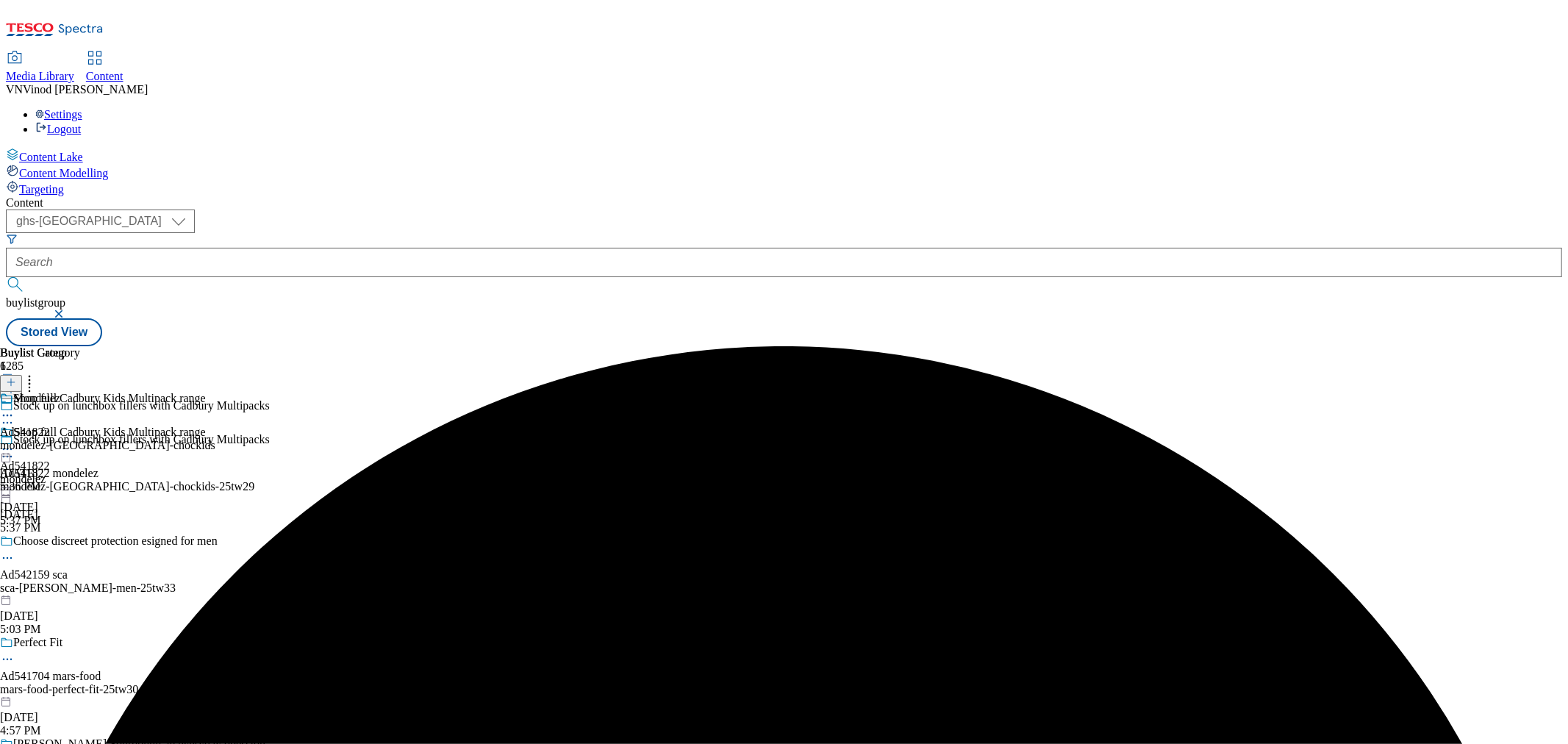
click at [9, 414] on circle at bounding box center [7, 415] width 2 height 2
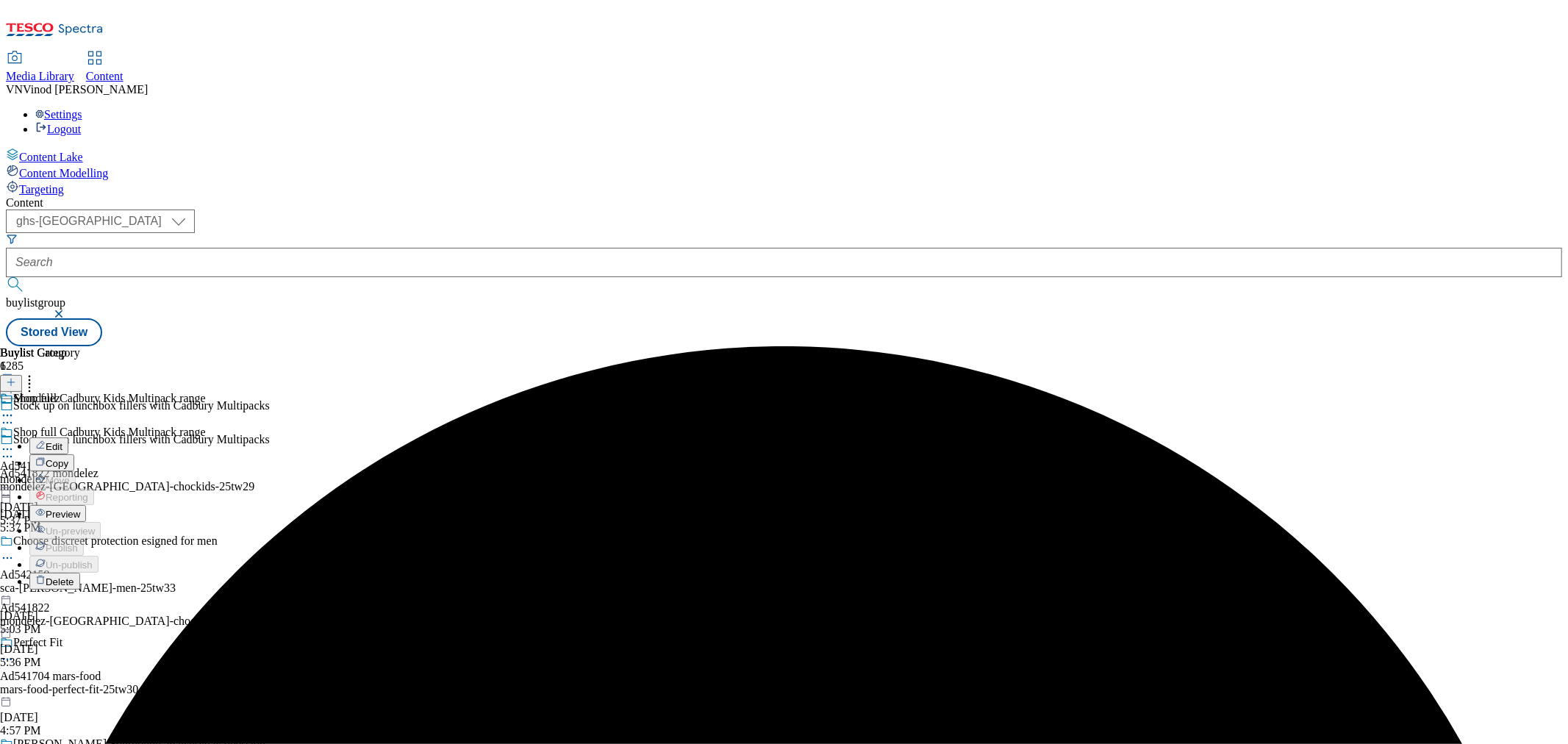
click at [62, 441] on span "Edit" at bounding box center [54, 446] width 17 height 11
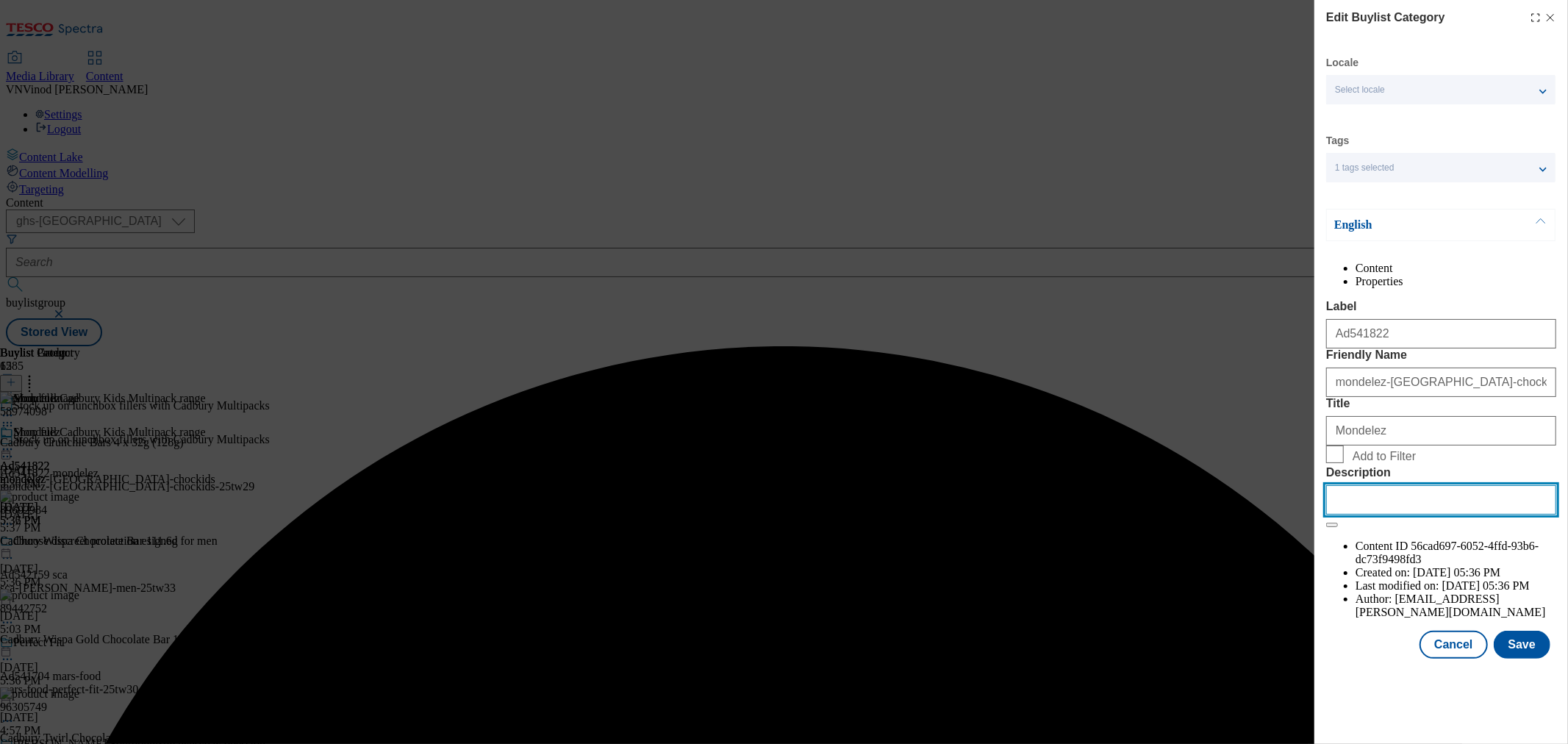
click at [1385, 515] on input "Description" at bounding box center [1441, 499] width 230 height 29
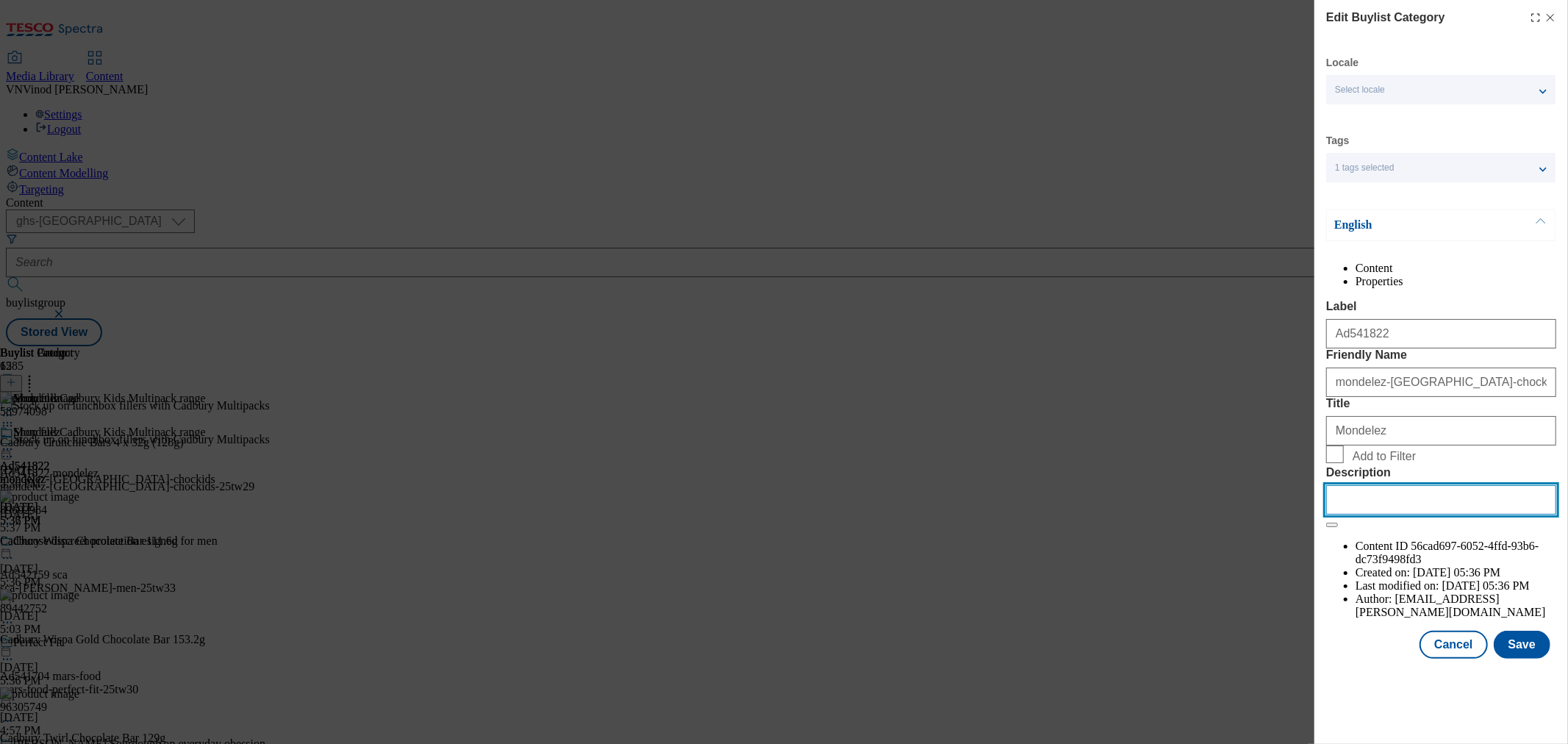
paste input "Cadbury Crunchie Bars 4 x 32g (128g)"
type input "Cadbury Crunchie Bars 4 x 32g (128g)"
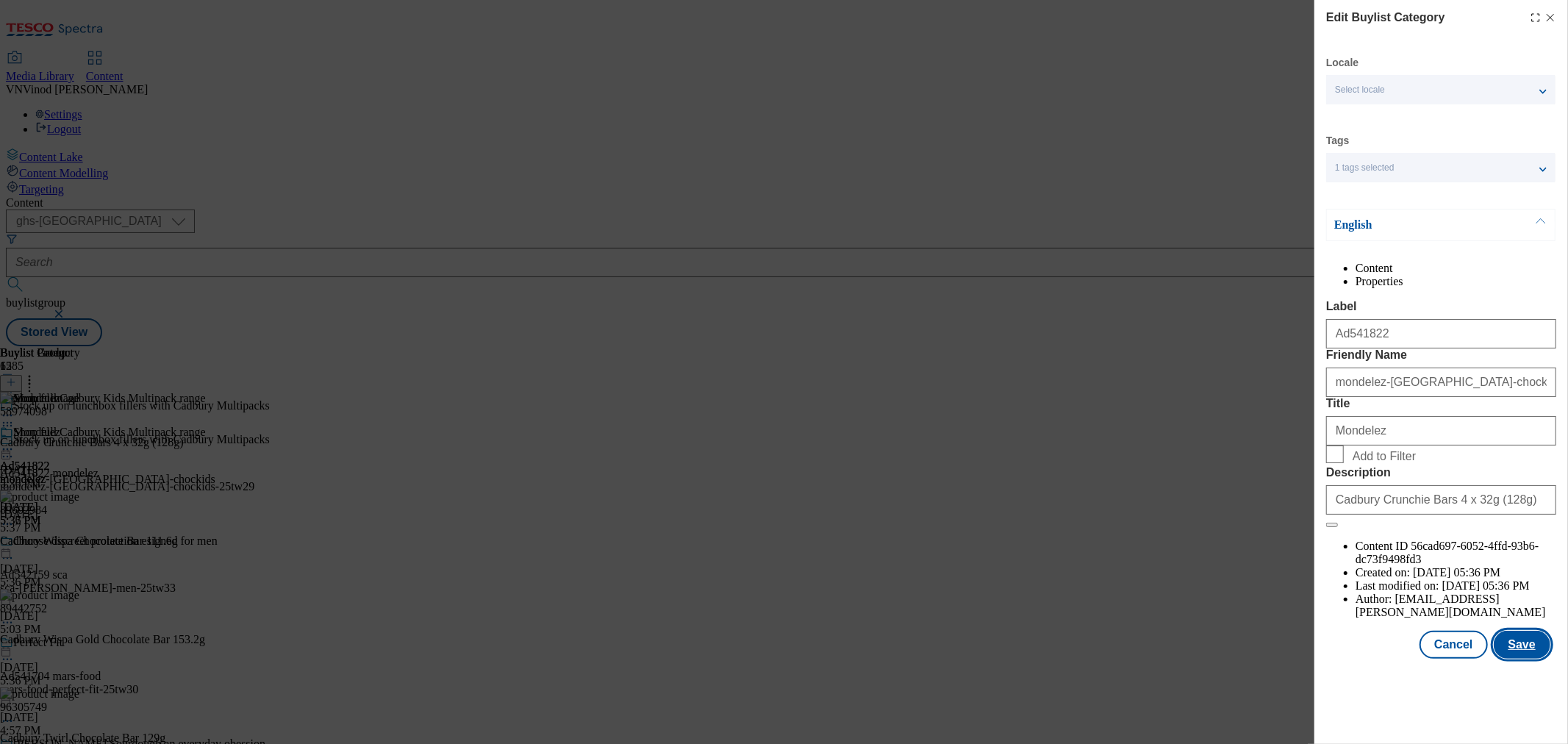
click at [1526, 659] on button "Save" at bounding box center [1521, 645] width 57 height 28
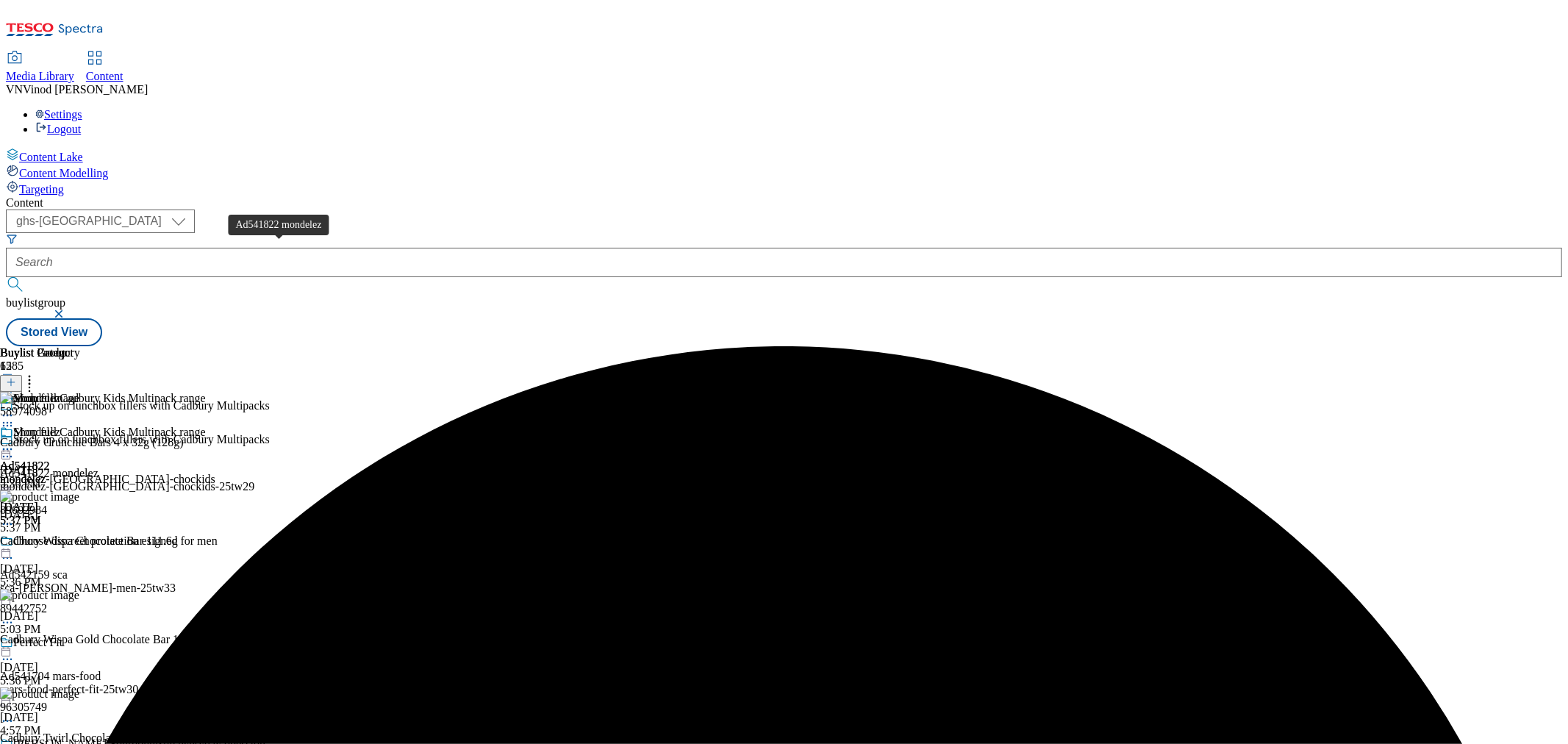
click at [98, 467] on div "Ad541822 mondelez" at bounding box center [49, 474] width 98 height 13
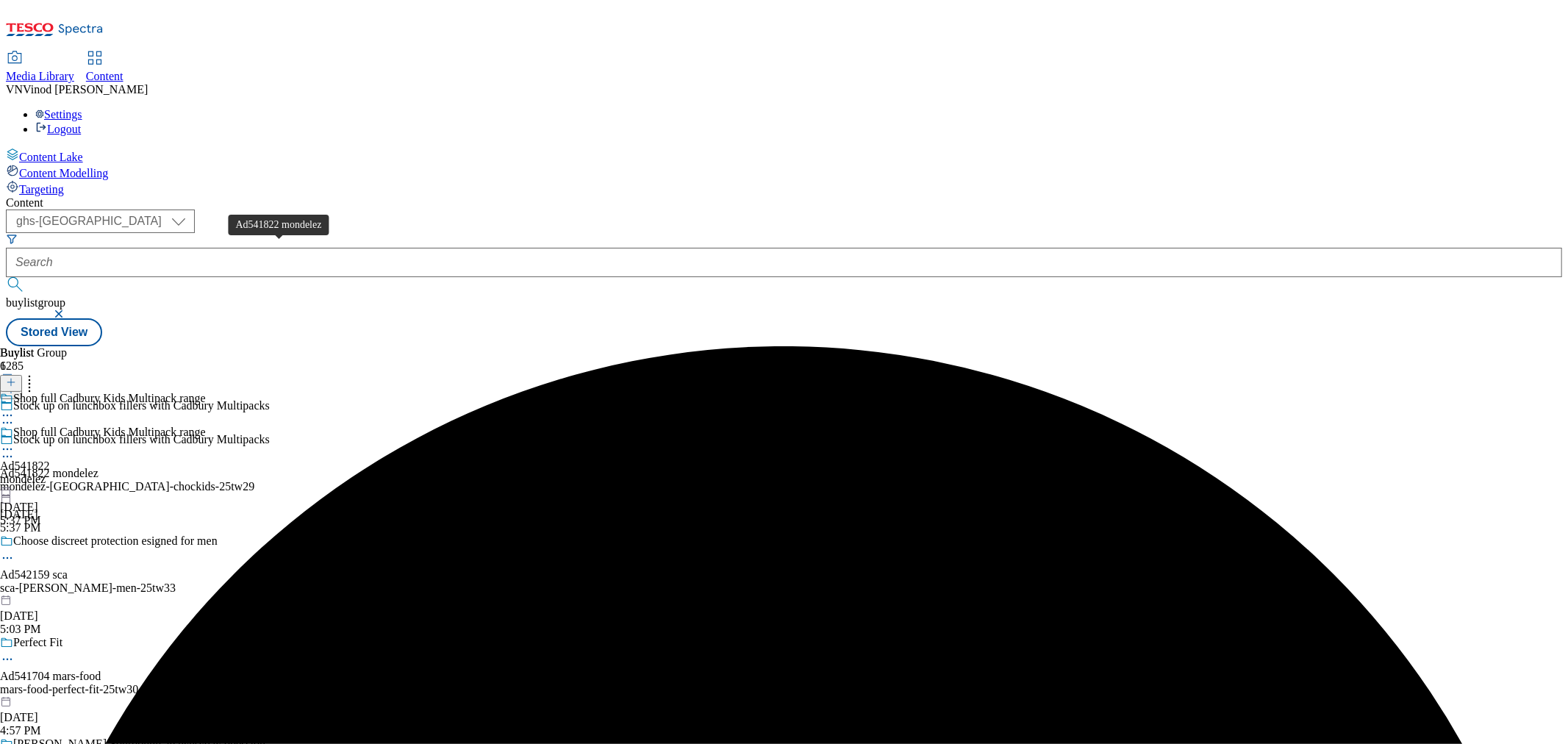
drag, startPoint x: 306, startPoint y: 244, endPoint x: 477, endPoint y: 126, distance: 207.8
click at [98, 467] on div "Ad541822 mondelez" at bounding box center [49, 474] width 98 height 13
